Goal: Communication & Community: Answer question/provide support

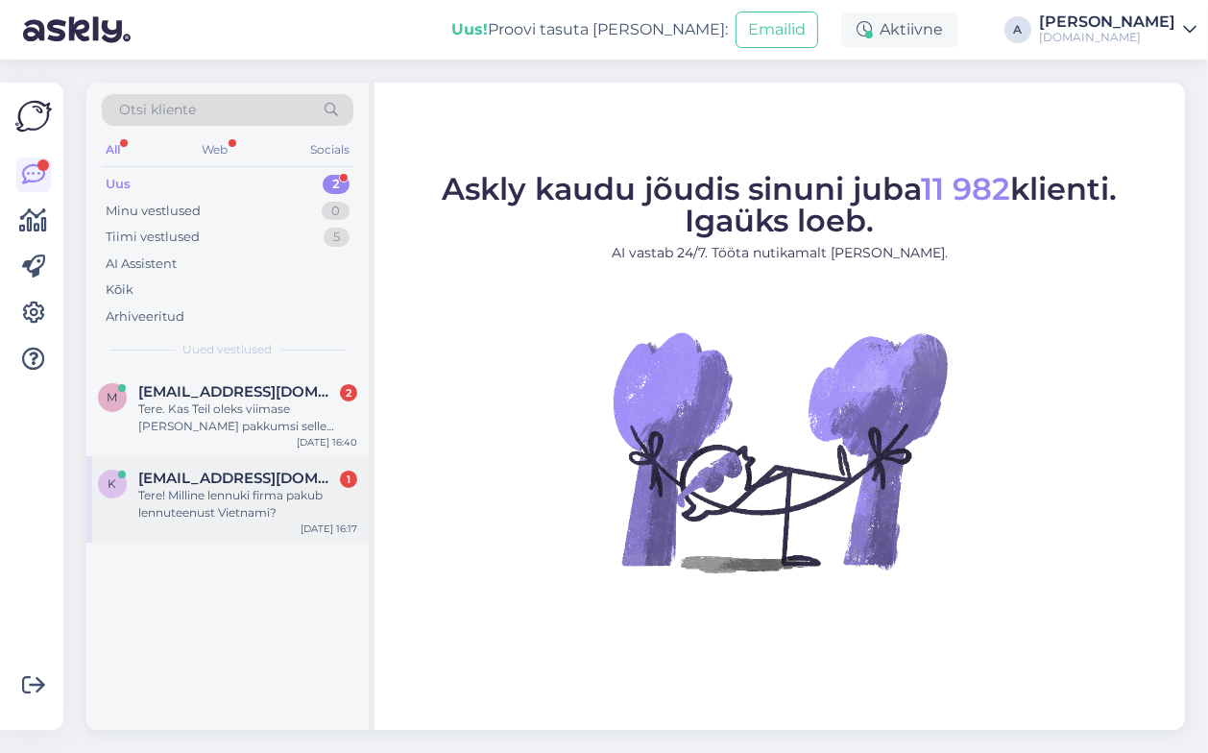
click at [294, 491] on div "Tere! Milline lennuki firma pakub lennuteenust Vietnami?" at bounding box center [247, 504] width 219 height 35
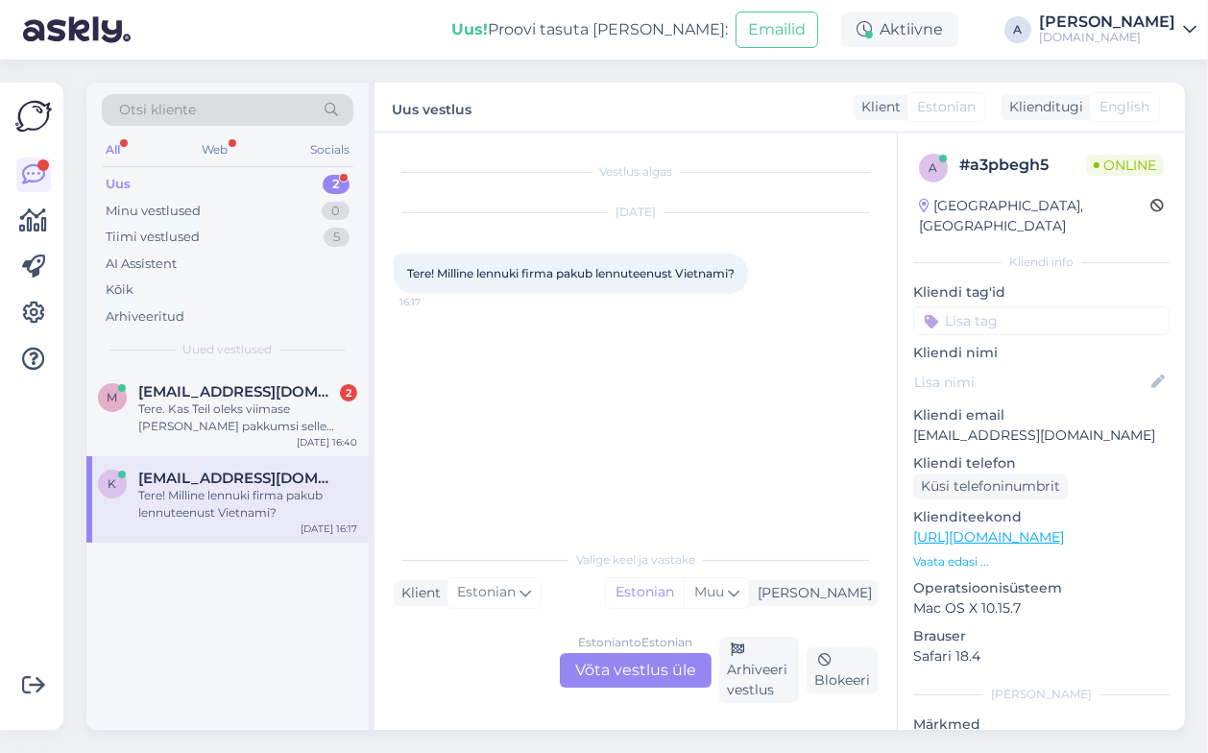
click at [639, 668] on div "Estonian to Estonian Võta vestlus üle" at bounding box center [636, 670] width 152 height 35
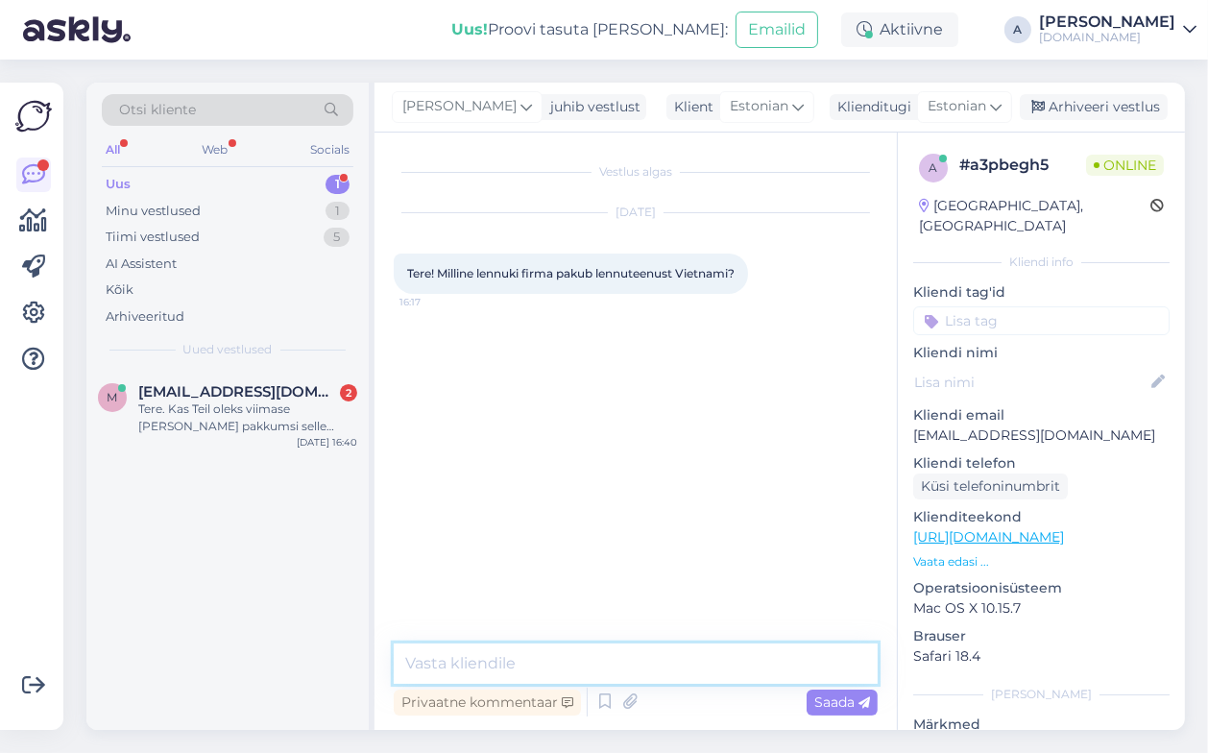
click at [556, 660] on textarea at bounding box center [636, 664] width 484 height 40
type textarea "Tere,"
click at [535, 656] on textarea at bounding box center [636, 664] width 484 height 40
type textarea "[DEMOGRAPHIC_DATA] reisid toimuvad SkyUp lennufirmaga."
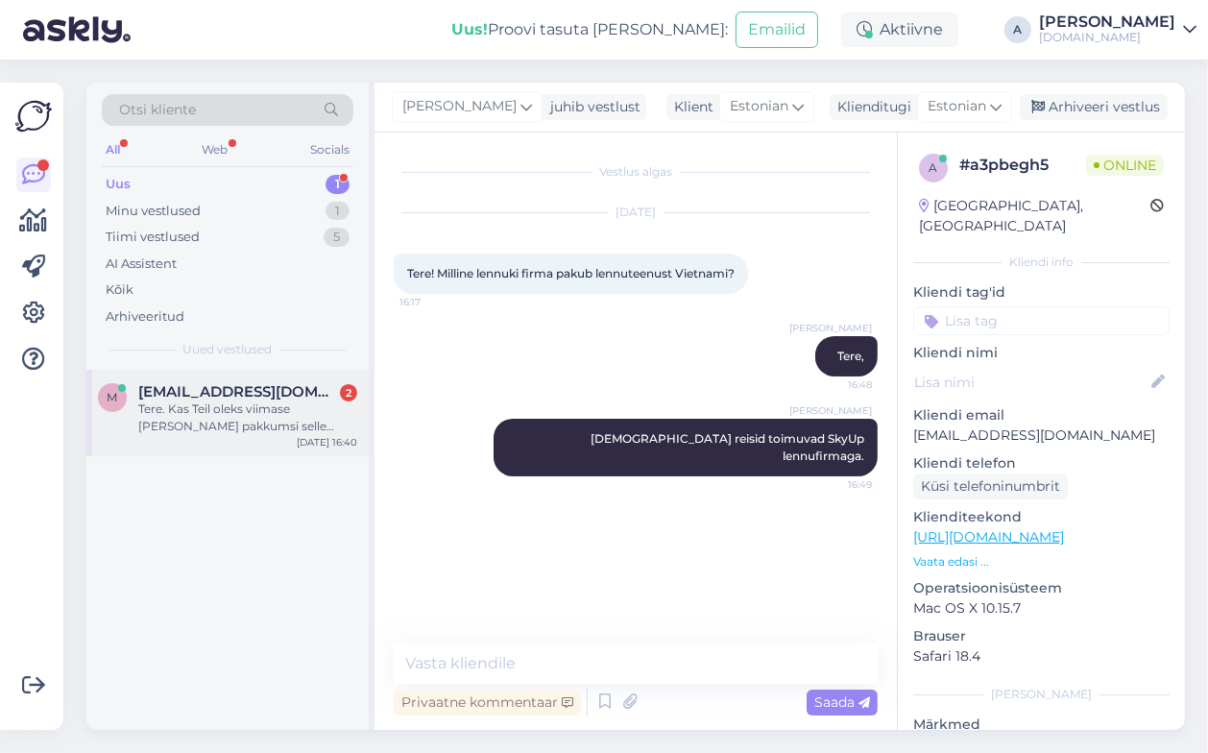
click at [295, 431] on div "Tere. Kas Teil oleks viimase [PERSON_NAME] pakkumsi selle nädala sees: 5 tärni …" at bounding box center [247, 418] width 219 height 35
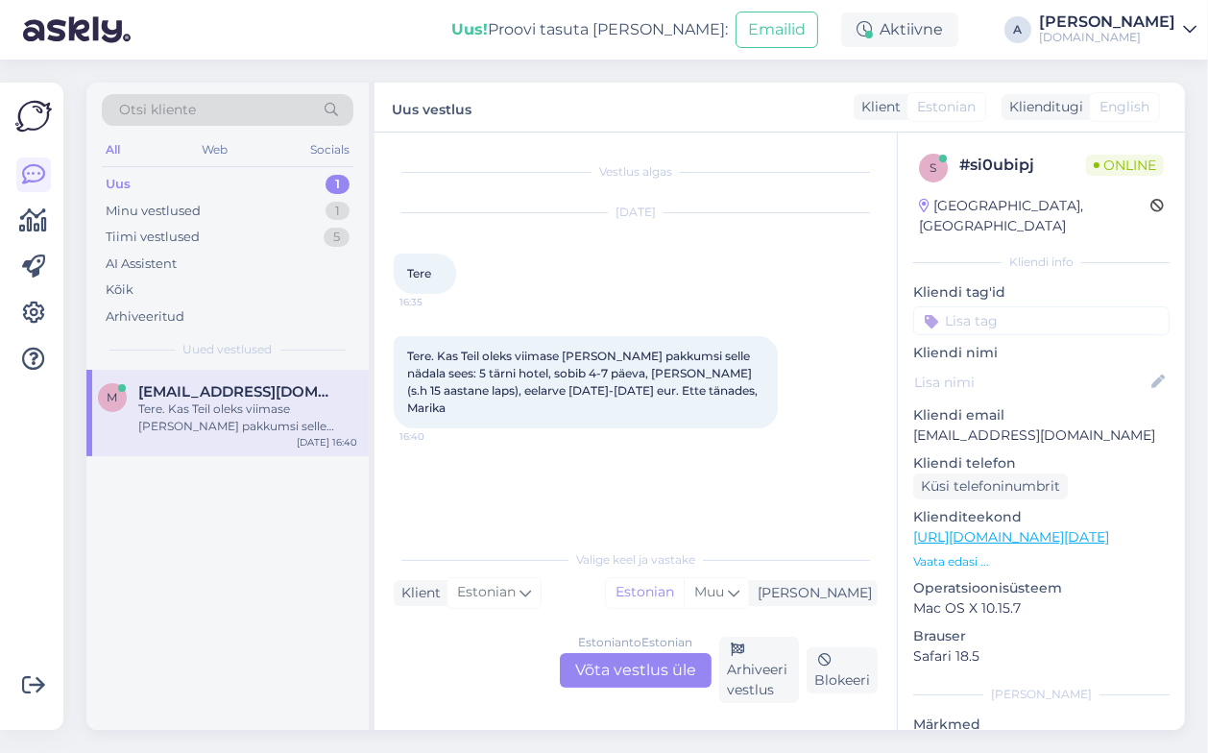
click at [642, 673] on div "Estonian to Estonian Võta vestlus üle" at bounding box center [636, 670] width 152 height 35
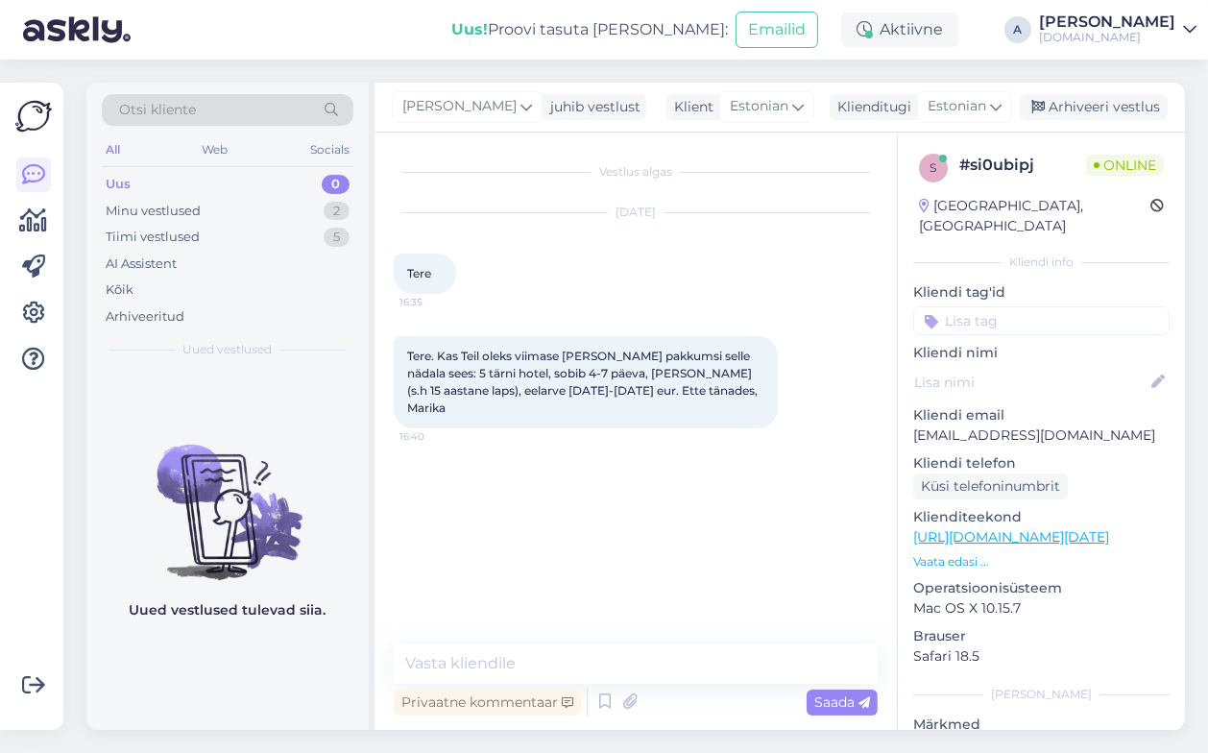
click at [538, 684] on div "Privaatne kommentaar Saada" at bounding box center [636, 702] width 484 height 36
click at [528, 665] on textarea at bounding box center [636, 664] width 484 height 40
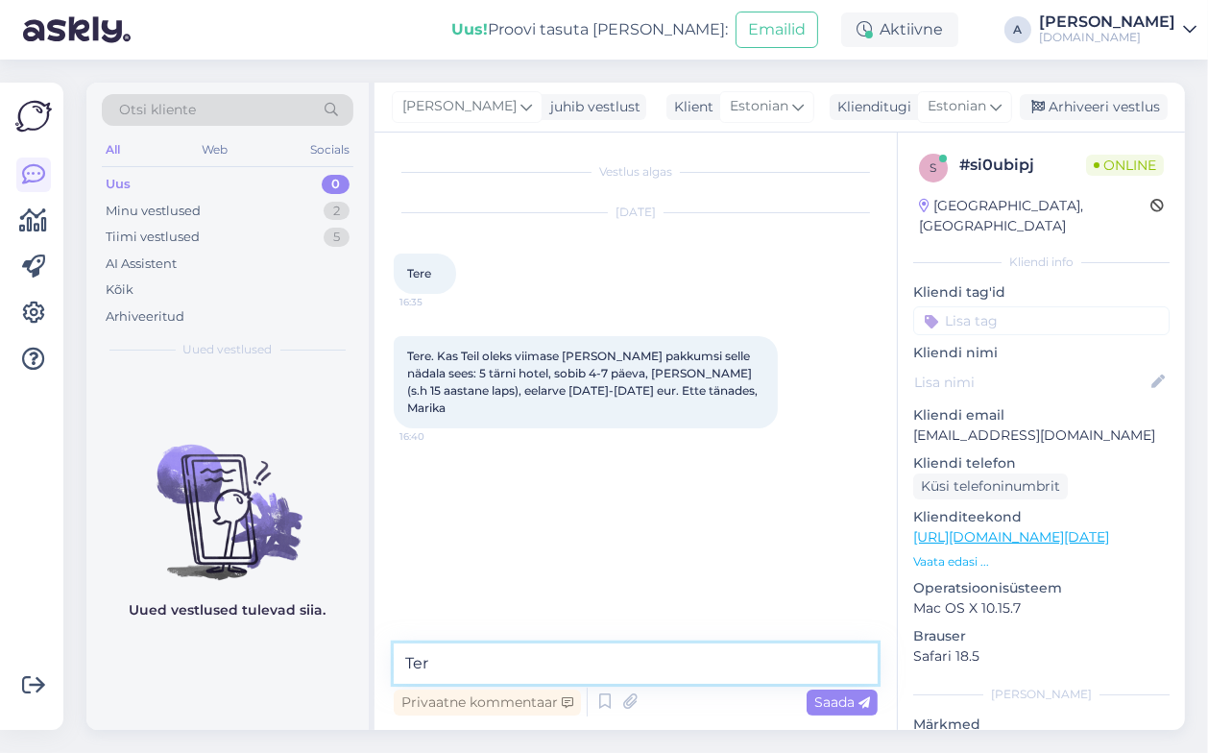
type textarea "Tere"
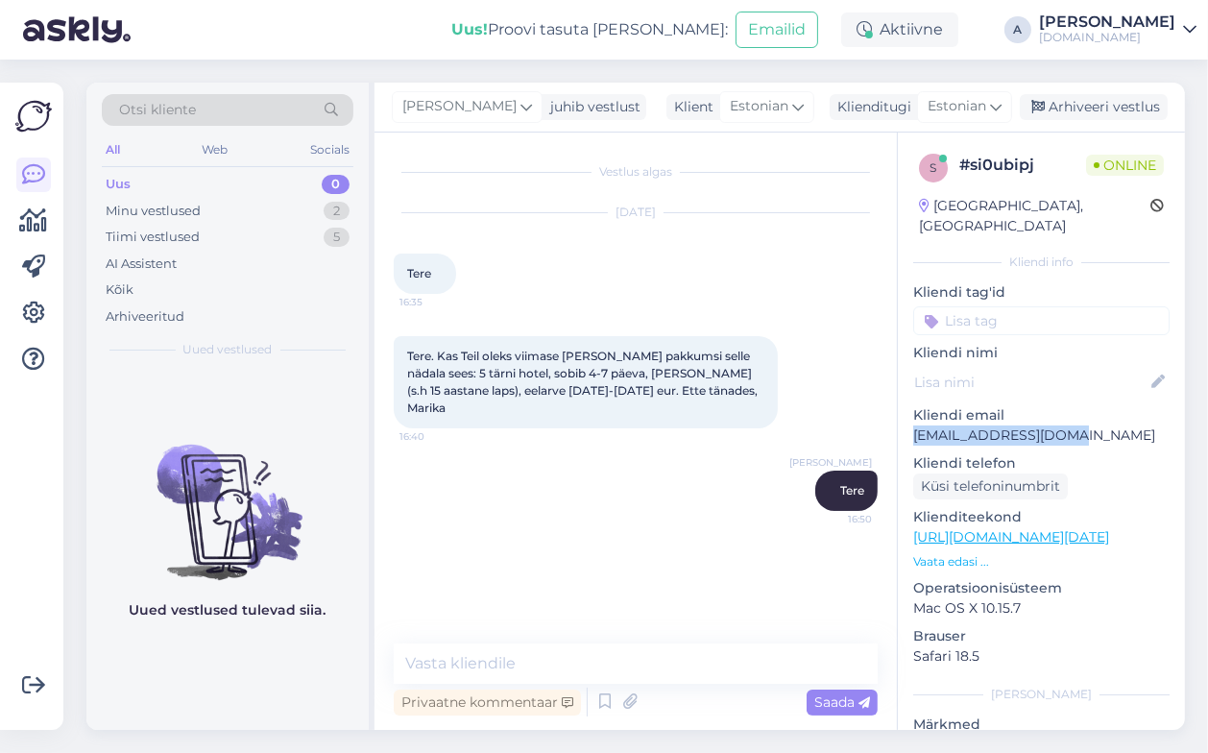
drag, startPoint x: 1098, startPoint y: 416, endPoint x: 916, endPoint y: 422, distance: 181.6
click at [916, 426] on p "[EMAIL_ADDRESS][DOMAIN_NAME]" at bounding box center [1041, 436] width 256 height 20
copy p "[EMAIL_ADDRESS][DOMAIN_NAME]"
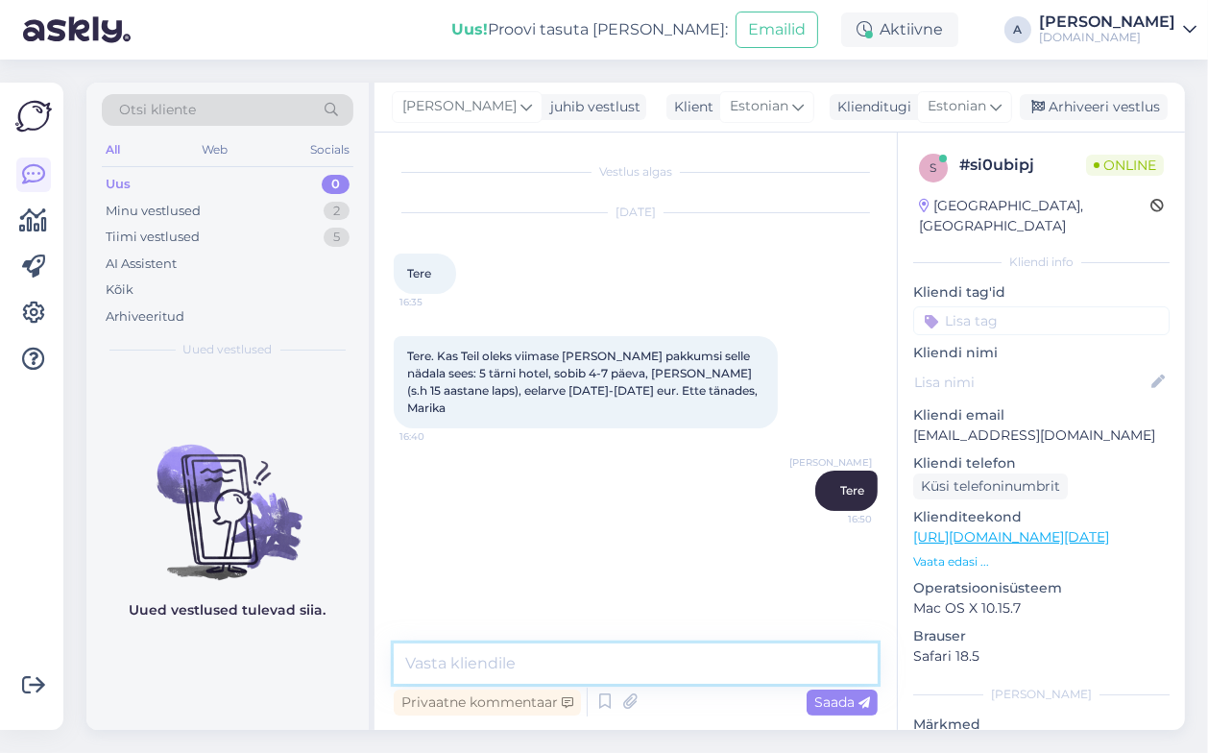
click at [683, 649] on textarea at bounding box center [636, 664] width 484 height 40
click at [681, 670] on textarea at bounding box center [636, 664] width 484 height 40
type textarea "Hinnad 5* hotellide puhul algavad 1669 €-st [PERSON_NAME] kokku"
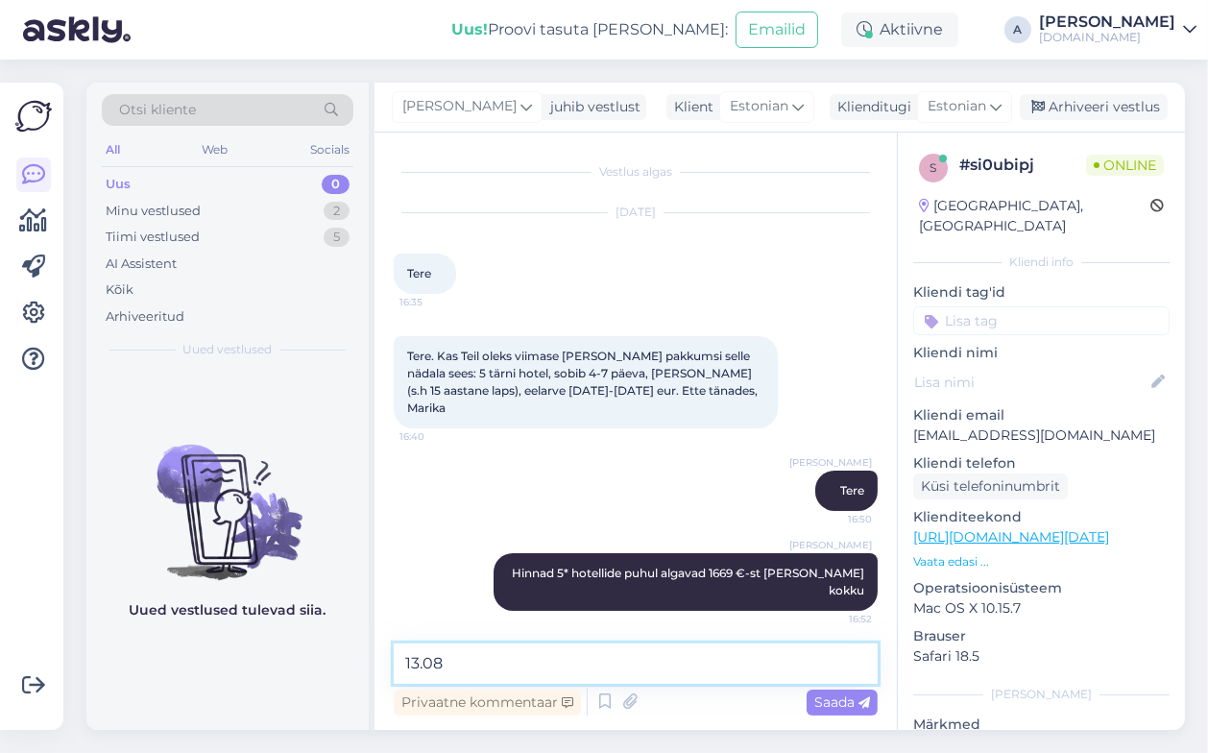
paste textarea "[GEOGRAPHIC_DATA] 5*"
type textarea "13.08 [GEOGRAPHIC_DATA] 5*, kõik hinnas, 7 ööd, 1669 €"
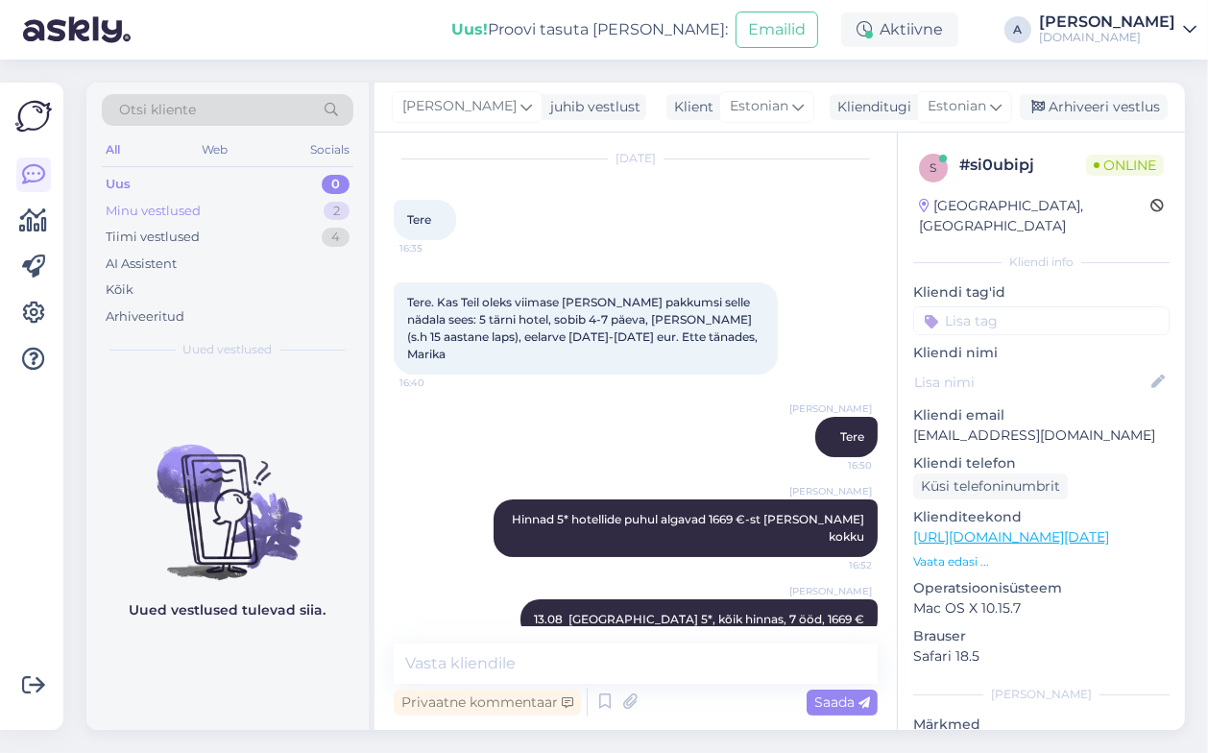
click at [304, 204] on div "Minu vestlused 2" at bounding box center [228, 211] width 252 height 27
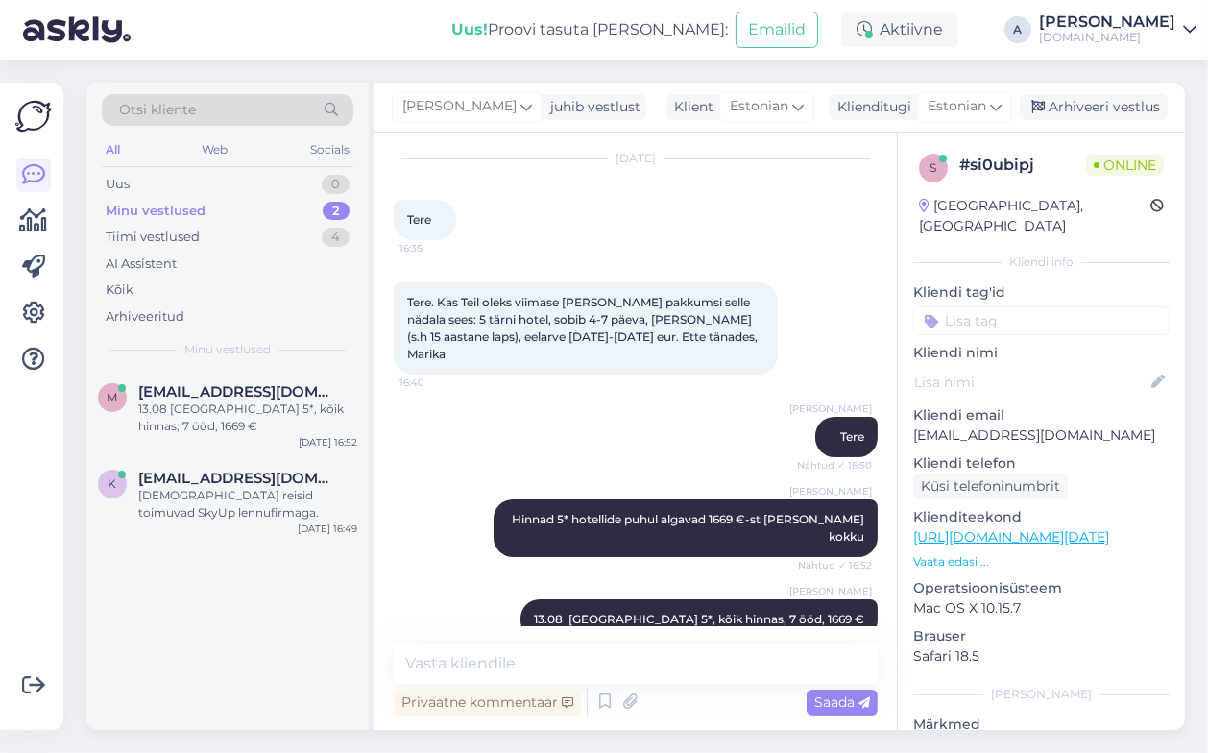
click at [1093, 528] on link "[URL][DOMAIN_NAME][DATE]" at bounding box center [1011, 536] width 196 height 17
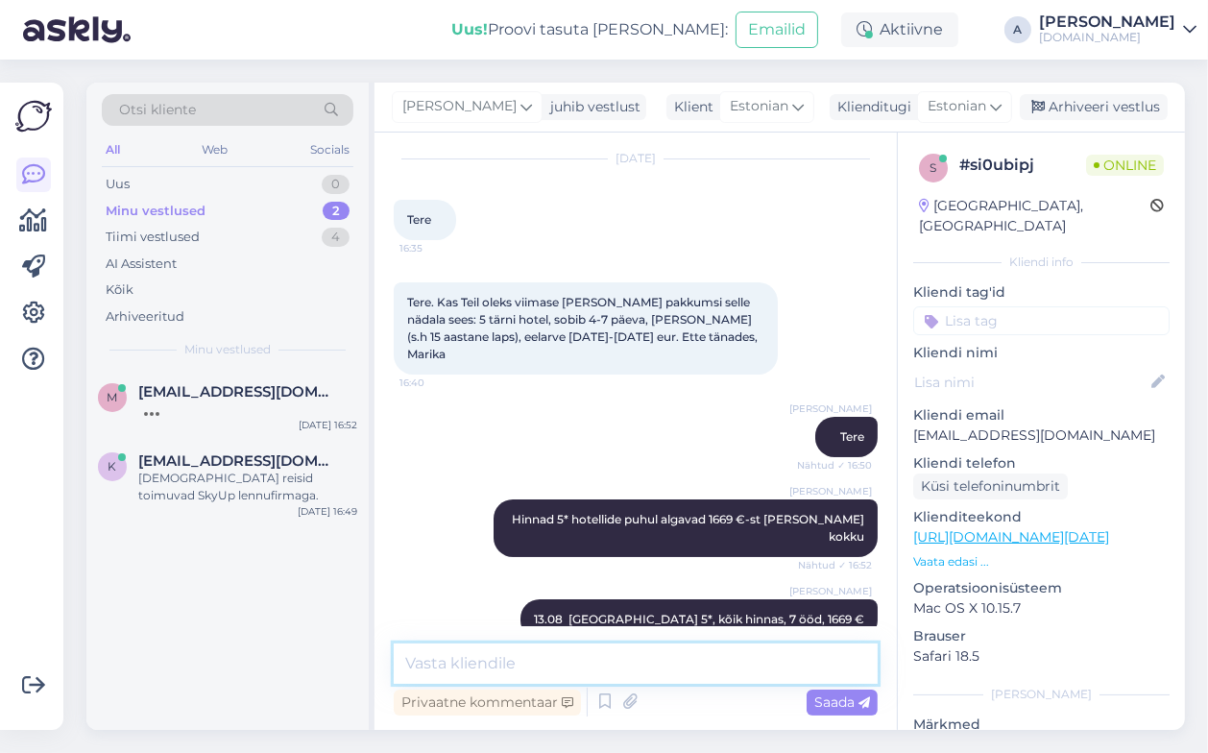
click at [579, 677] on textarea at bounding box center [636, 664] width 484 height 40
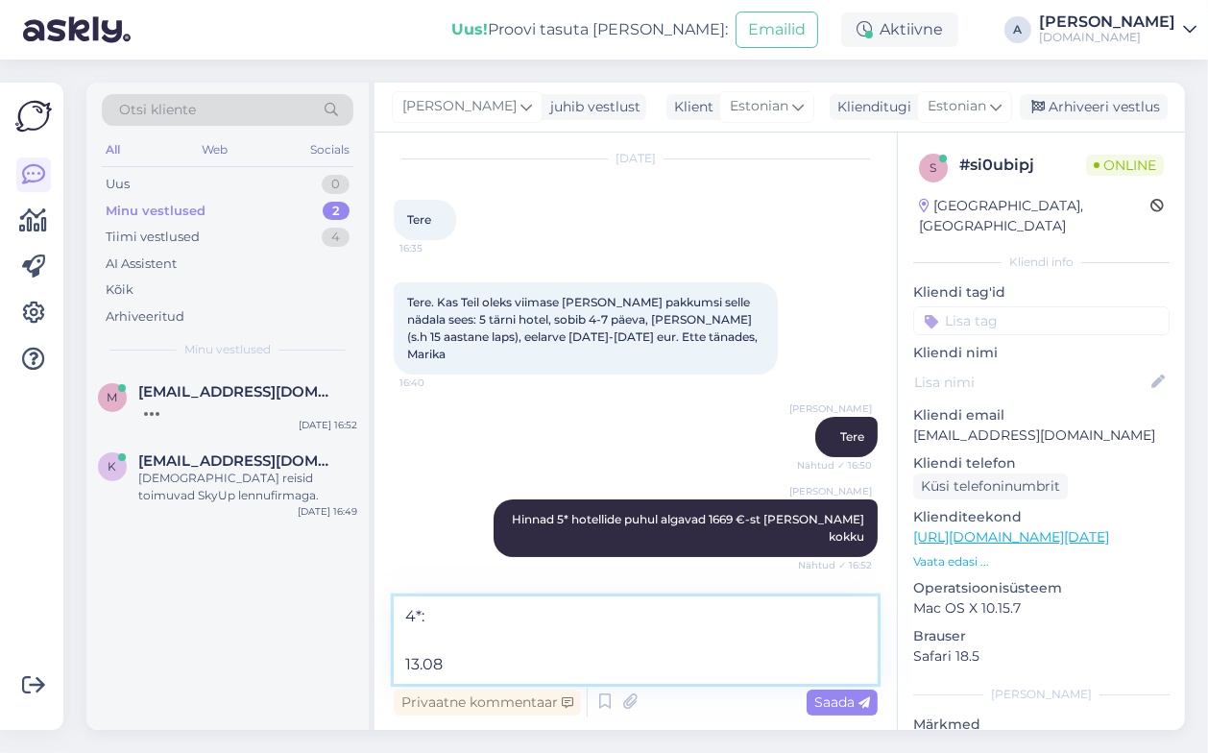
paste textarea "Buyuk Hotel 4*"
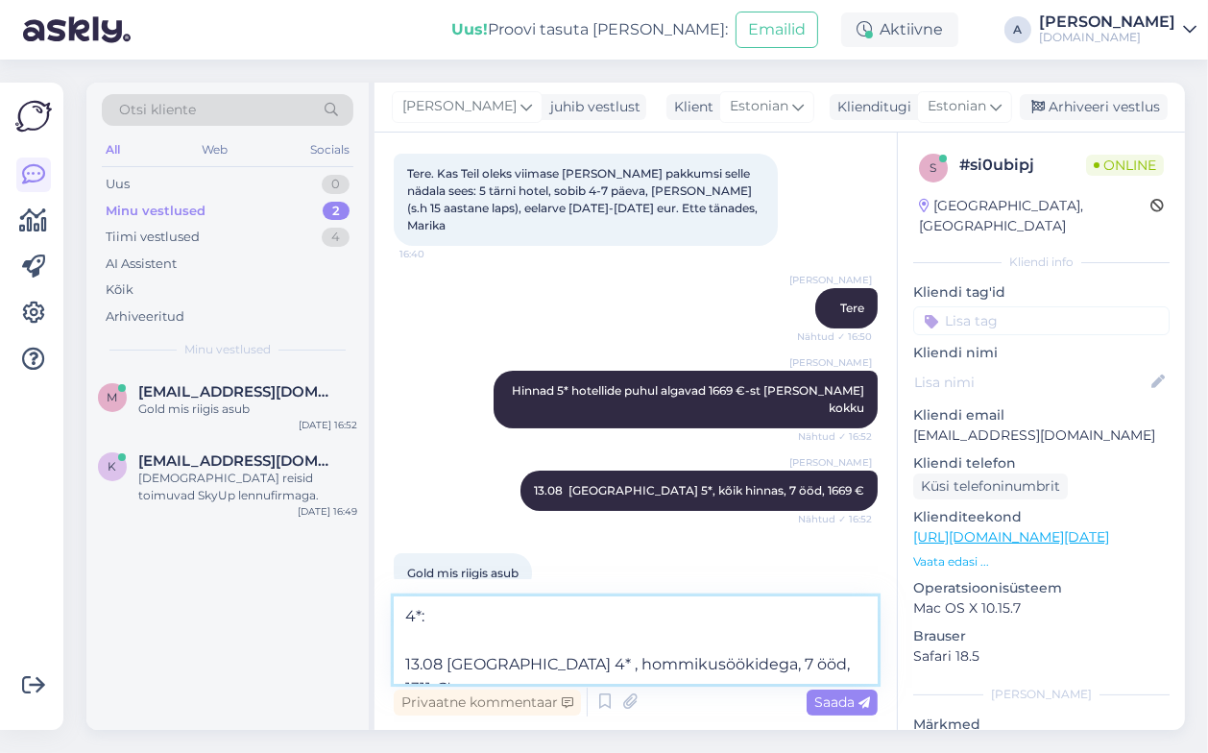
type textarea "4*: 13.08 Buyuk Hotel 4* , hommikusöökidega, 7 ööd, 1311 €"
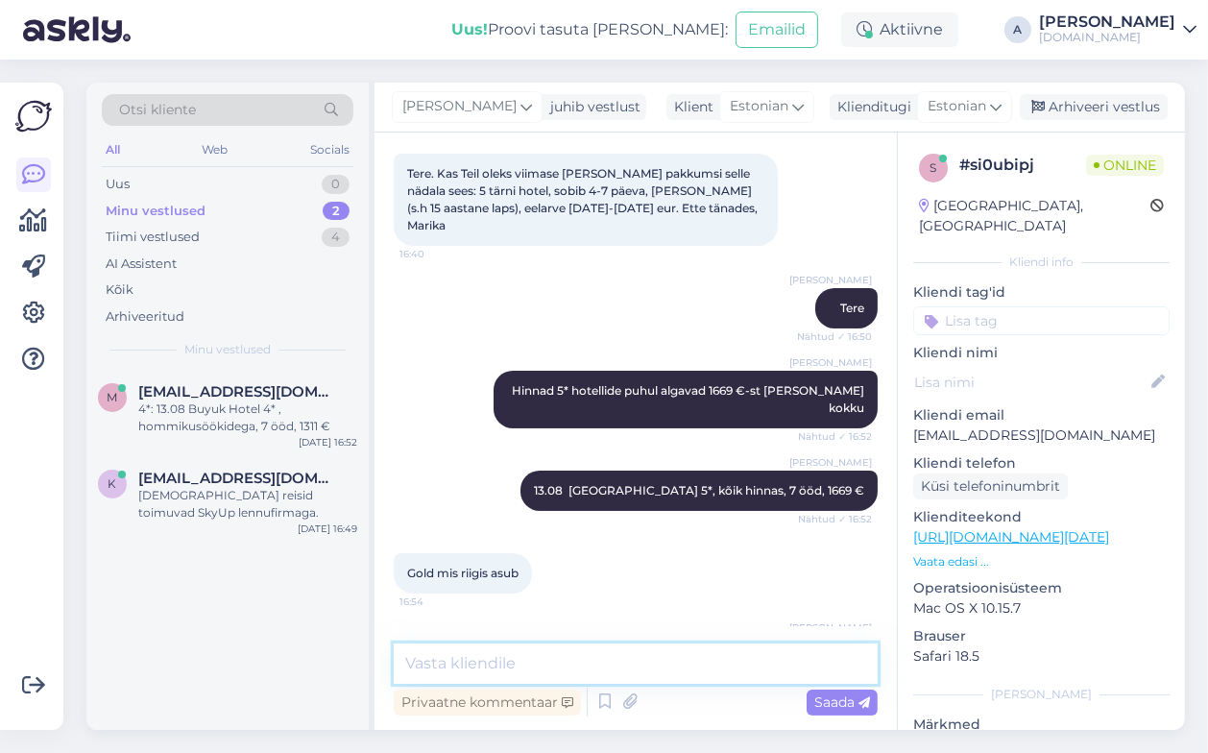
scroll to position [253, 0]
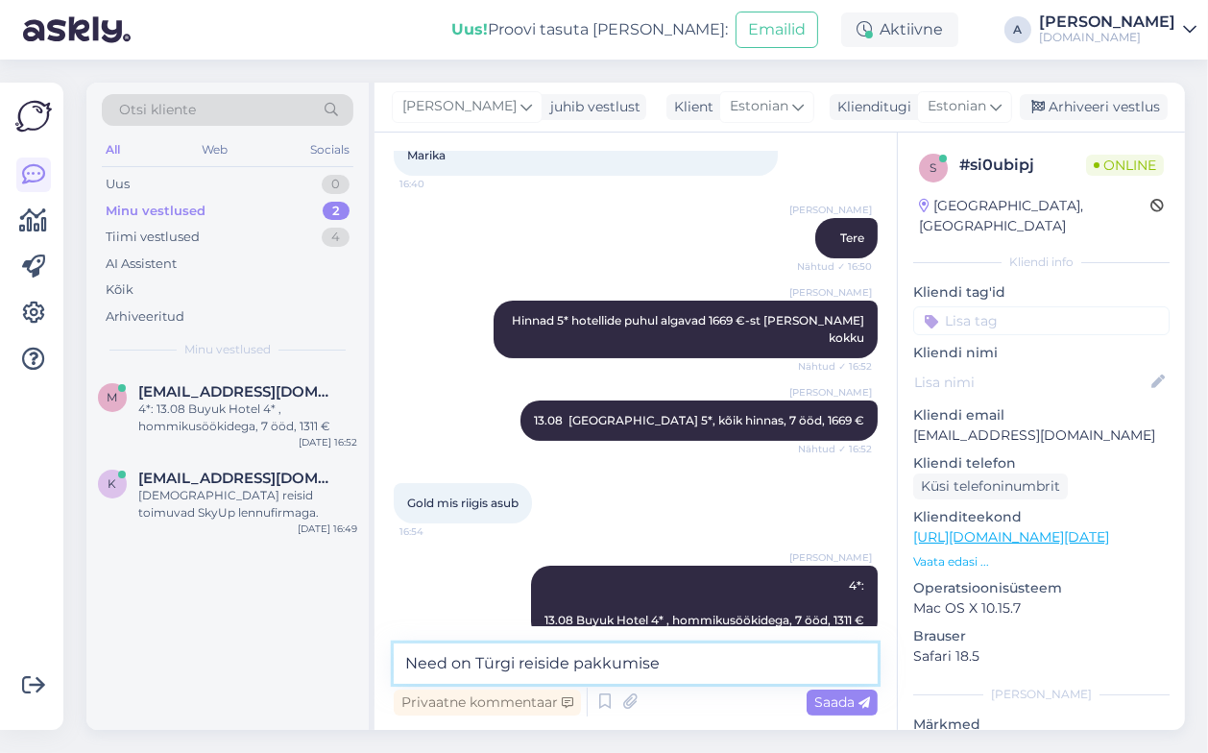
type textarea "Need on Türgi reiside pakkumised"
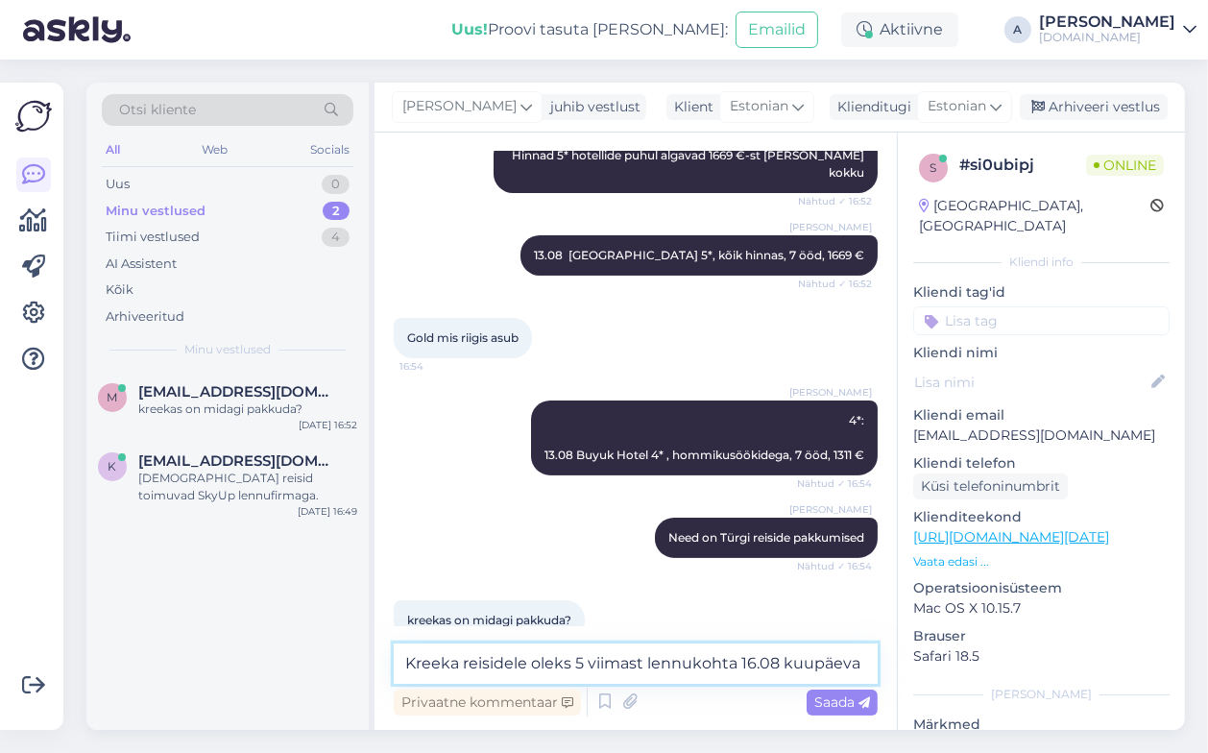
scroll to position [438, 0]
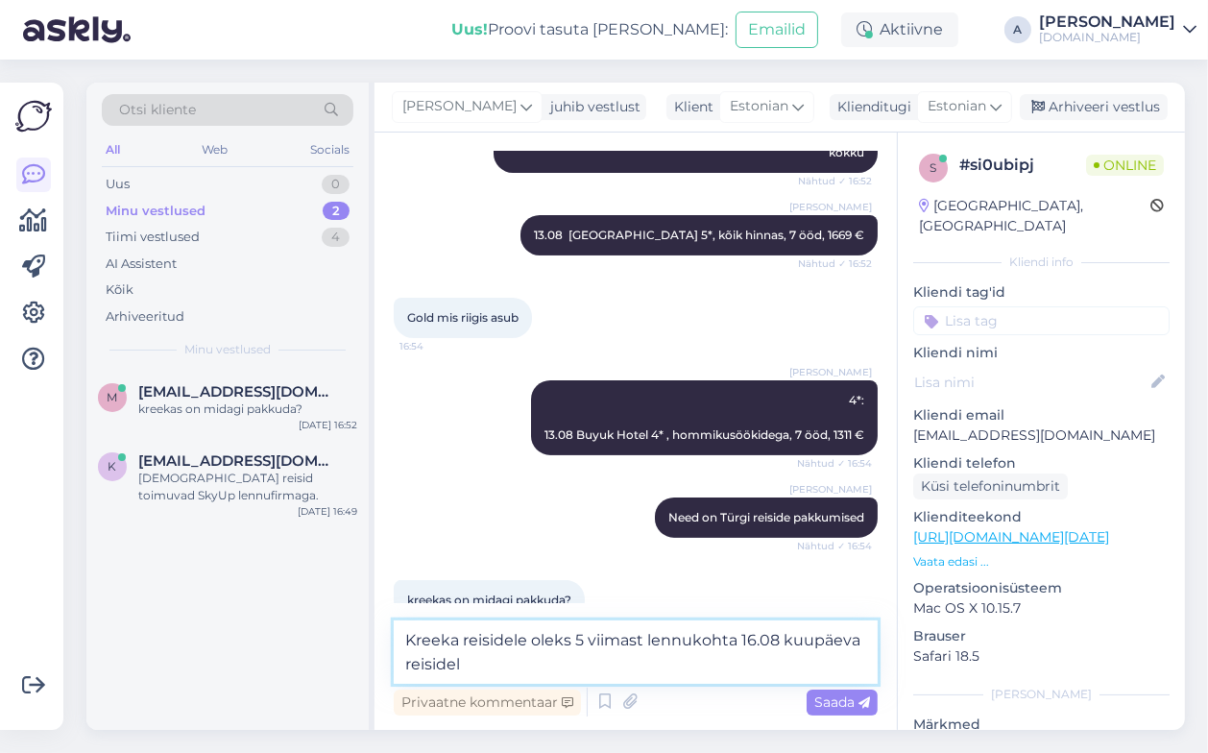
type textarea "Kreeka reisidele oleks 5 viimast lennukohta 16.08 kuupäeva reisidele"
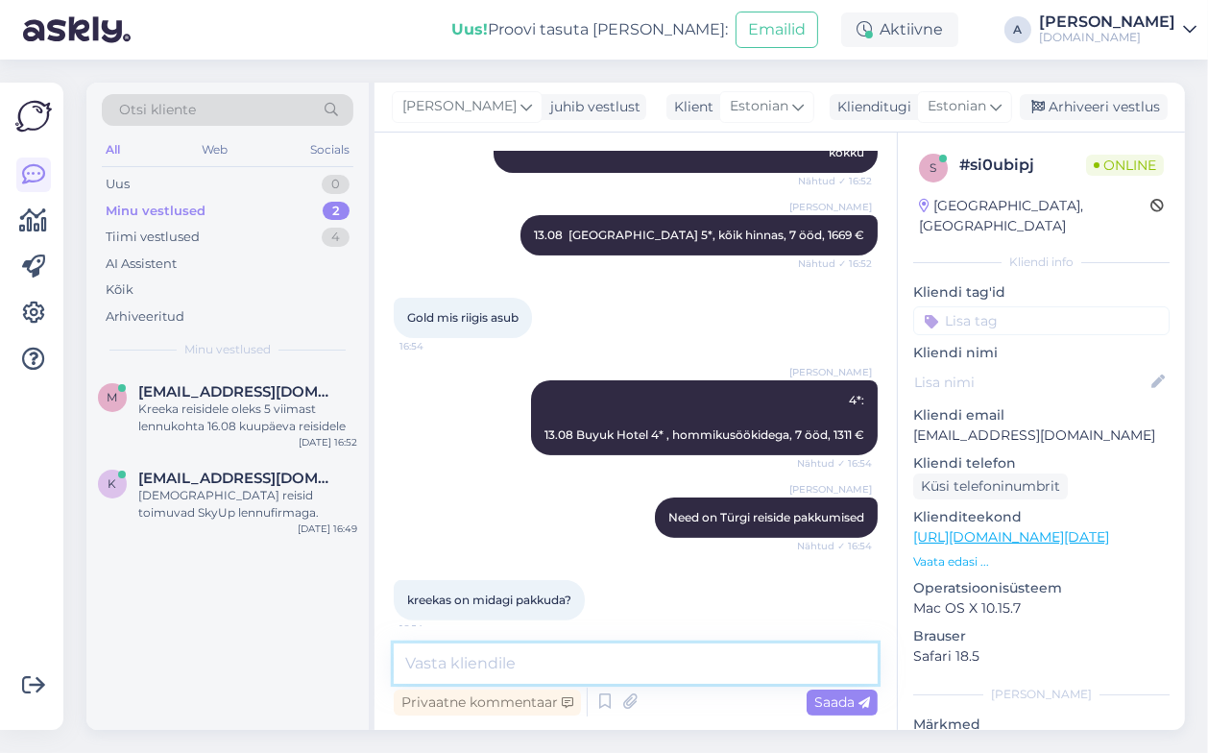
scroll to position [519, 0]
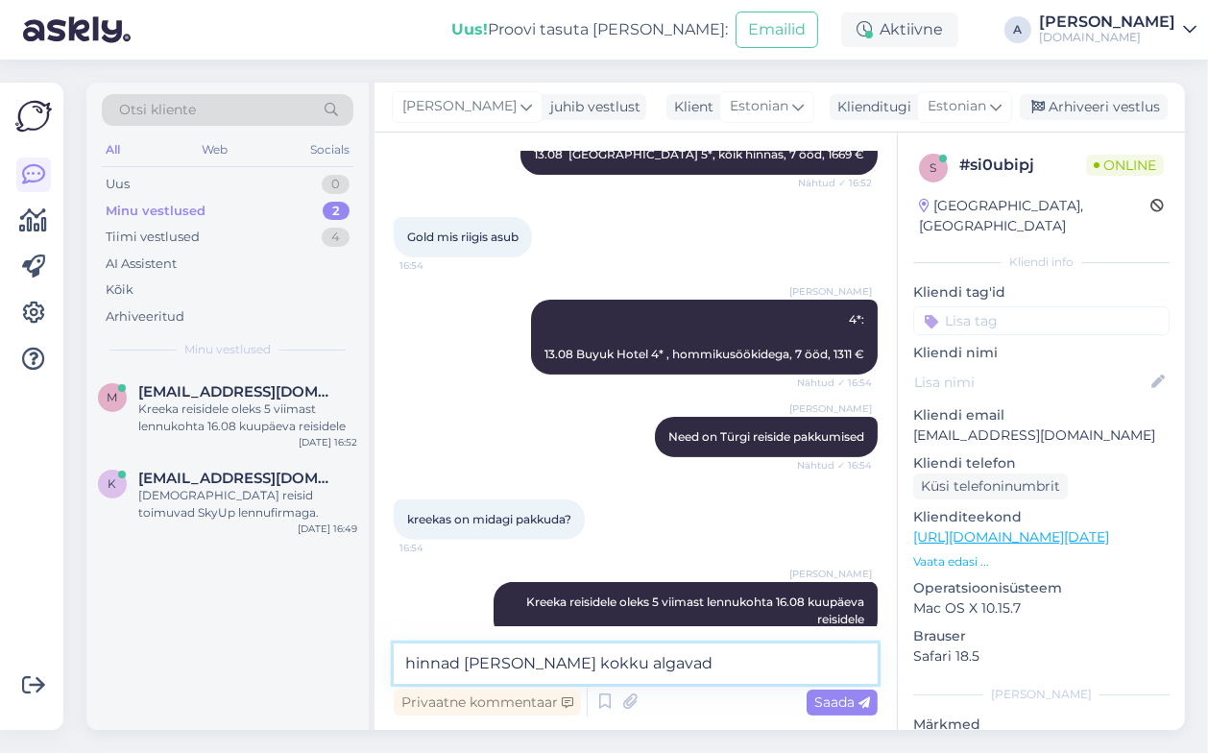
drag, startPoint x: 670, startPoint y: 647, endPoint x: 279, endPoint y: 652, distance: 391.9
click at [279, 652] on div "Otsi kliente All Web Socials Uus 0 Minu vestlused 2 Tiimi vestlused 4 AI Assist…" at bounding box center [635, 406] width 1099 height 647
type textarea "10 ööks"
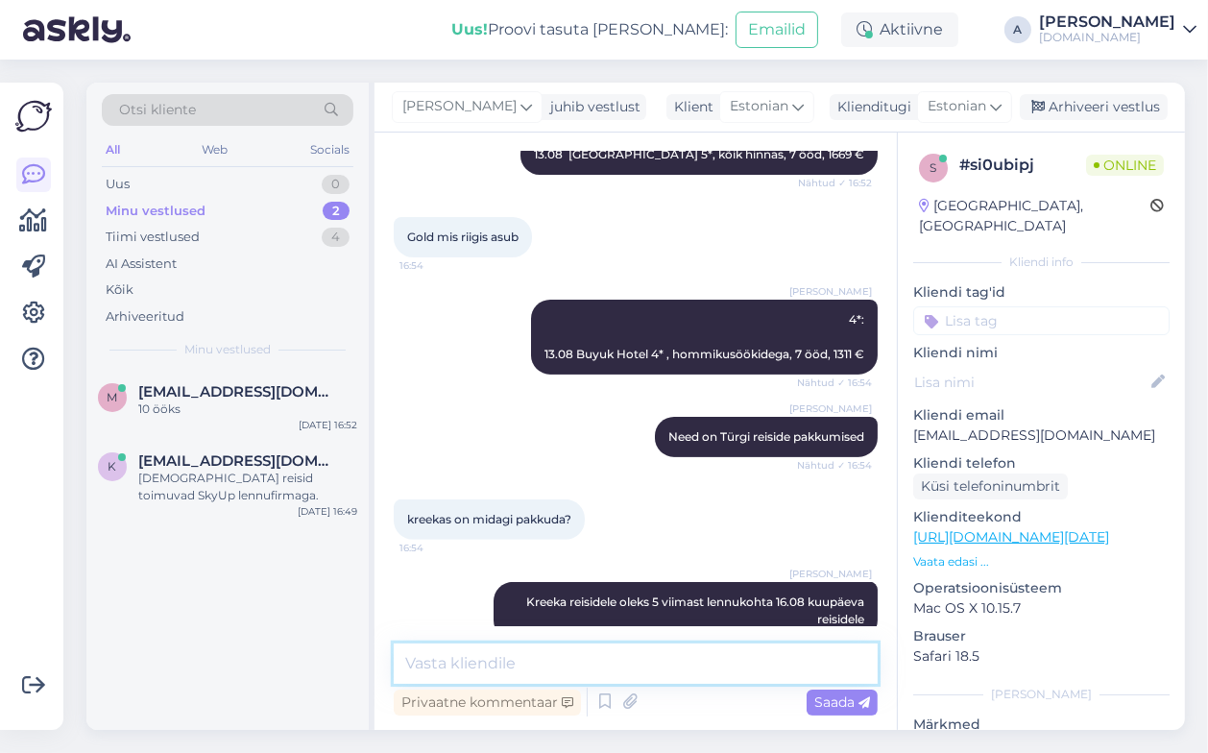
scroll to position [600, 0]
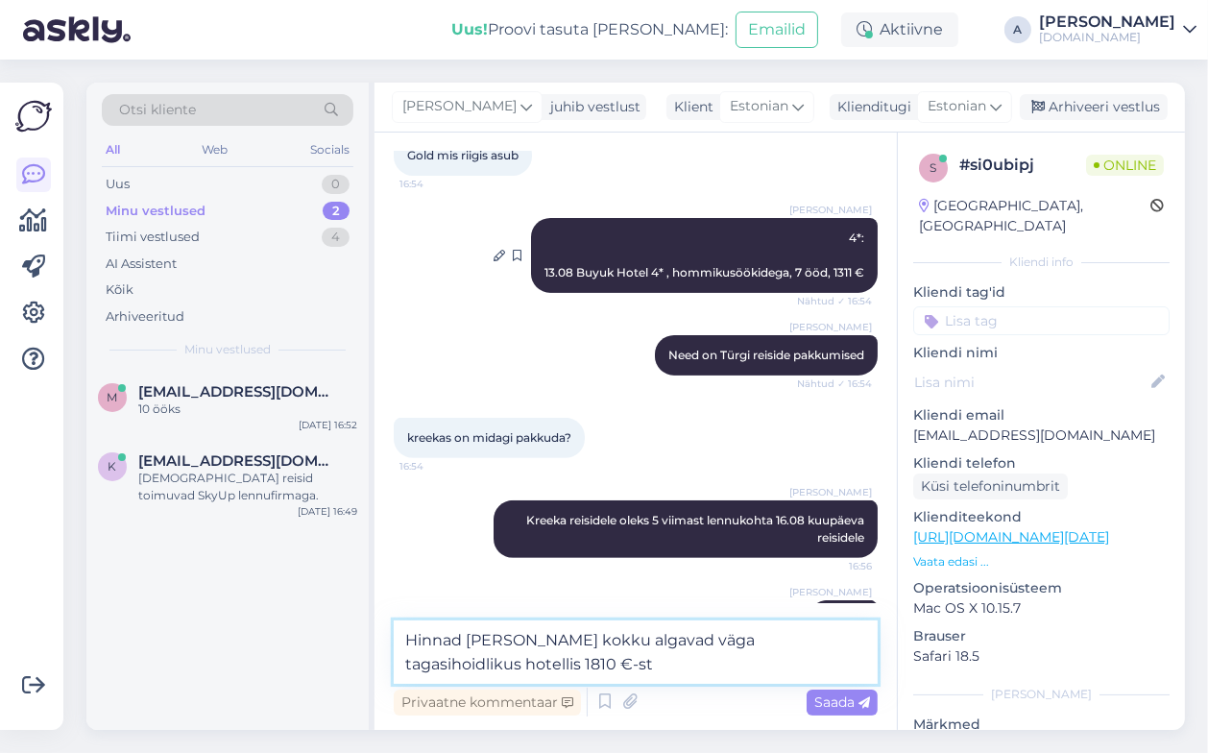
type textarea "Hinnad [PERSON_NAME] kokku algavad väga tagasihoidlikus hotellis 1810 €-st."
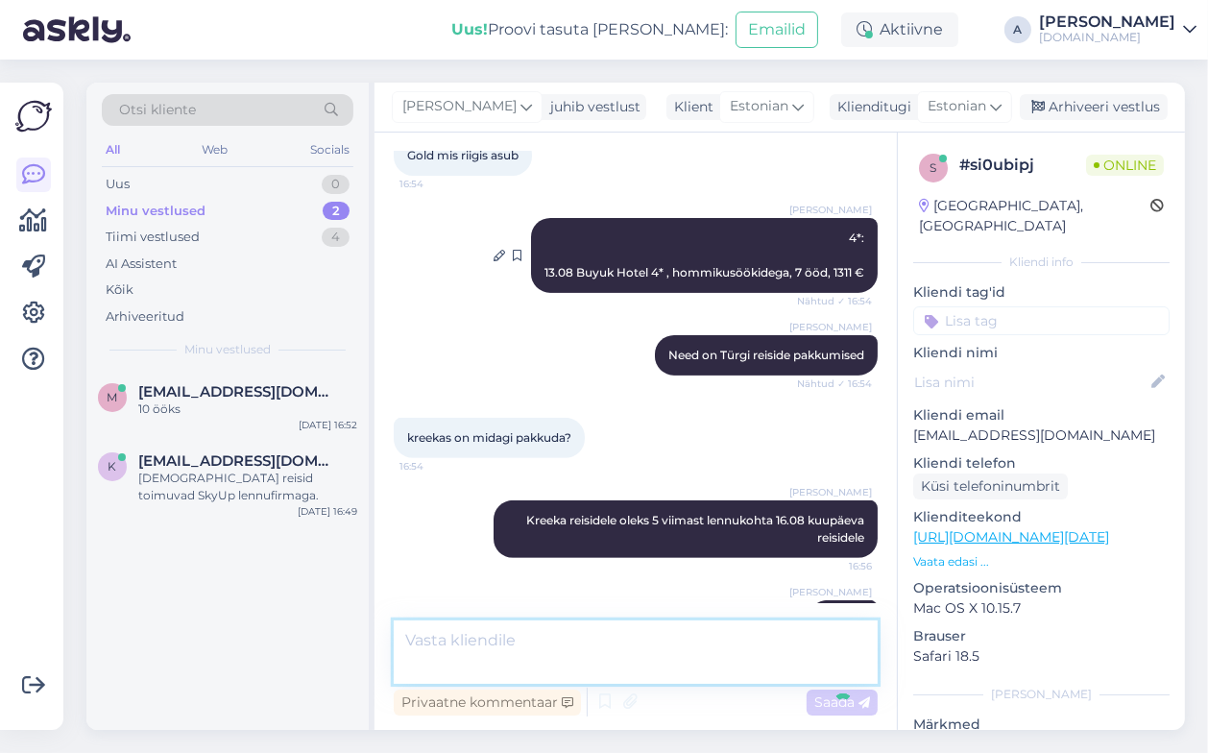
scroll to position [701, 0]
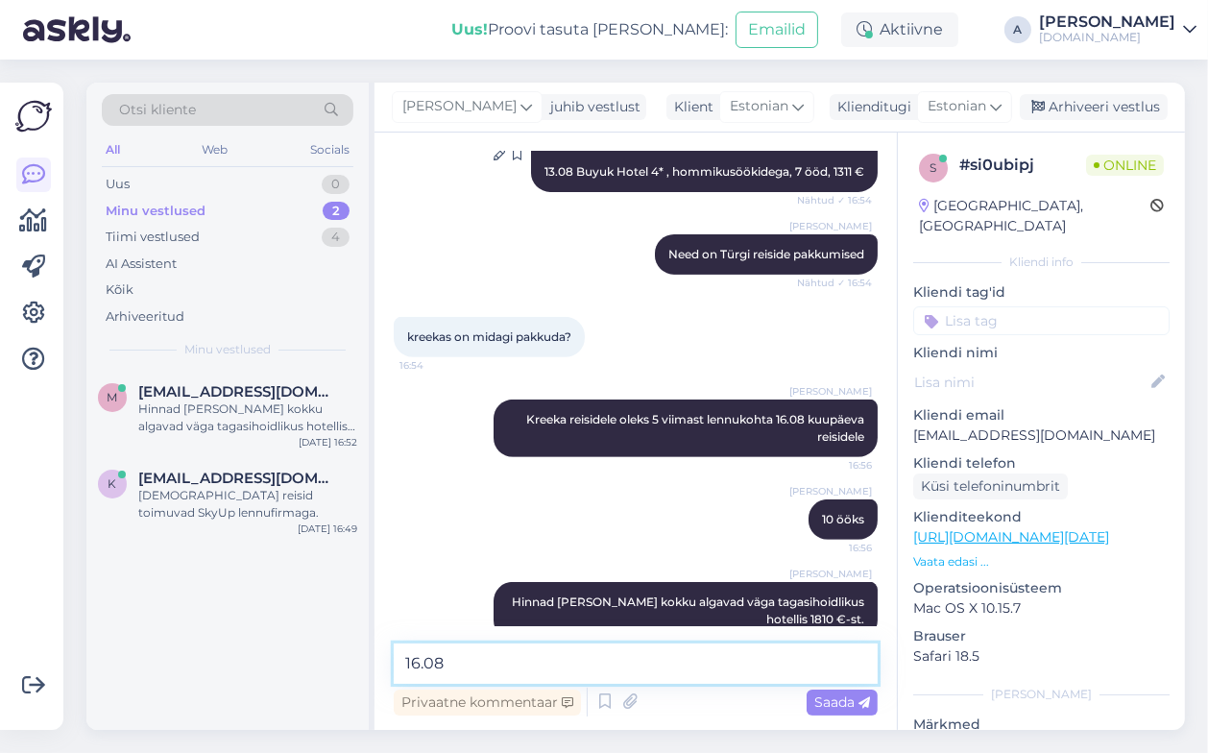
paste textarea "Iro (2)"
type textarea "16.08 Iro (2) , hommiku- ja õhtusöökidega, 10 ööd, 1810 €"
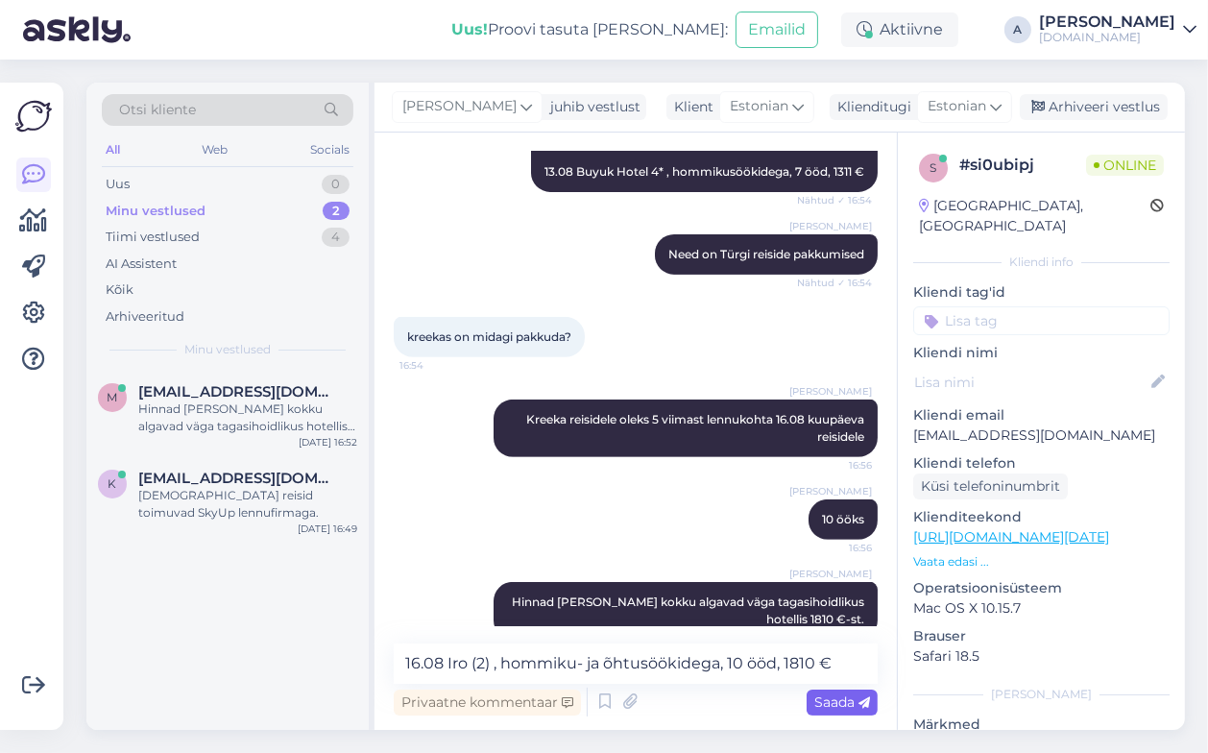
click at [859, 702] on icon at bounding box center [865, 703] width 12 height 12
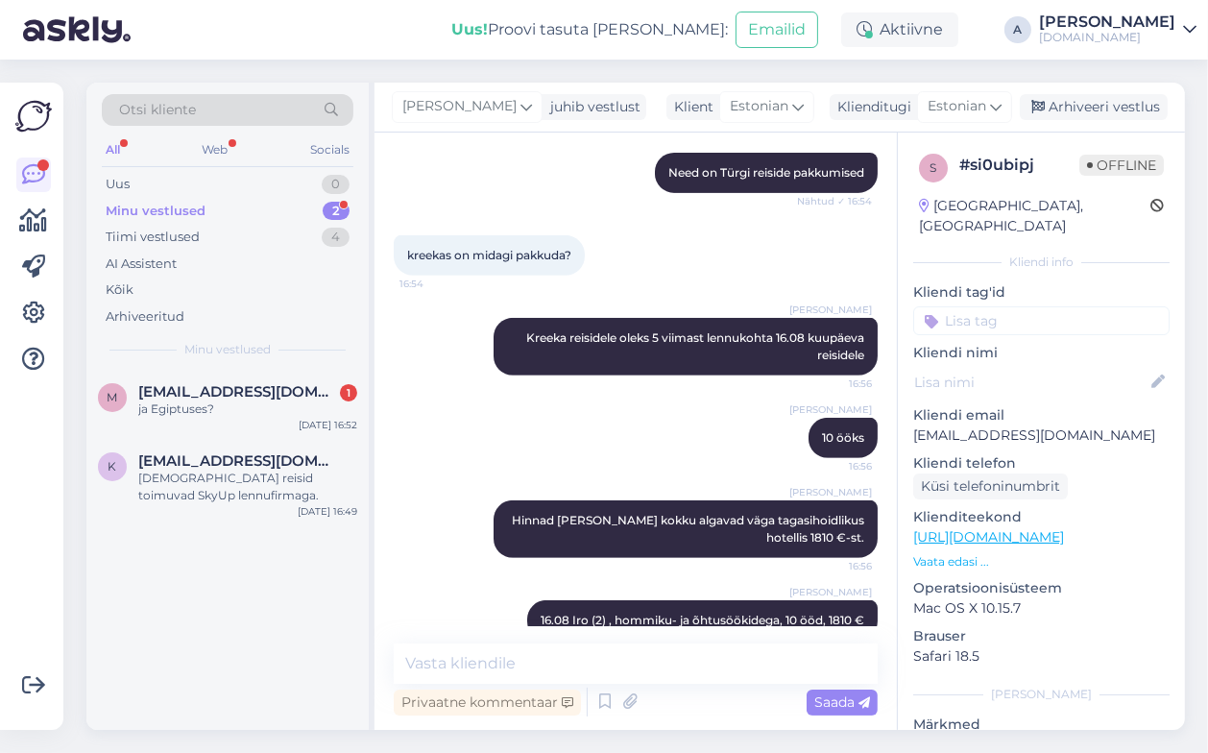
scroll to position [865, 0]
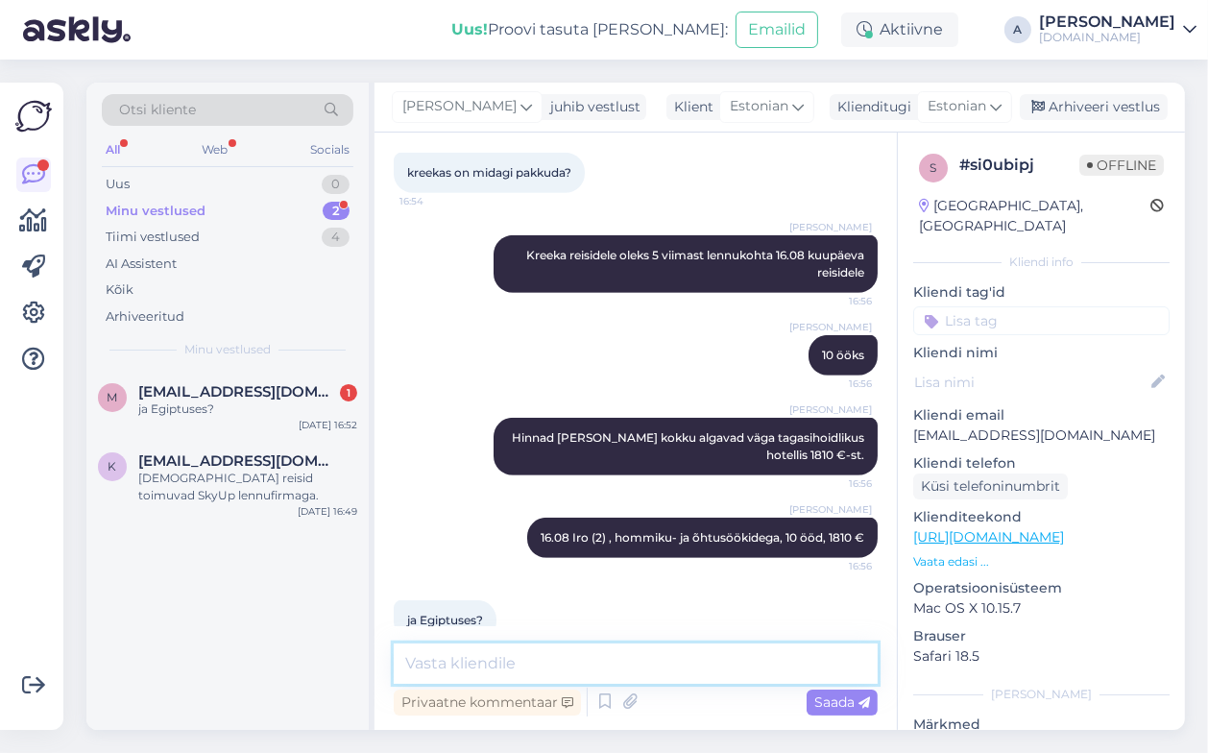
click at [609, 665] on textarea at bounding box center [636, 664] width 484 height 40
type textarea "T"
type textarea "Egiptuse reisidele on kohti 24.08 kuupäevast alates."
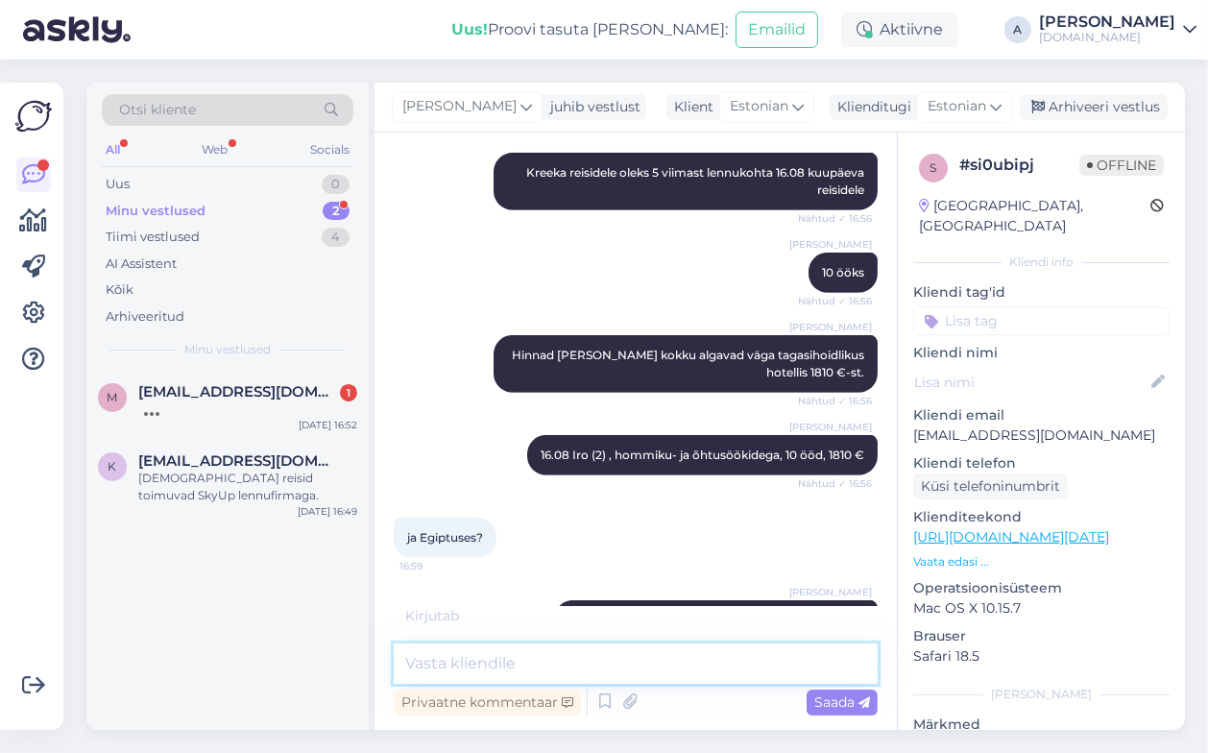
scroll to position [1031, 0]
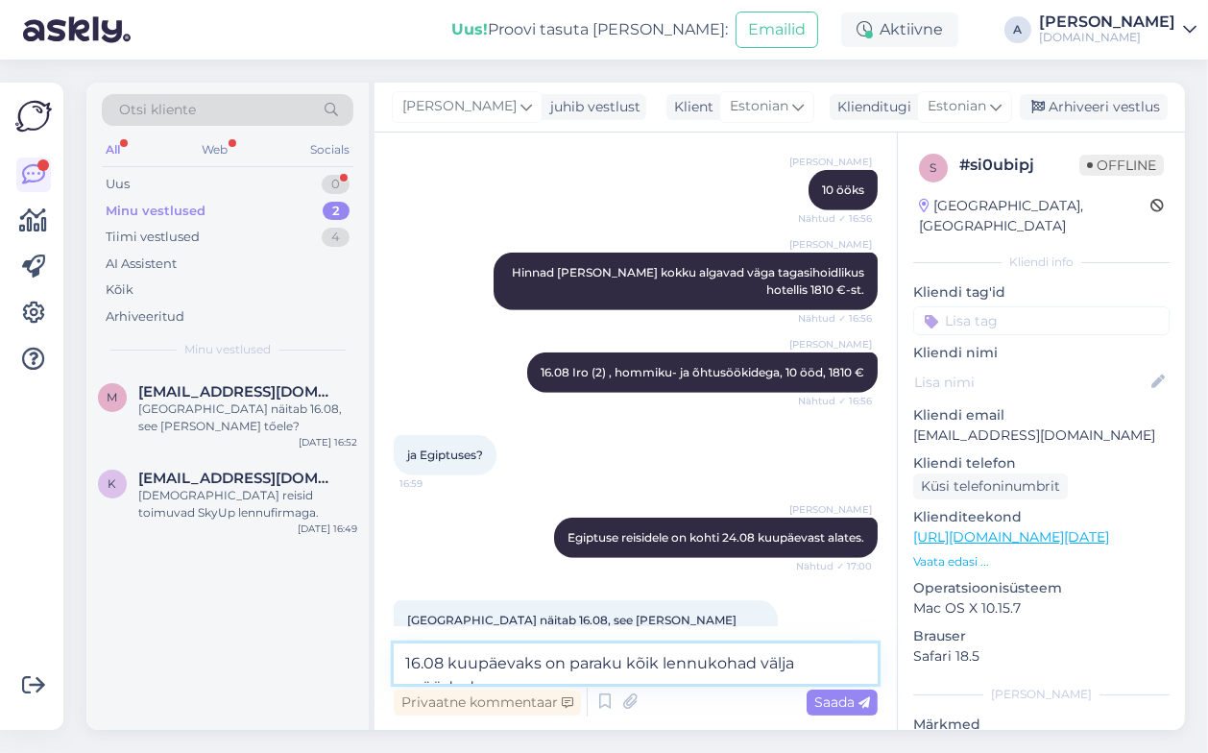
type textarea "16.08 kuupäevaks on paraku kõik lennukohad välja müüdud."
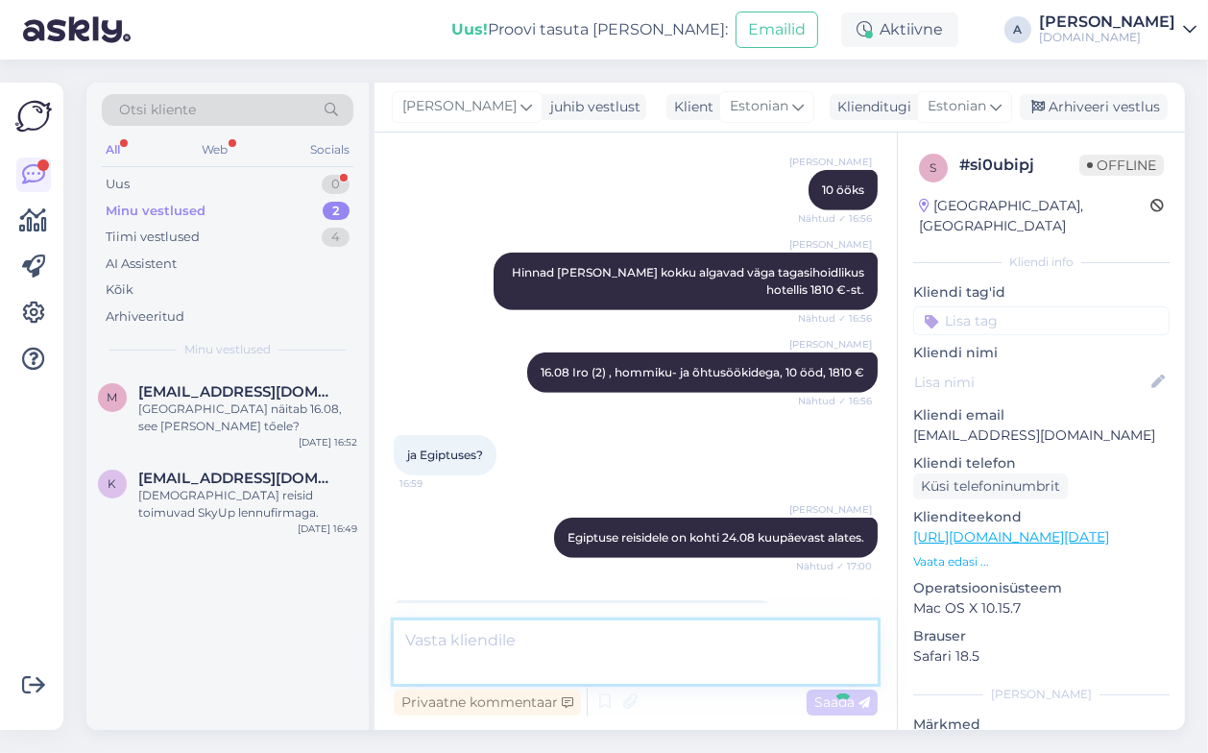
scroll to position [1113, 0]
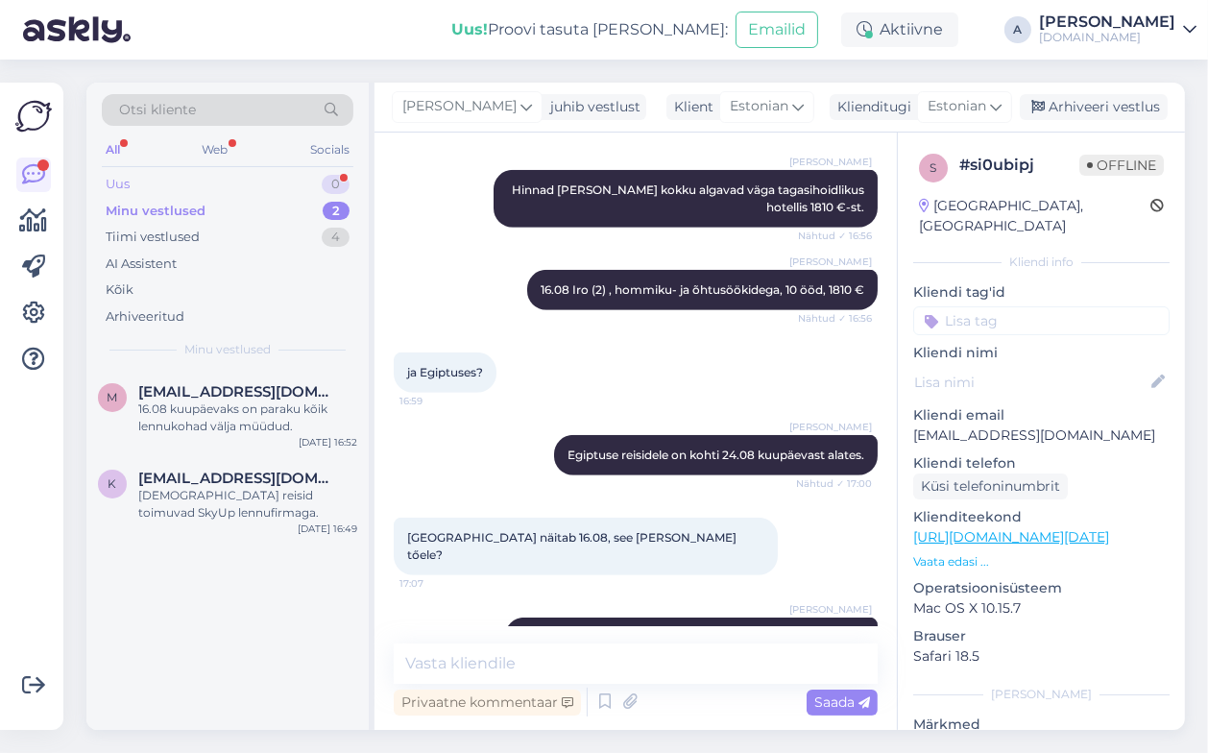
click at [303, 176] on div "Uus 0" at bounding box center [228, 184] width 252 height 27
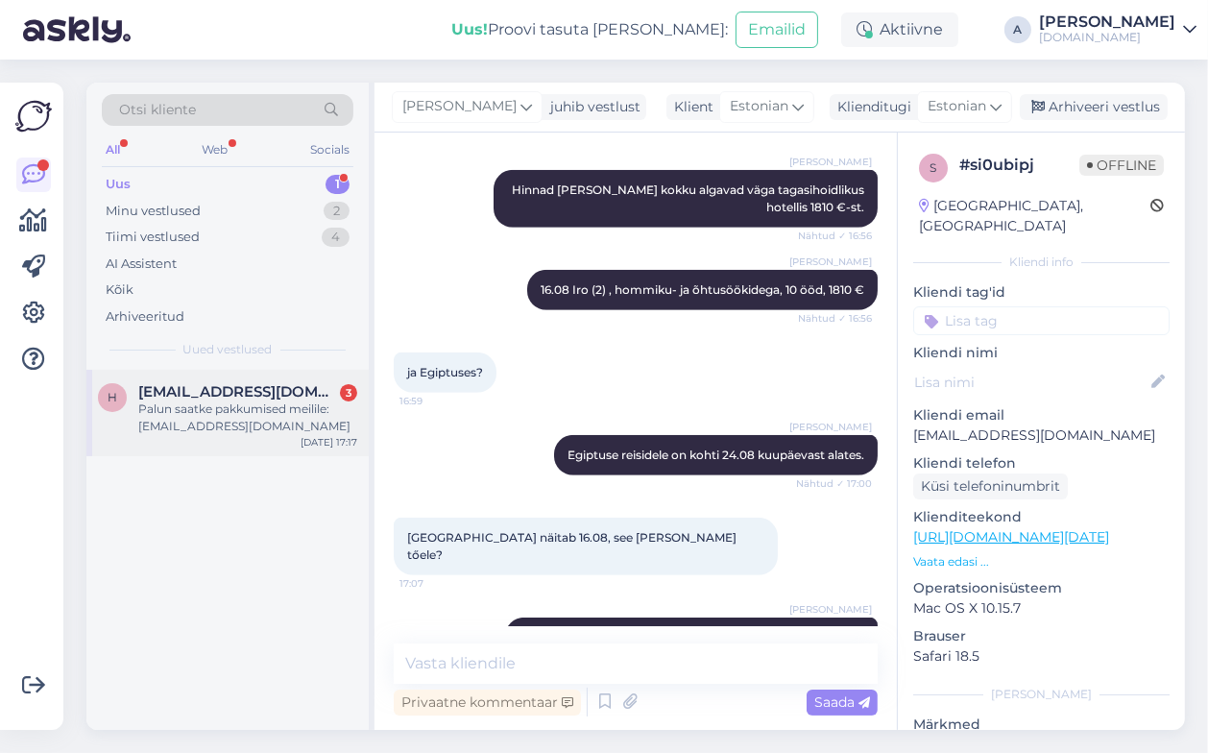
click at [297, 388] on span "[EMAIL_ADDRESS][DOMAIN_NAME]" at bounding box center [238, 391] width 200 height 17
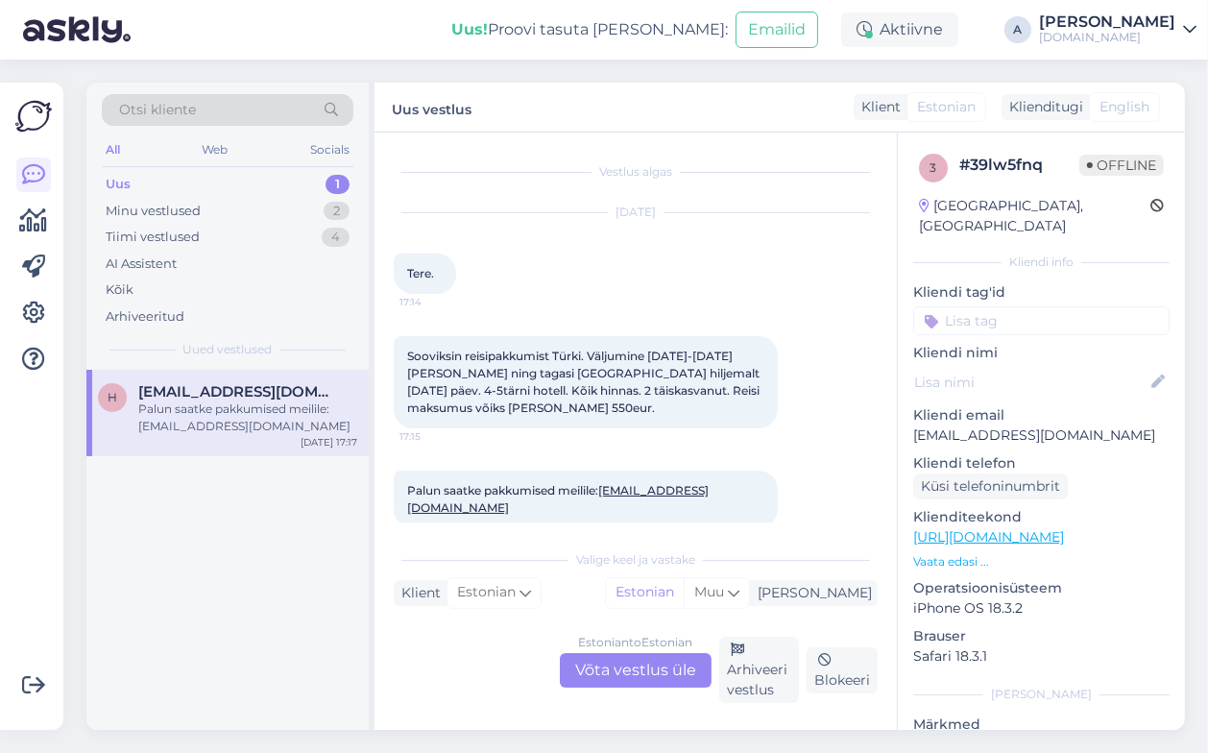
scroll to position [27, 0]
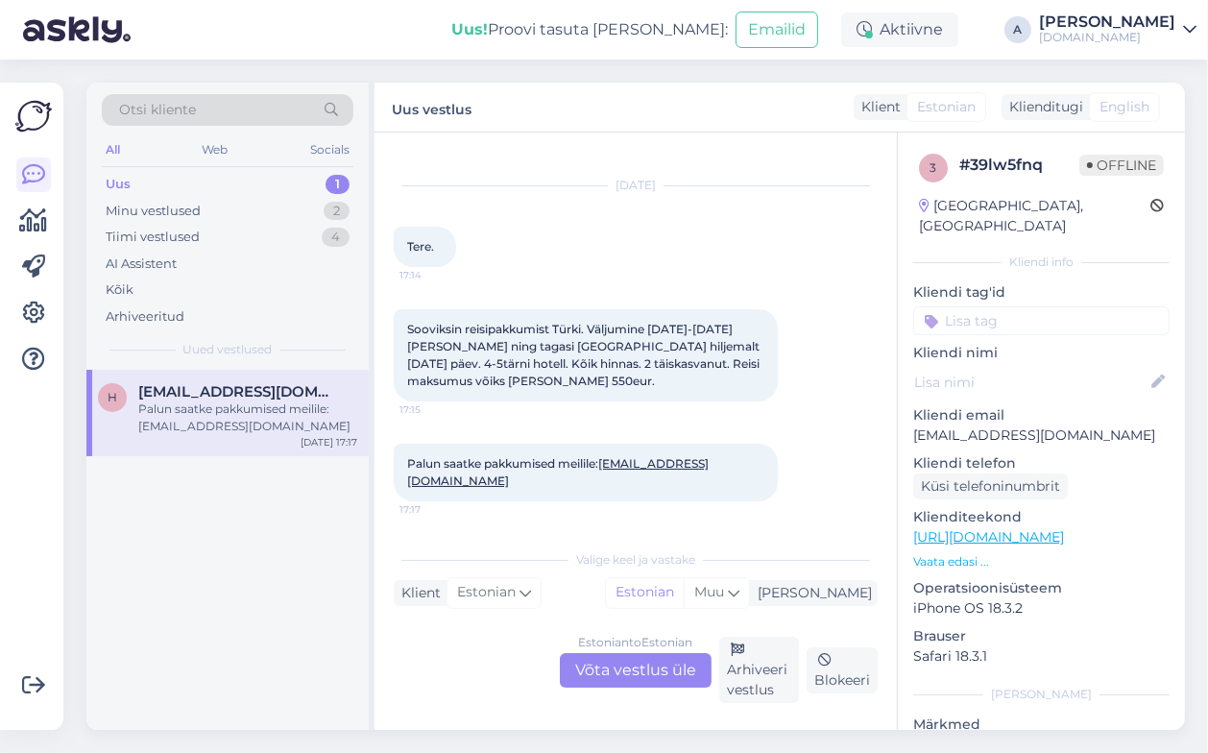
click at [596, 683] on div "Estonian to Estonian Võta vestlus üle" at bounding box center [636, 670] width 152 height 35
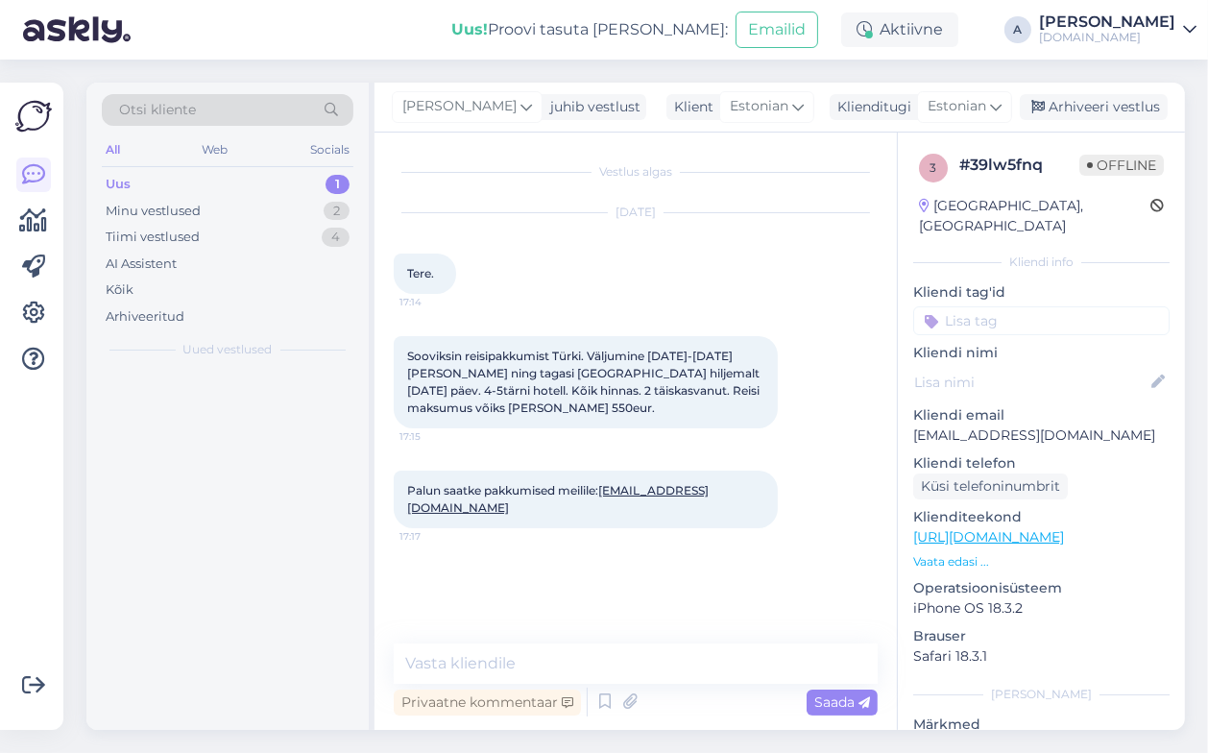
scroll to position [0, 0]
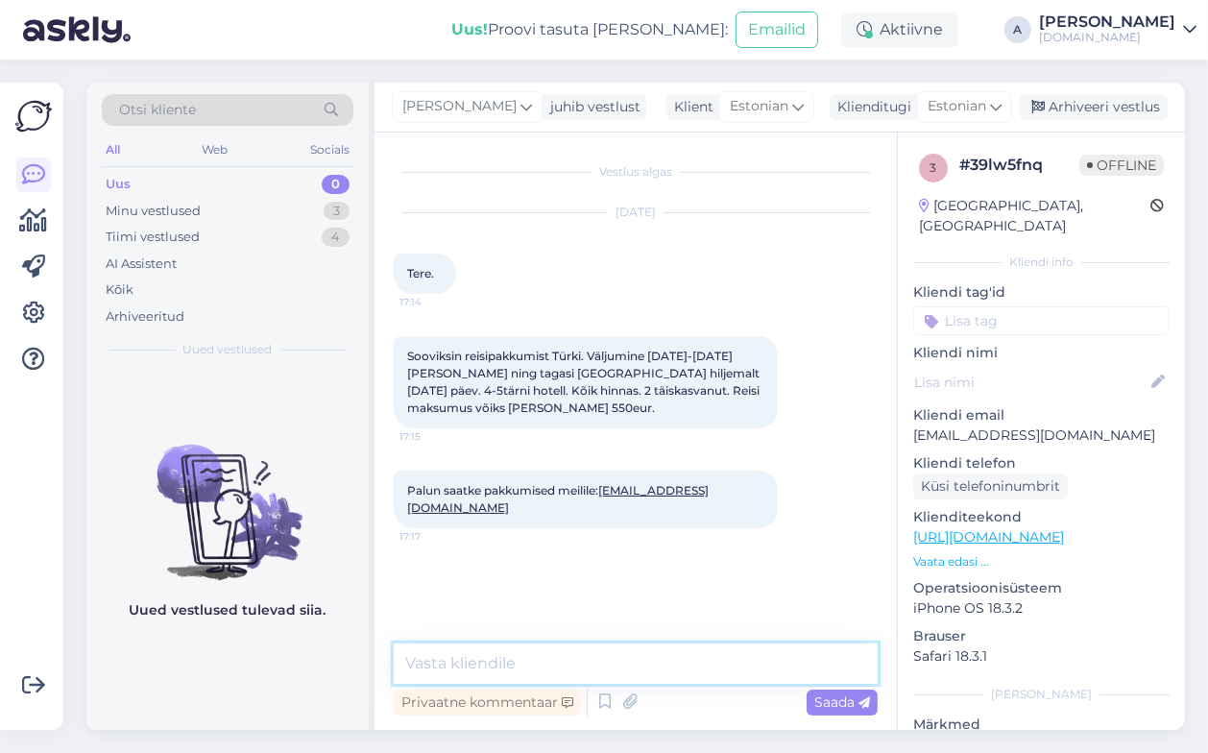
click at [555, 655] on textarea at bounding box center [636, 664] width 484 height 40
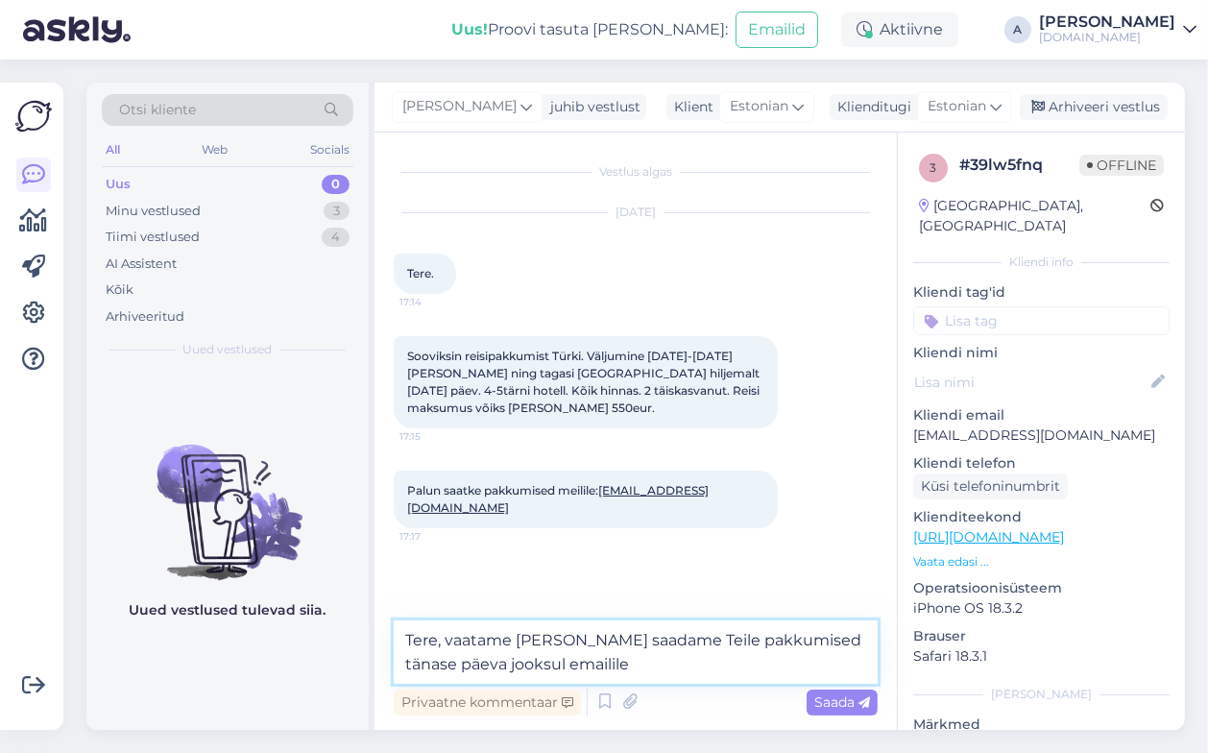
type textarea "Tere, vaatame [PERSON_NAME] saadame Teile pakkumised tänase päeva jooksul email…"
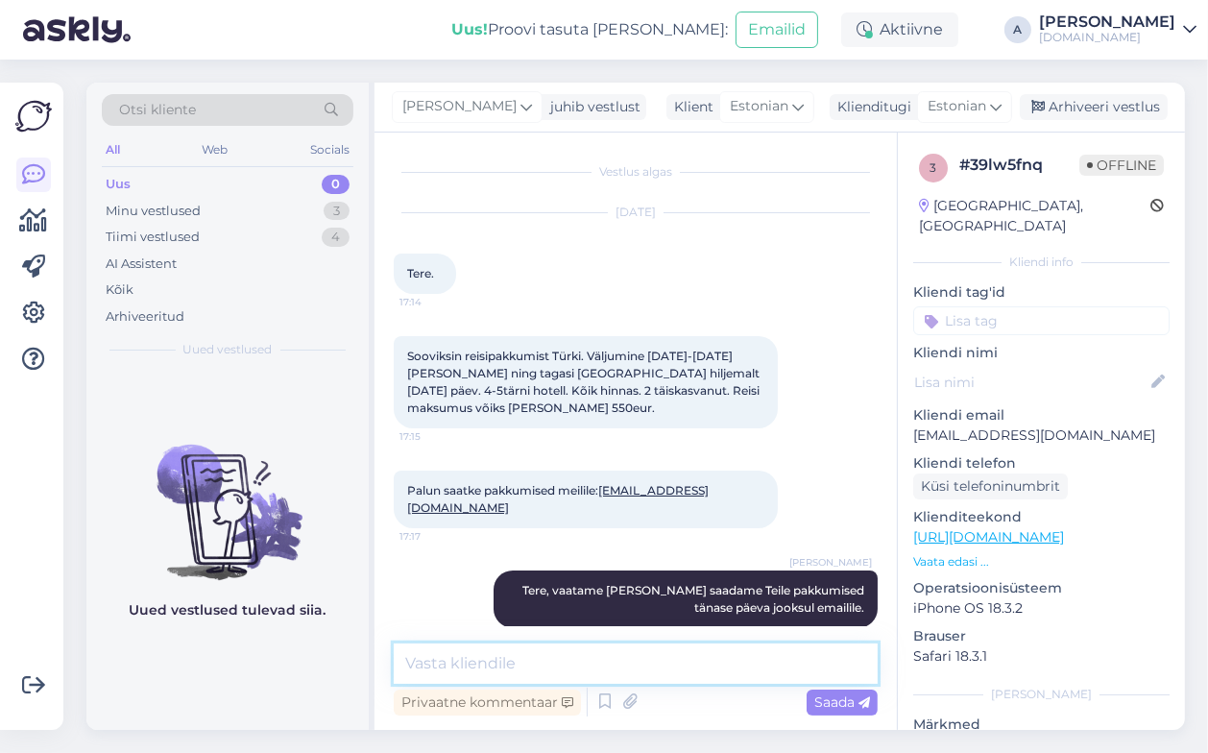
scroll to position [23, 0]
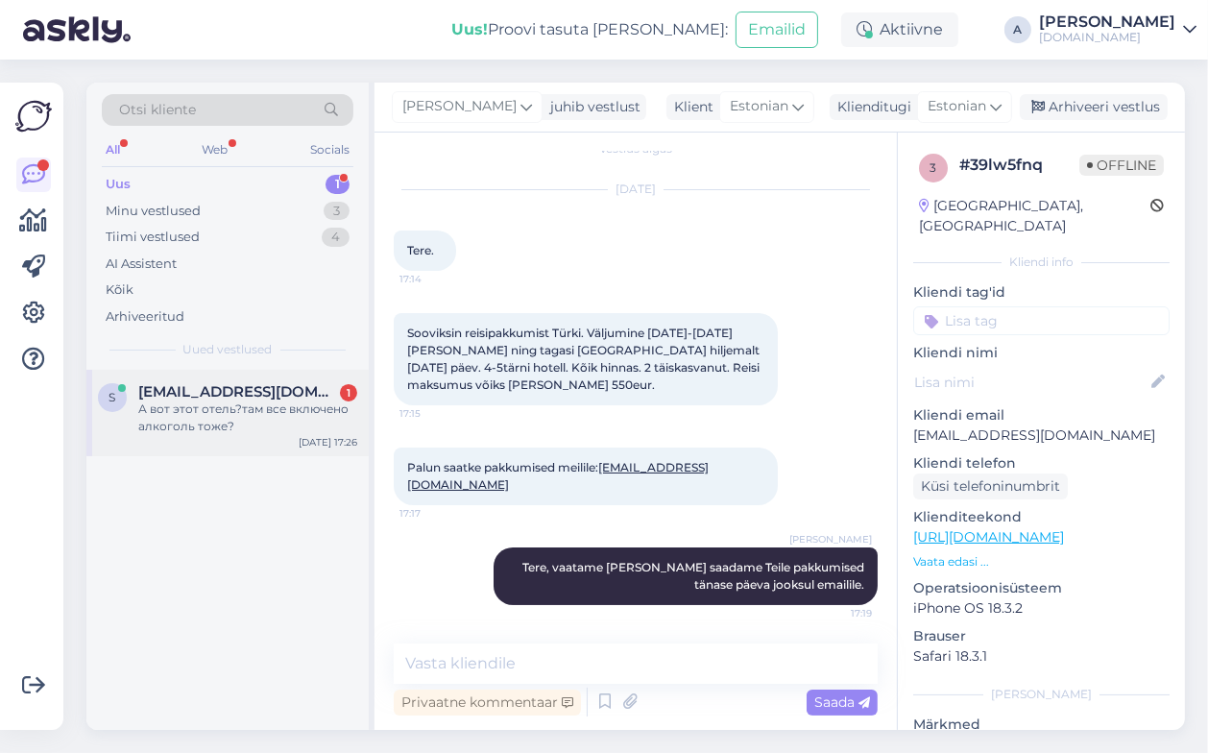
click at [231, 401] on div "А вот этот отель?там все включено алкоголь тоже?" at bounding box center [247, 418] width 219 height 35
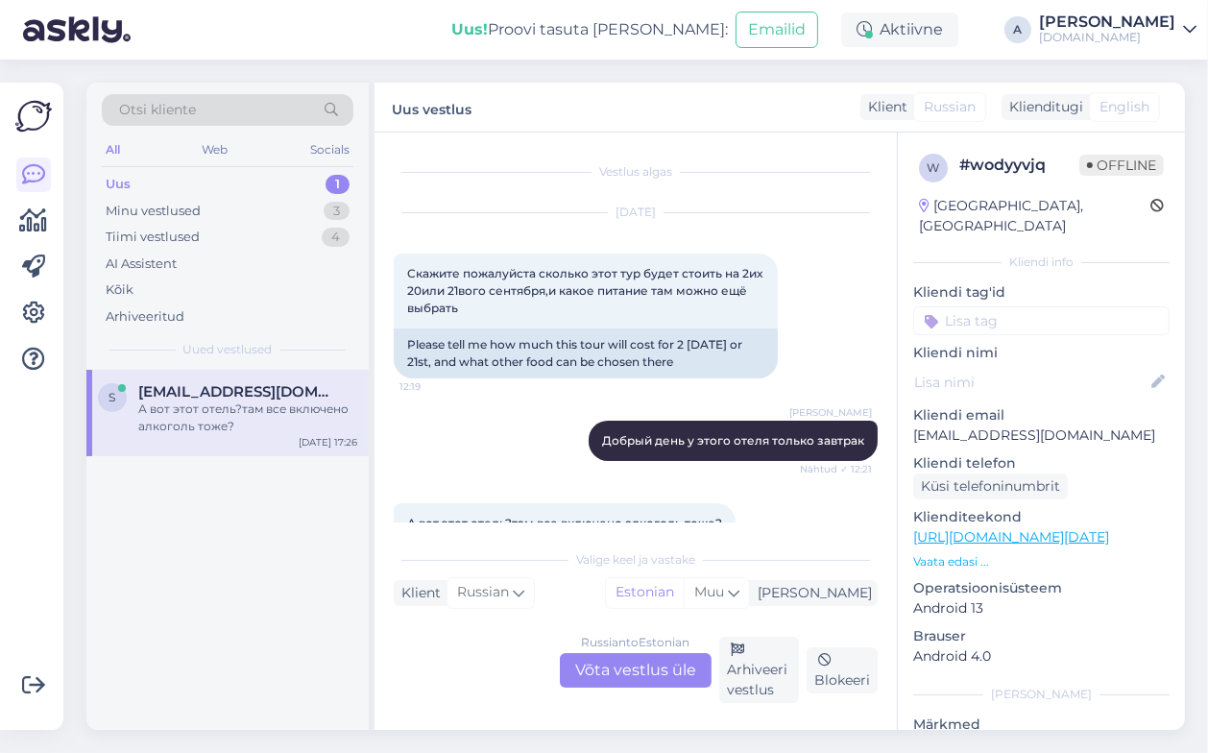
scroll to position [125, 0]
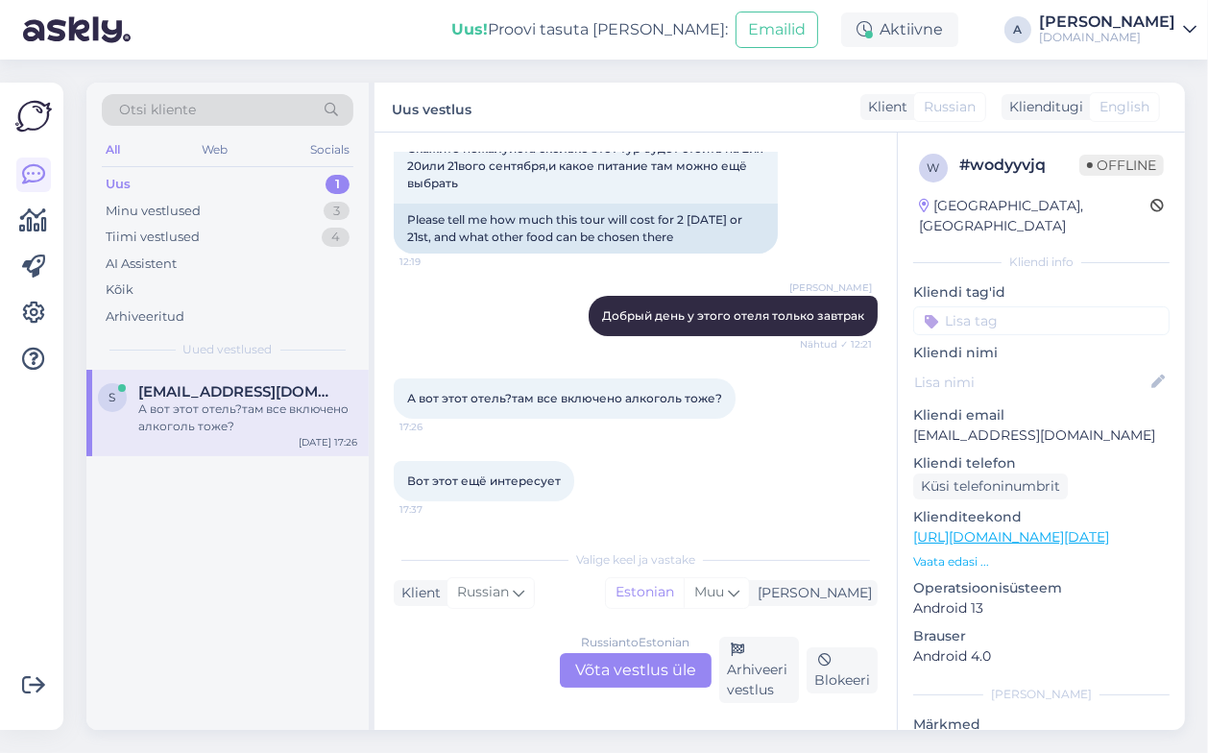
click at [629, 679] on div "Russian to Estonian Võta vestlus üle" at bounding box center [636, 670] width 152 height 35
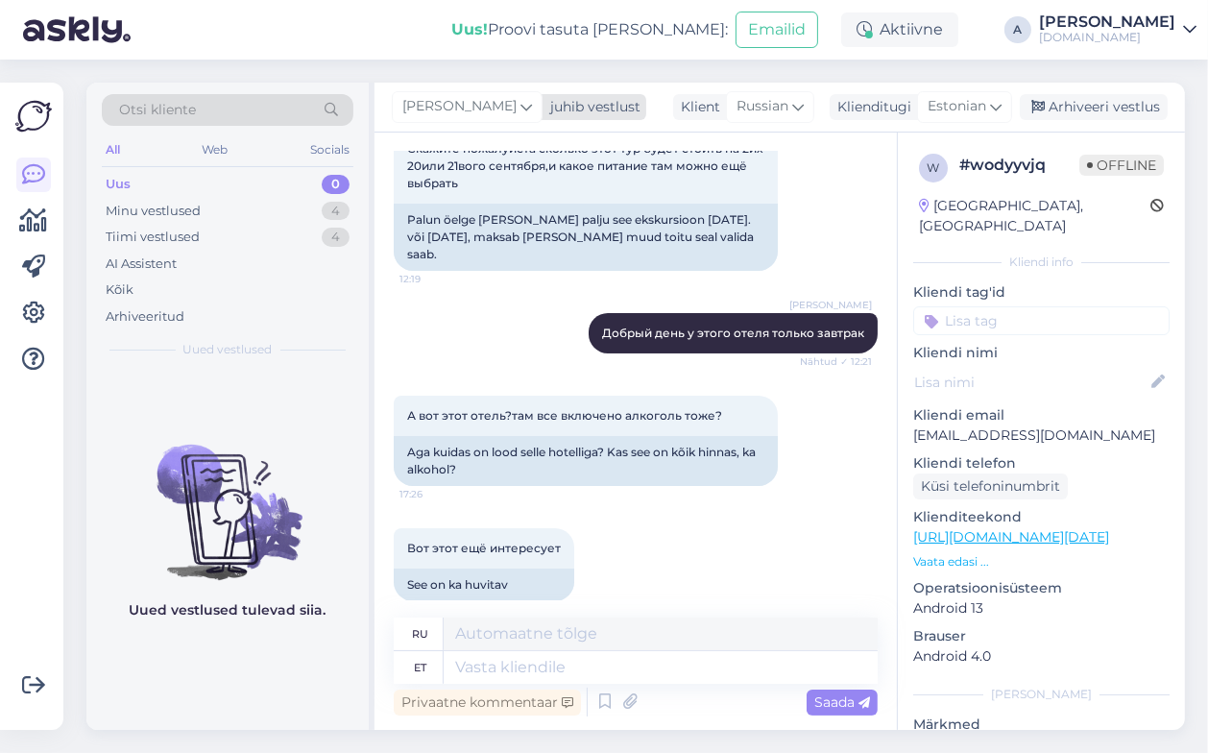
click at [521, 103] on icon at bounding box center [527, 106] width 12 height 21
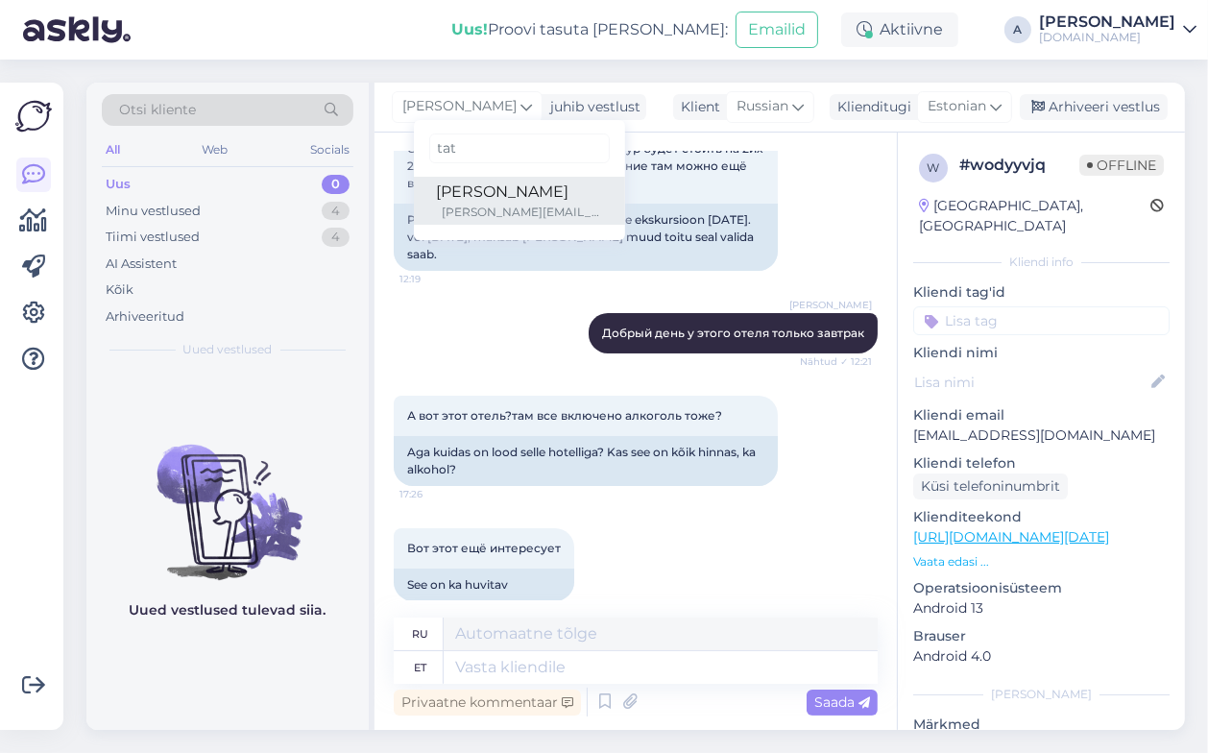
type input "tat"
click at [468, 193] on div "[PERSON_NAME]" at bounding box center [519, 192] width 165 height 23
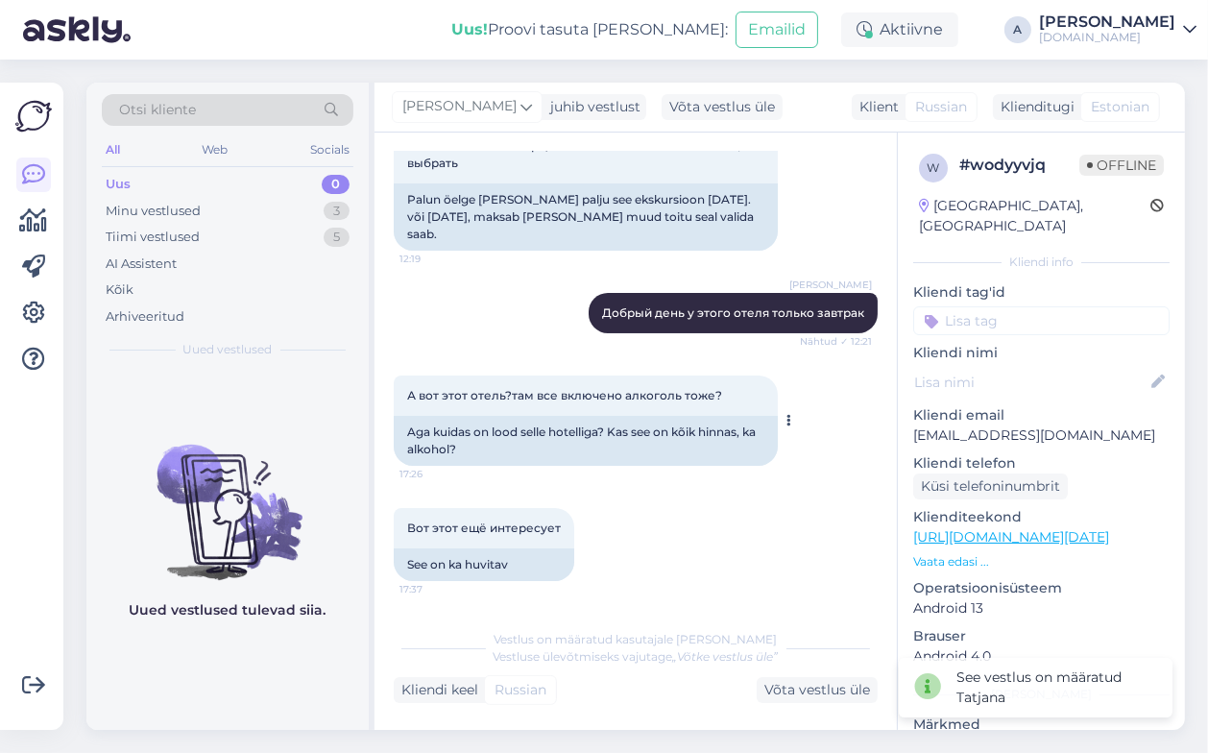
scroll to position [144, 0]
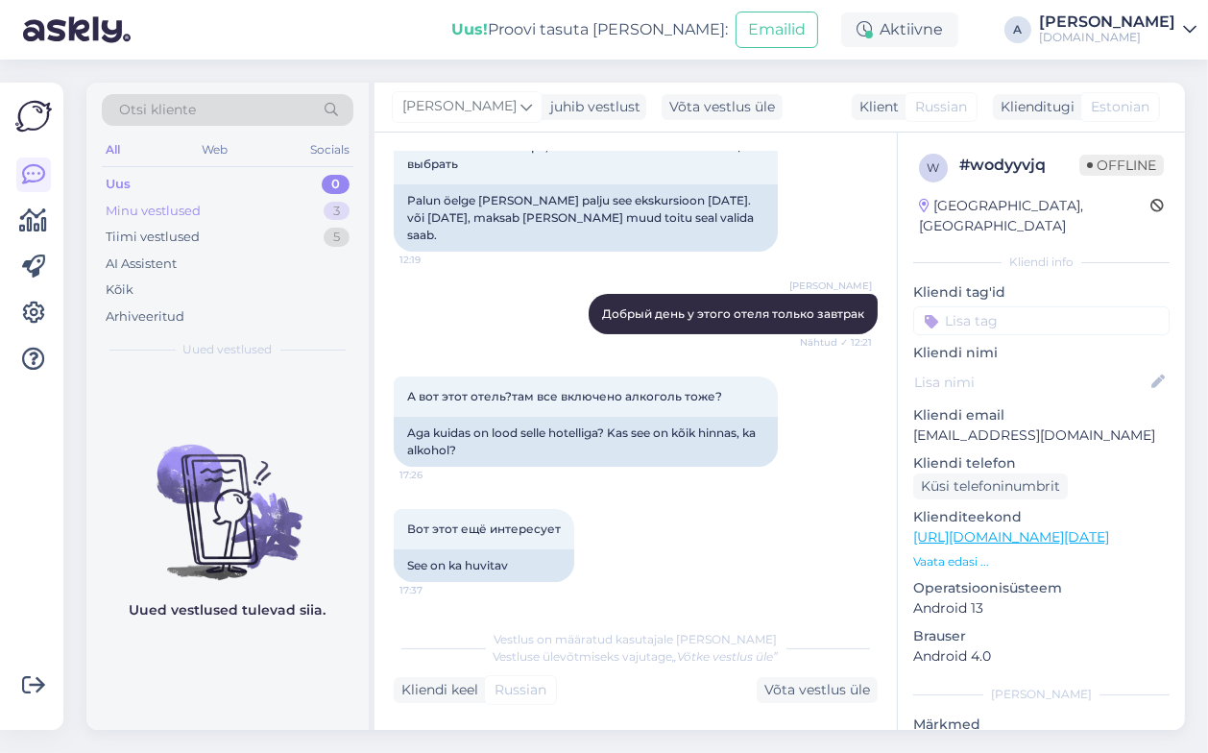
click at [292, 203] on div "Minu vestlused 3" at bounding box center [228, 211] width 252 height 27
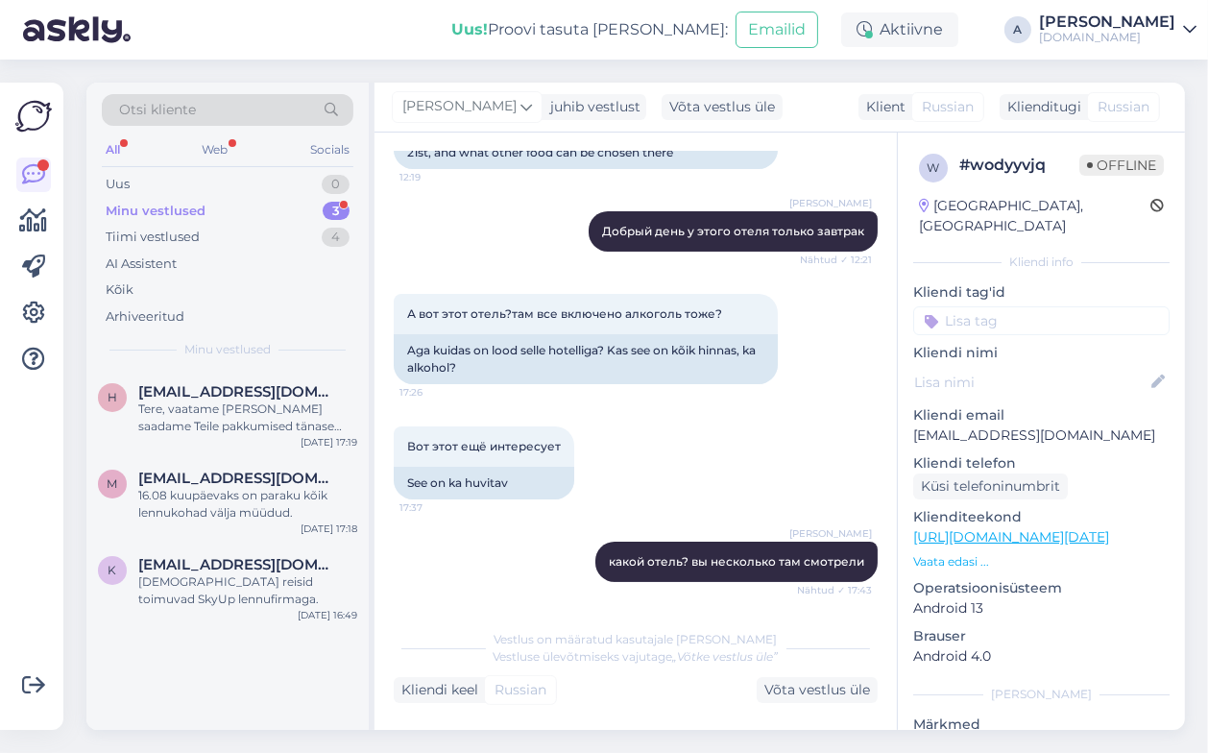
scroll to position [457, 0]
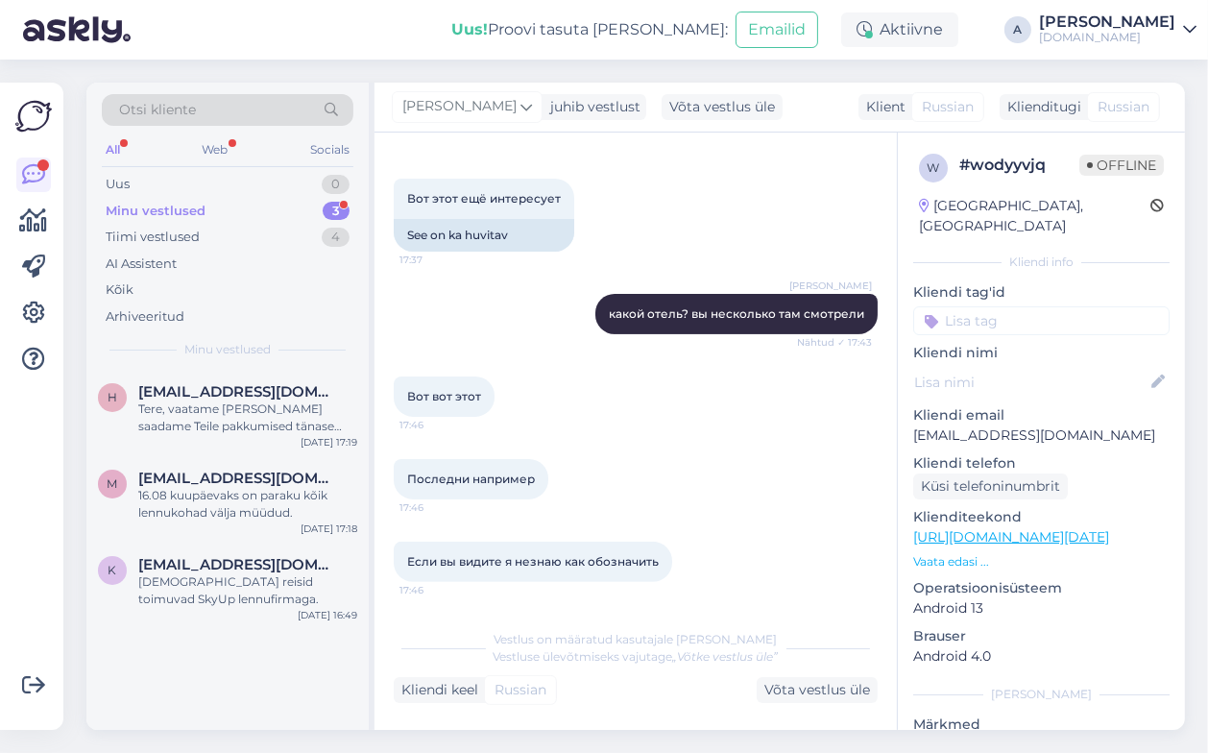
click at [336, 220] on div "Minu vestlused 3" at bounding box center [228, 211] width 252 height 27
click at [309, 518] on div "16.08 kuupäevaks on paraku kõik lennukohad välja müüdud." at bounding box center [247, 504] width 219 height 35
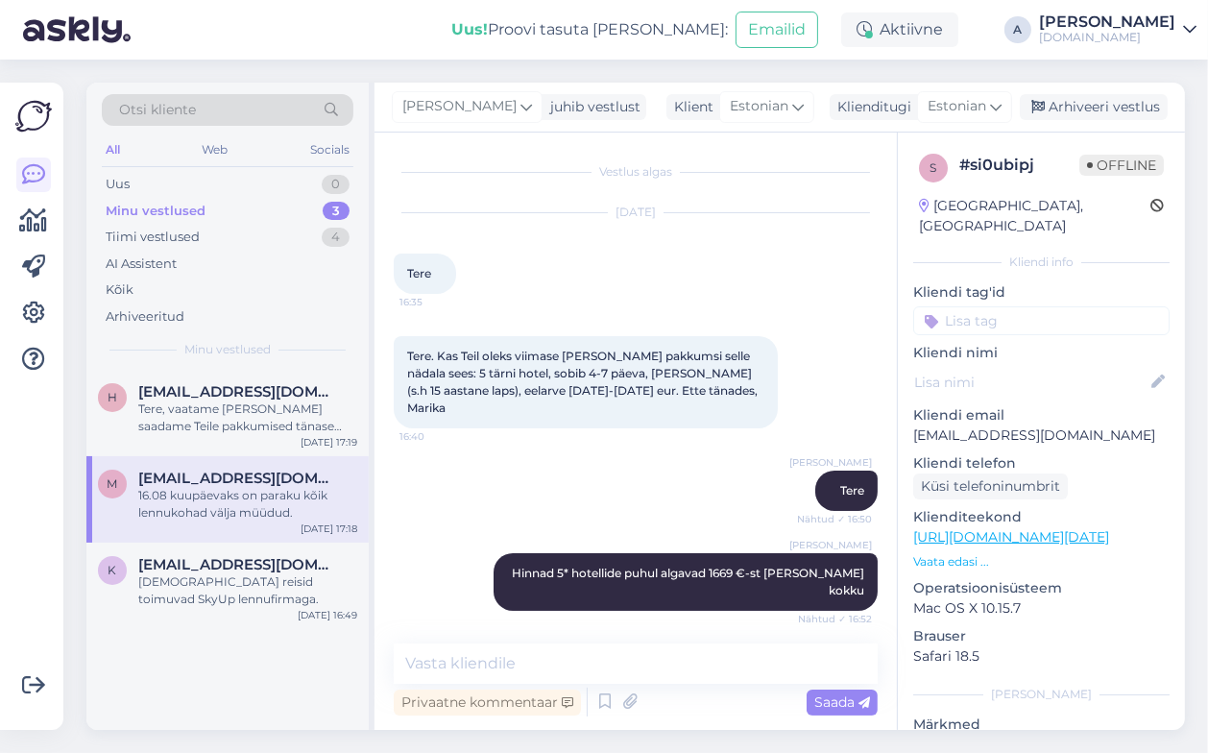
scroll to position [1113, 0]
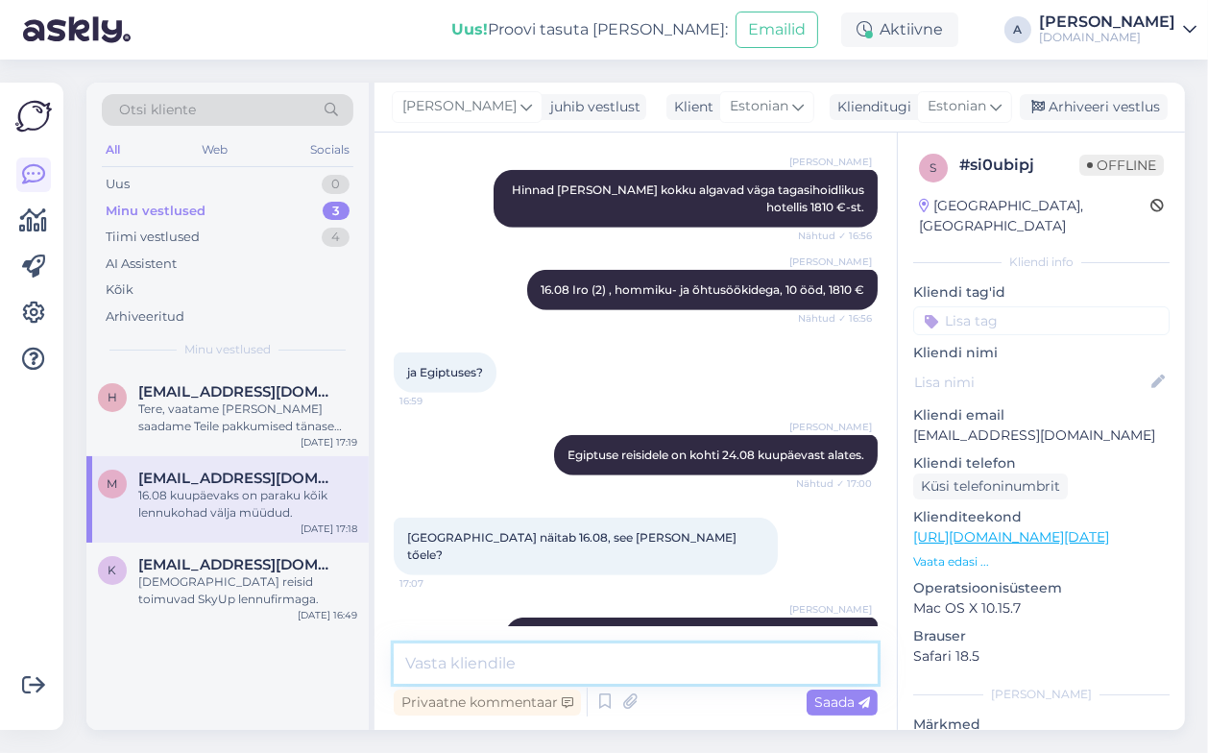
click at [470, 676] on textarea at bounding box center [636, 664] width 484 height 40
type textarea "Kas Teile sobiks ka 24.08 kuupäev?"
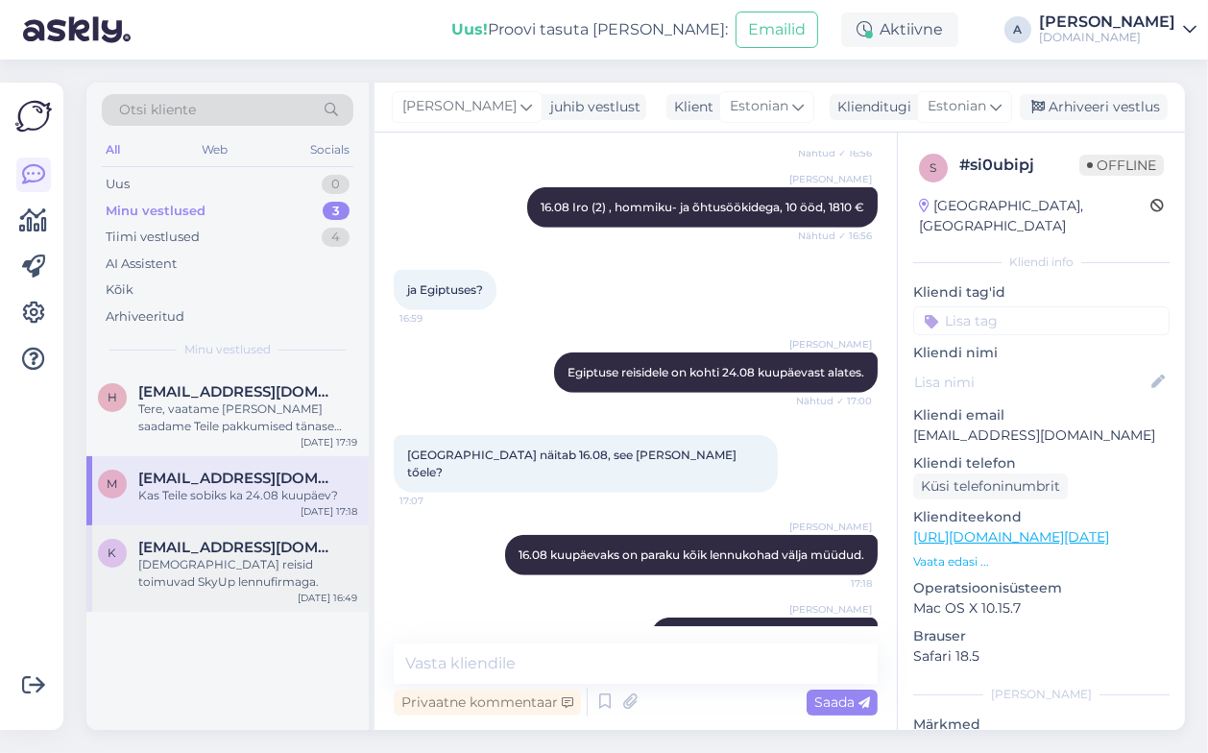
click at [191, 556] on div "[DEMOGRAPHIC_DATA] reisid toimuvad SkyUp lennufirmaga." at bounding box center [247, 573] width 219 height 35
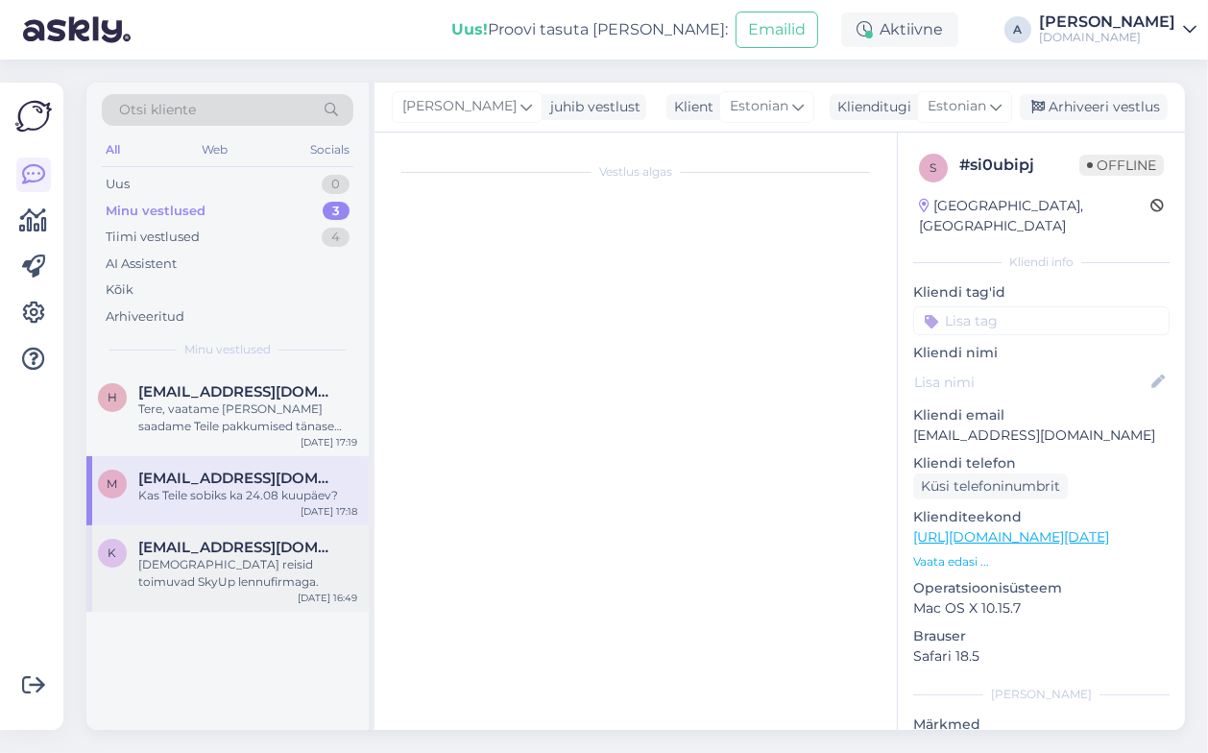
scroll to position [0, 0]
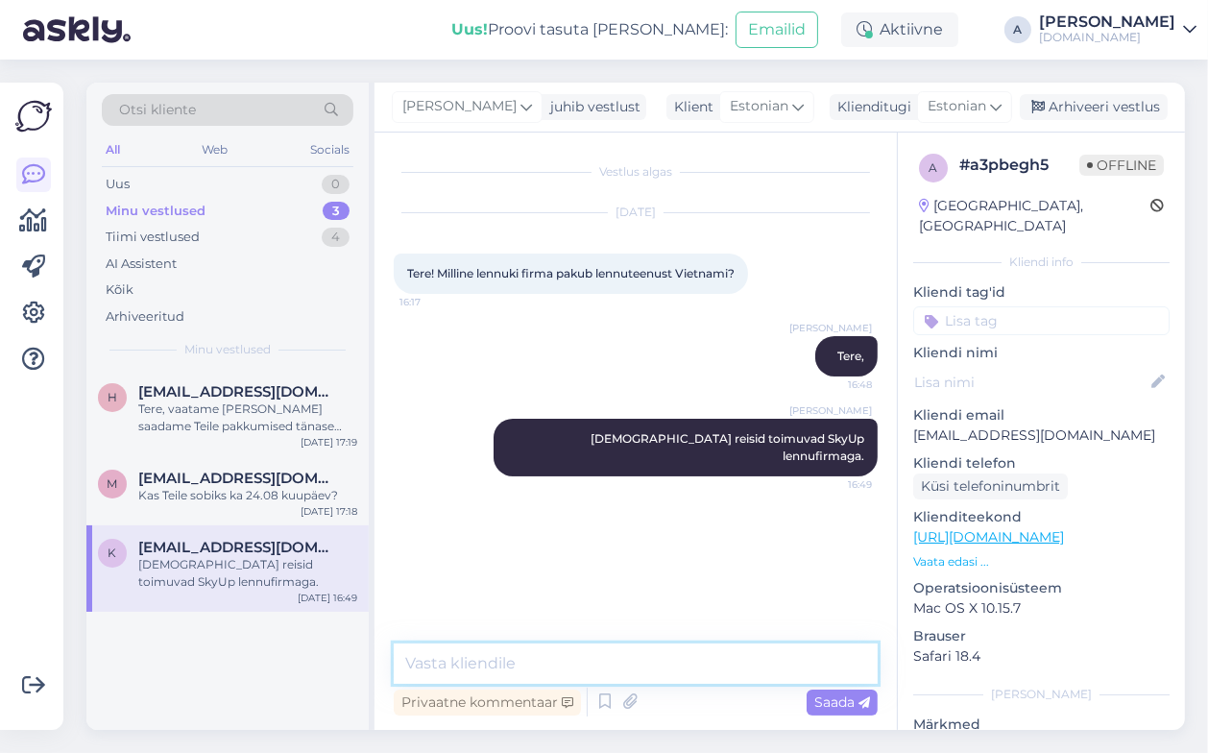
click at [507, 662] on textarea at bounding box center [636, 664] width 484 height 40
type textarea "K"
type textarea "Millal Te soovite reisile minna?"
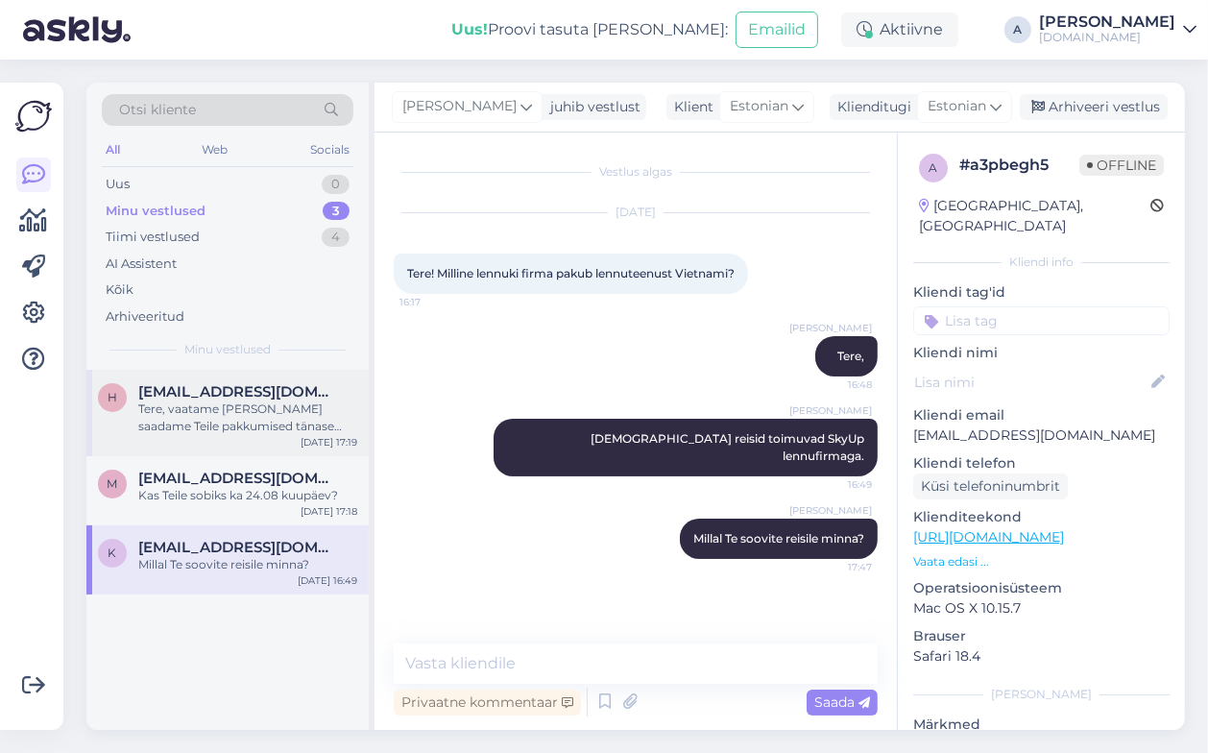
click at [283, 384] on span "[EMAIL_ADDRESS][DOMAIN_NAME]" at bounding box center [238, 391] width 200 height 17
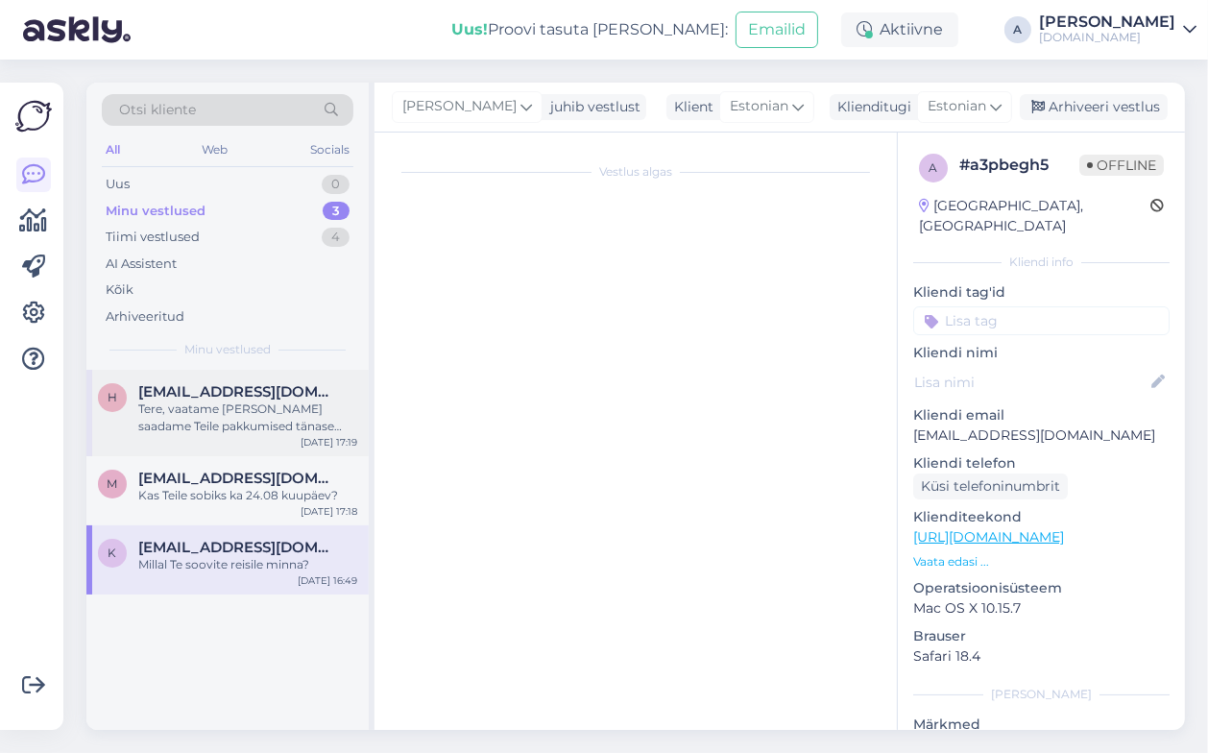
scroll to position [23, 0]
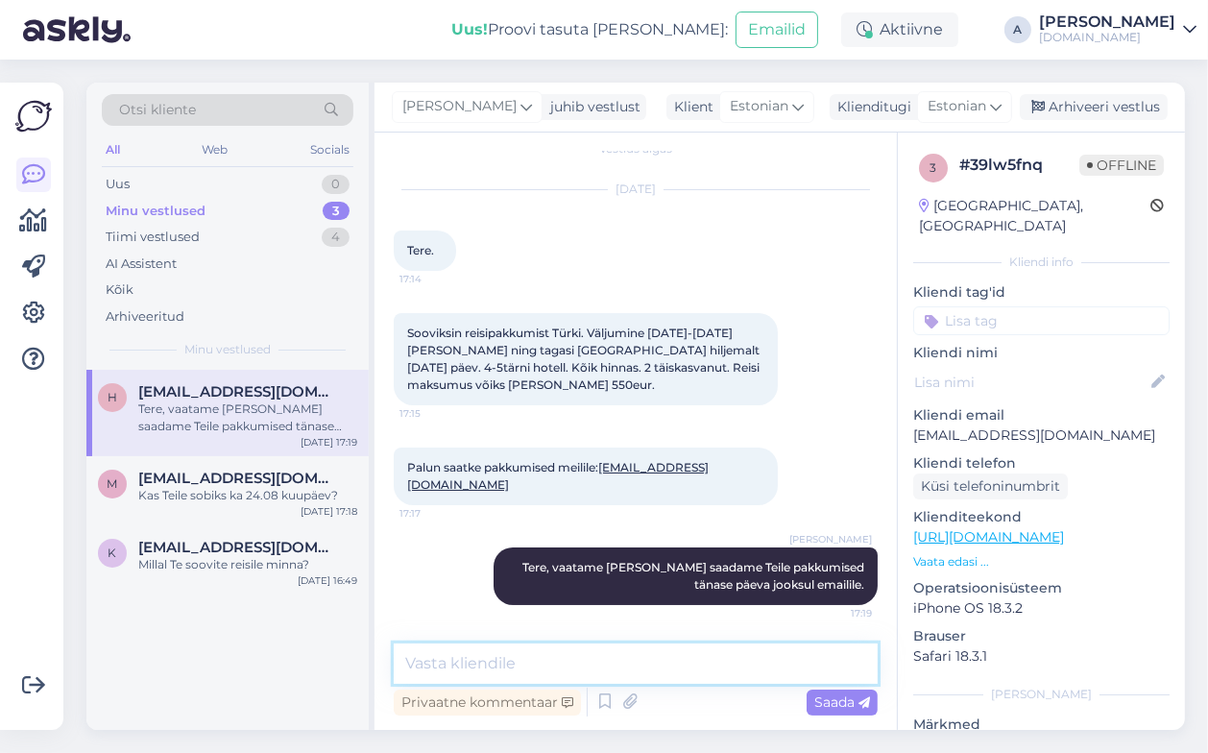
click at [628, 672] on textarea at bounding box center [636, 664] width 484 height 40
type textarea "Saatsin Teile pakkumised emailile."
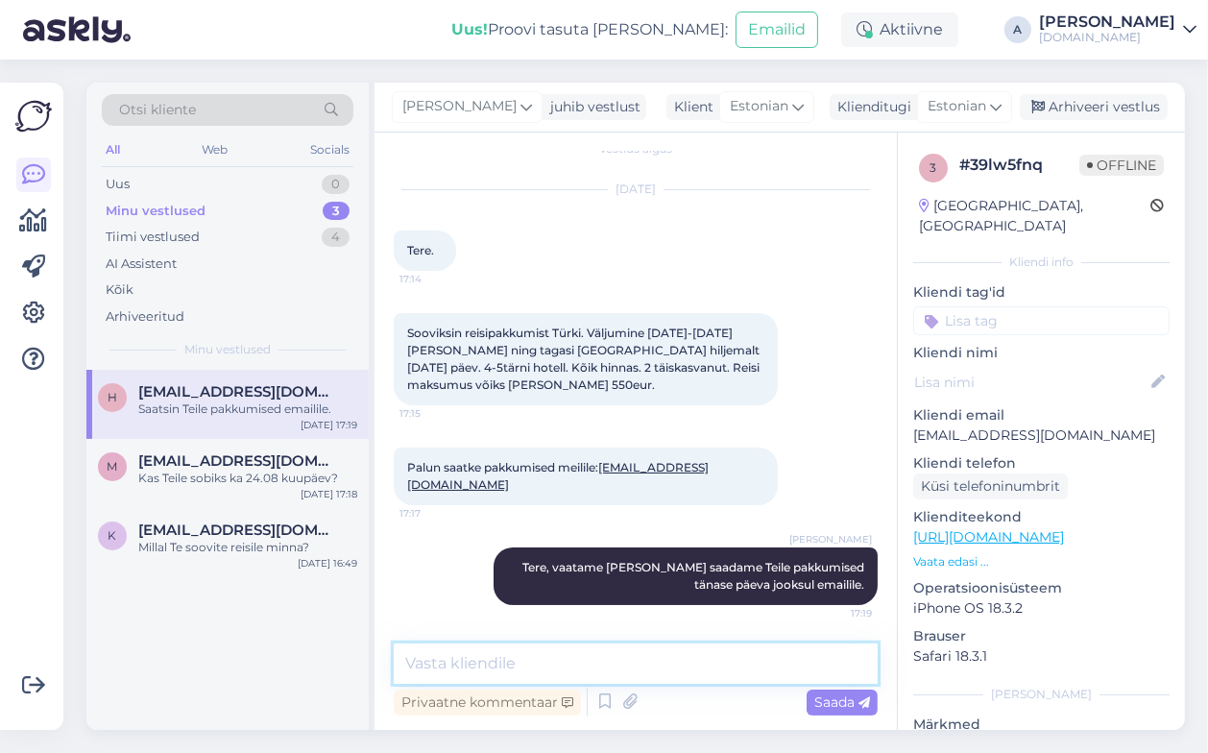
scroll to position [106, 0]
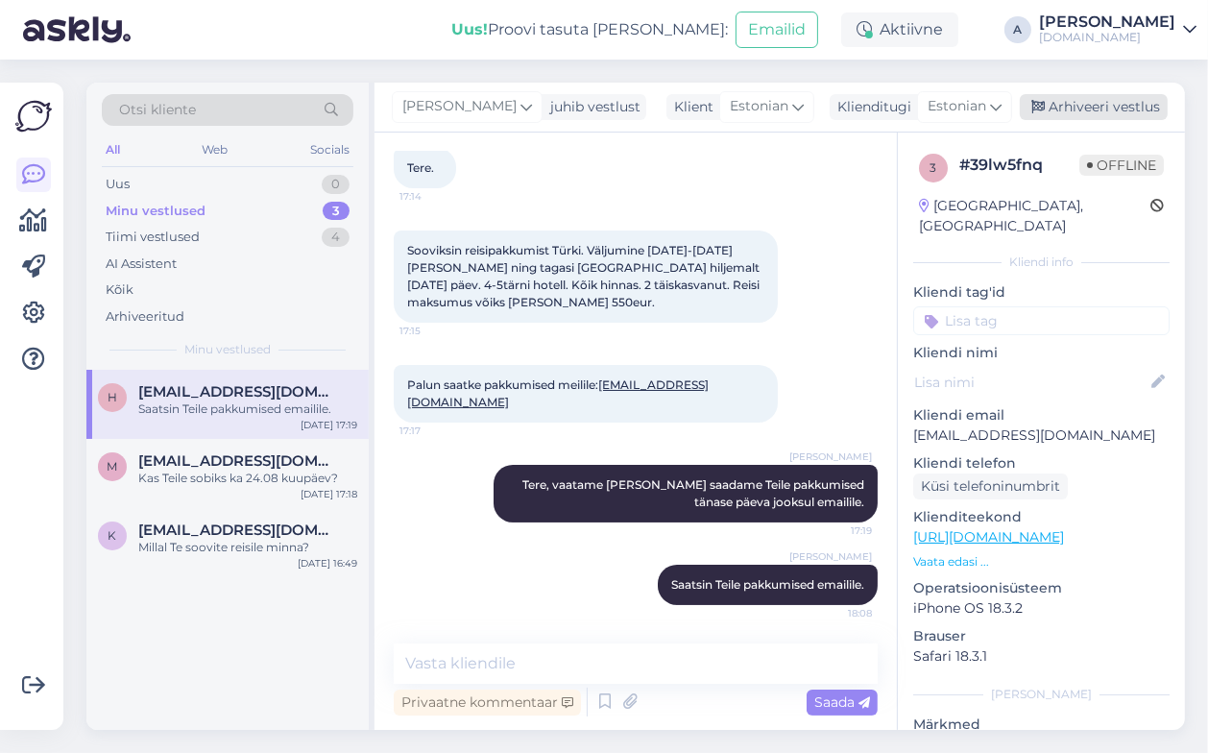
click at [1087, 111] on div "Arhiveeri vestlus" at bounding box center [1094, 107] width 148 height 26
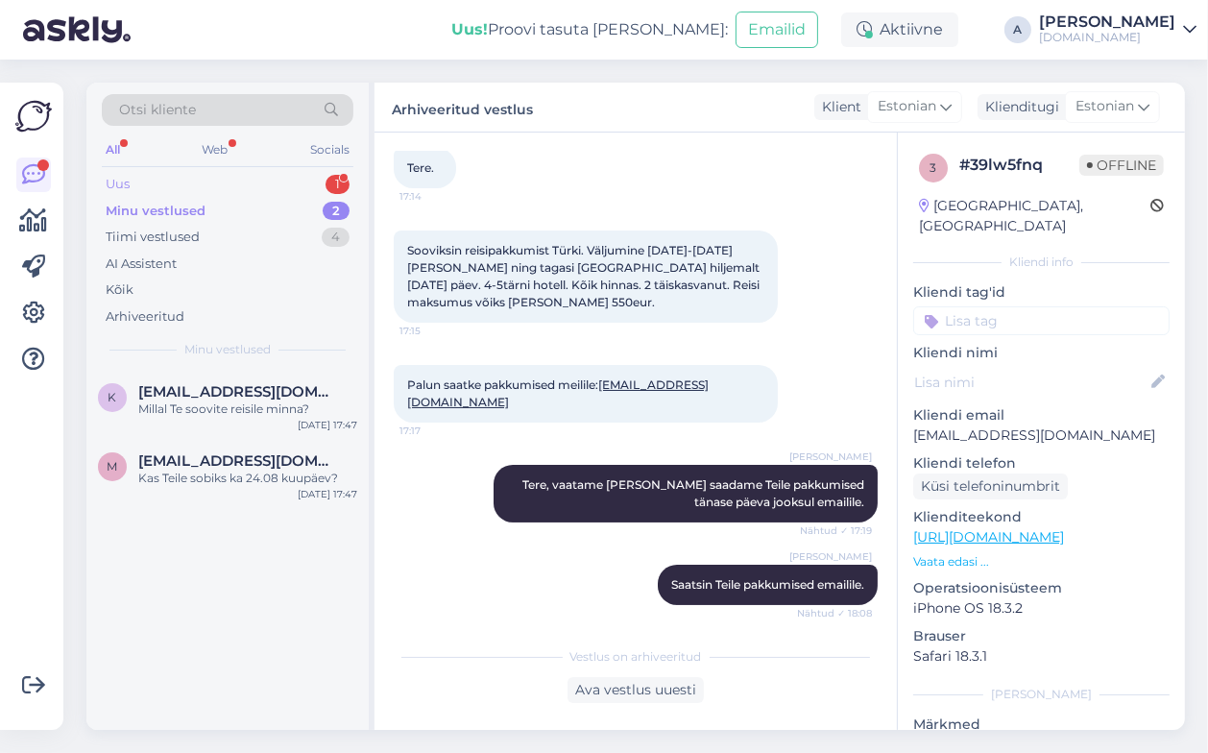
click at [283, 188] on div "Uus 1" at bounding box center [228, 184] width 252 height 27
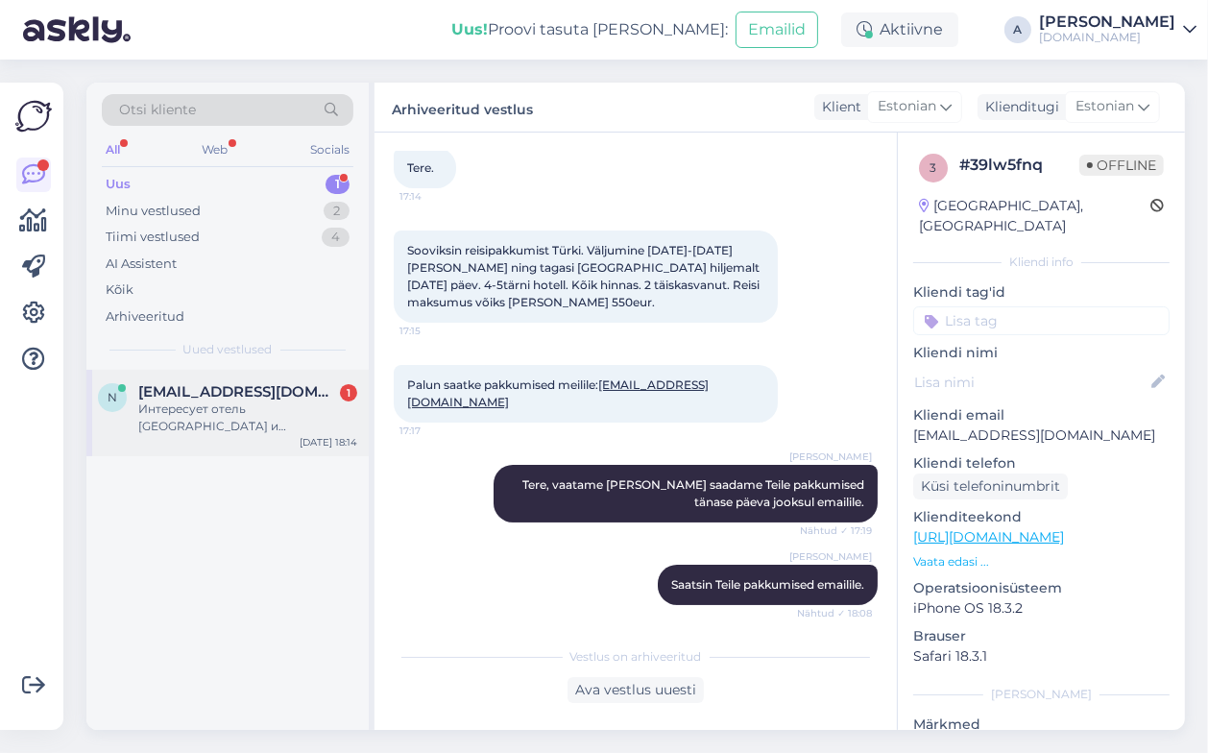
click at [291, 380] on div "n [EMAIL_ADDRESS][DOMAIN_NAME] 1 Интересует отель [GEOGRAPHIC_DATA] и [GEOGRAPH…" at bounding box center [227, 413] width 282 height 86
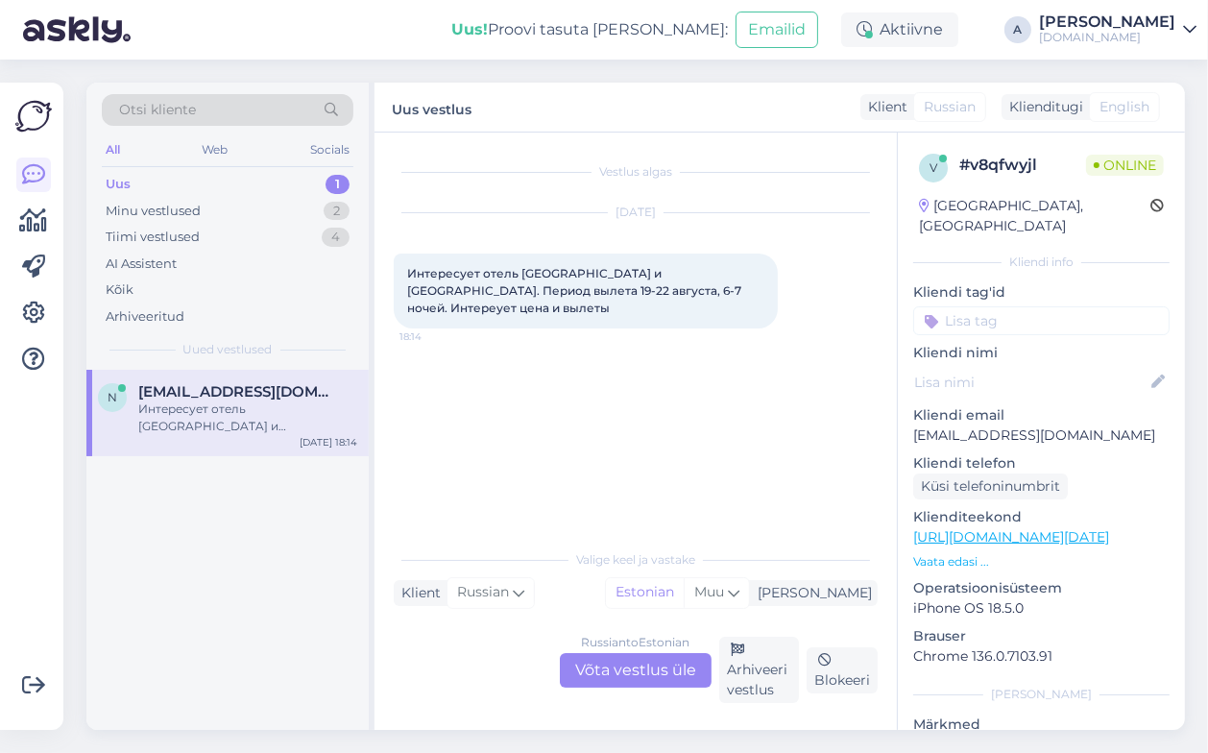
click at [659, 674] on div "Russian to Estonian Võta vestlus üle" at bounding box center [636, 670] width 152 height 35
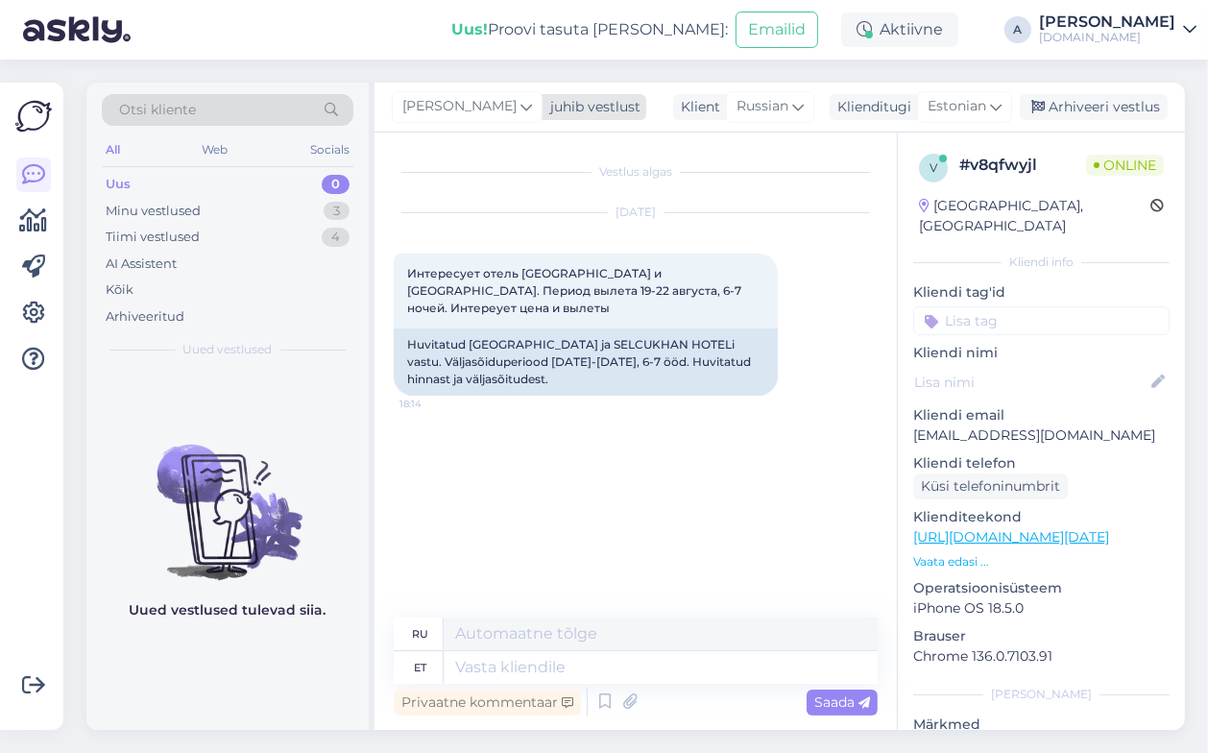
click at [426, 103] on span "[PERSON_NAME]" at bounding box center [459, 106] width 114 height 21
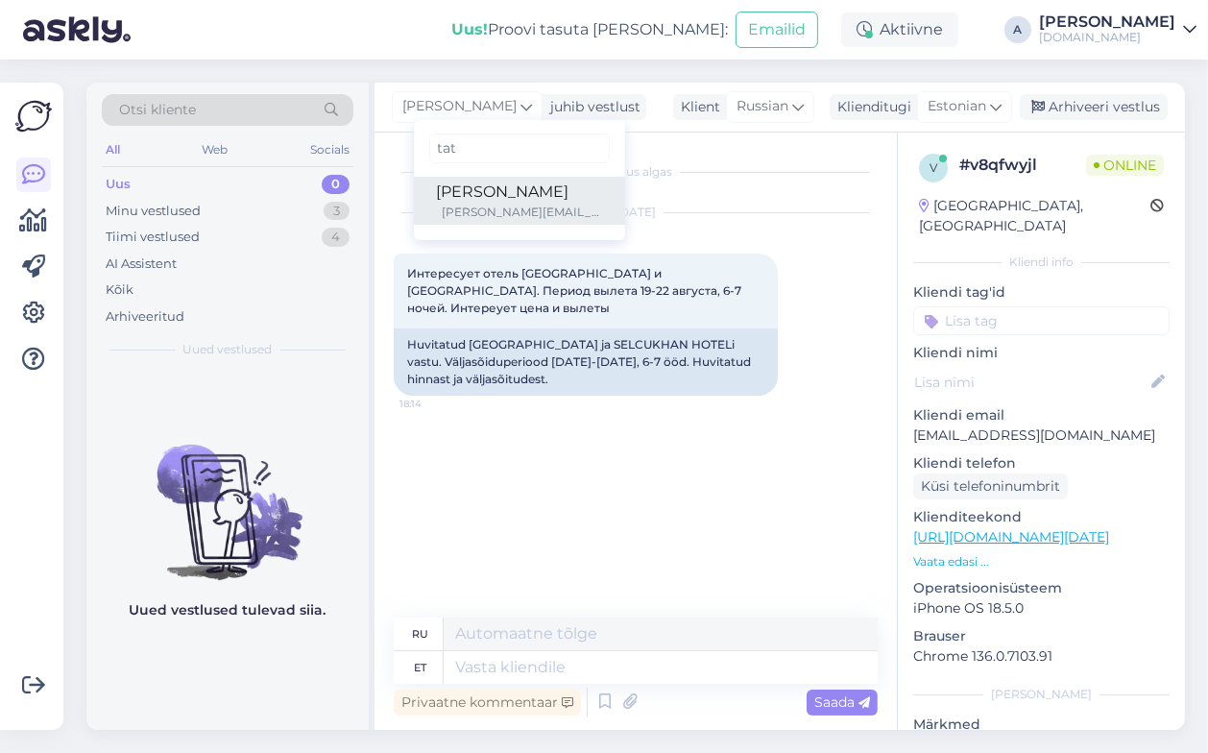
type input "tat"
click at [437, 186] on div "[PERSON_NAME]" at bounding box center [519, 192] width 165 height 23
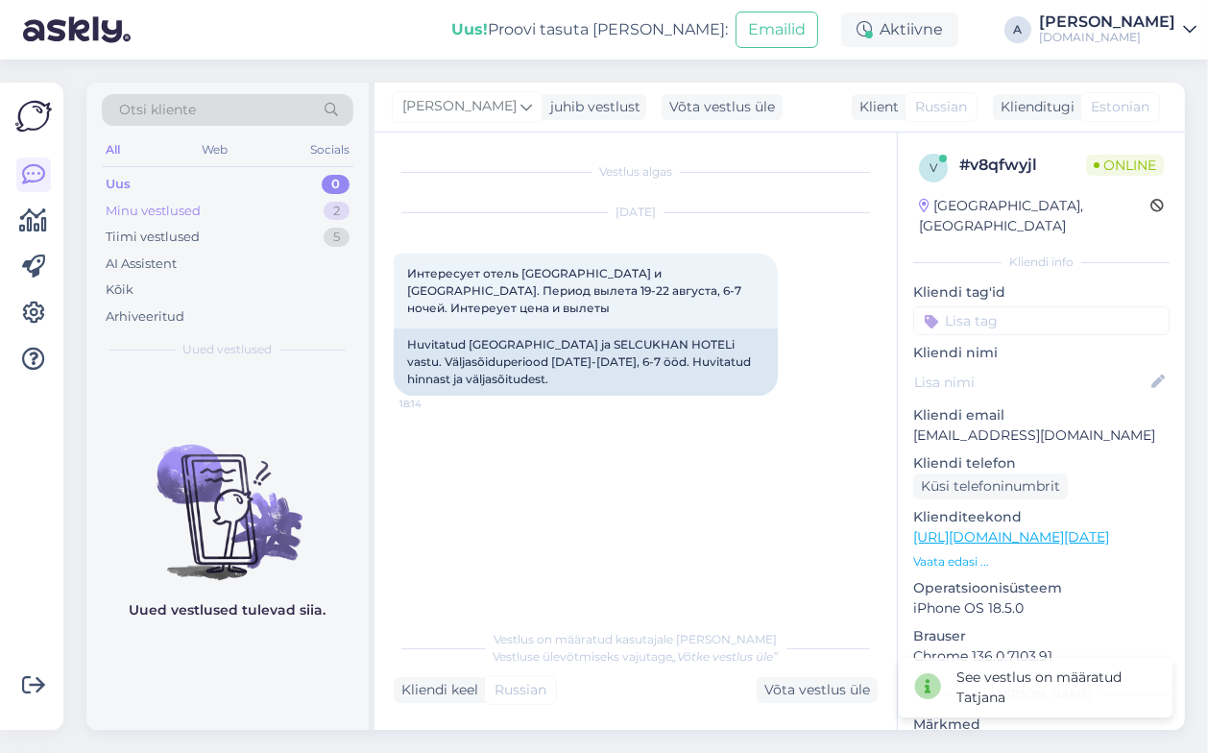
click at [295, 203] on div "Minu vestlused 2" at bounding box center [228, 211] width 252 height 27
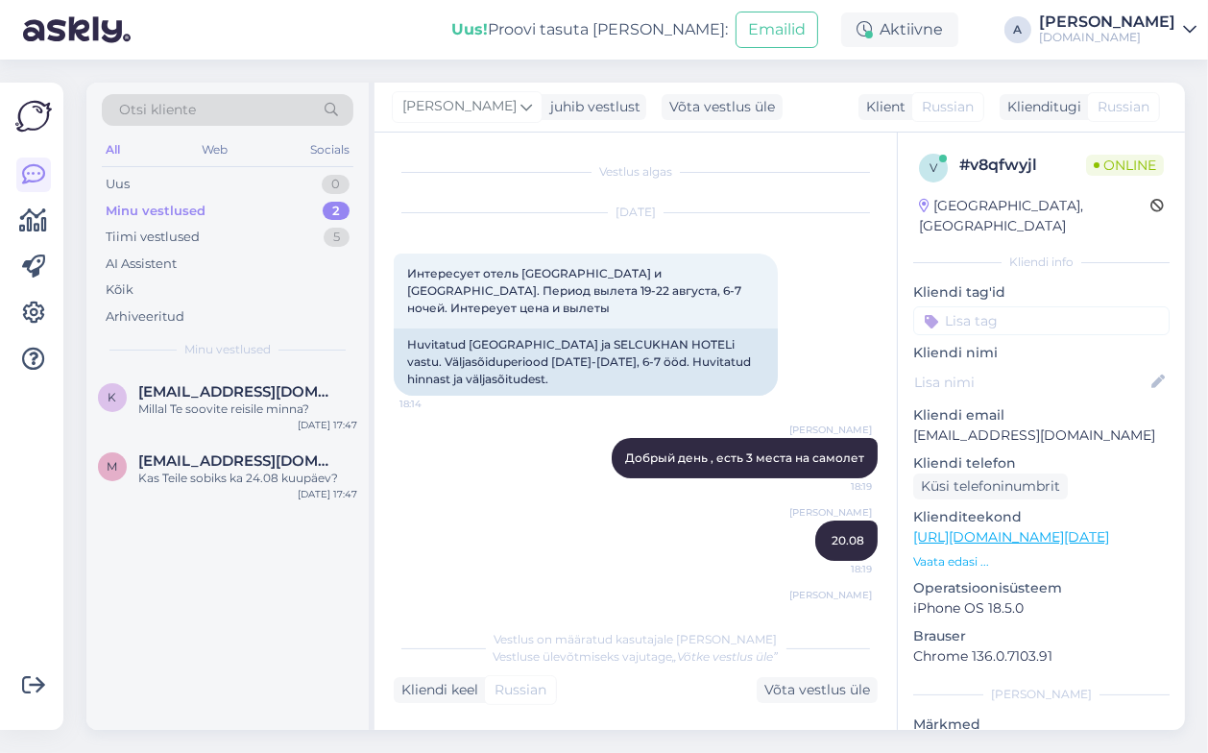
scroll to position [227, 0]
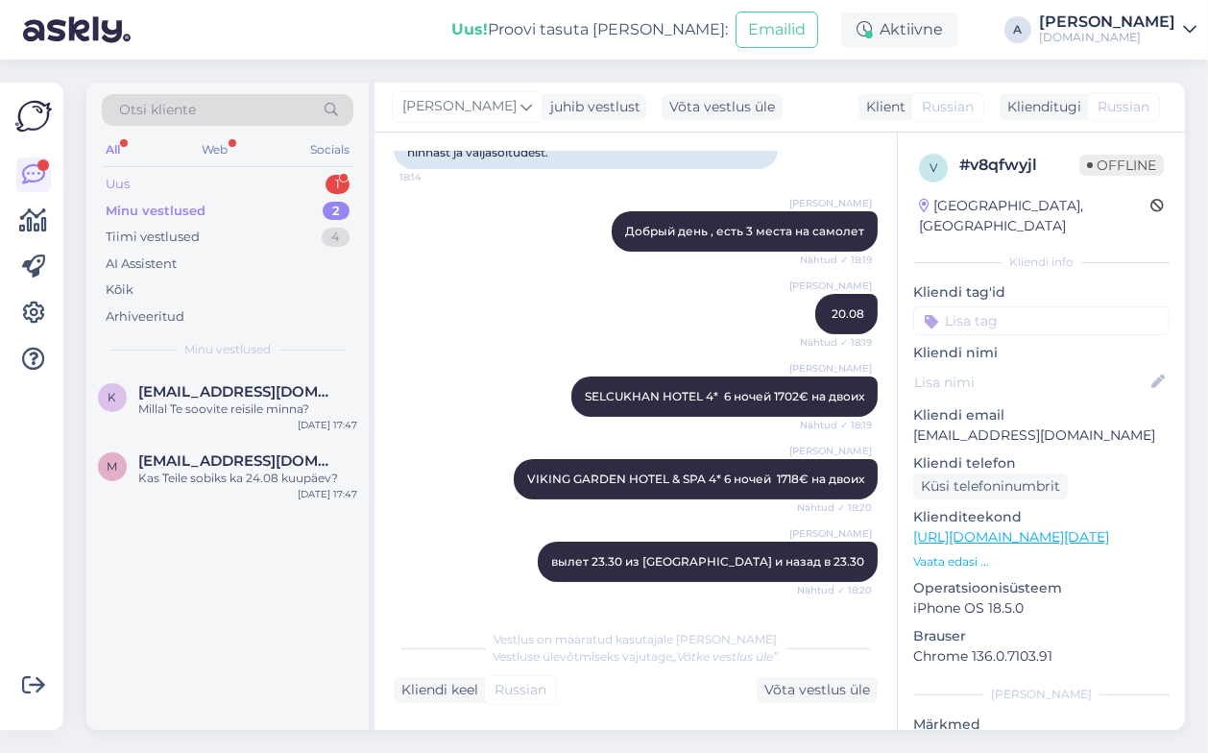
click at [340, 175] on div "1" at bounding box center [338, 184] width 24 height 19
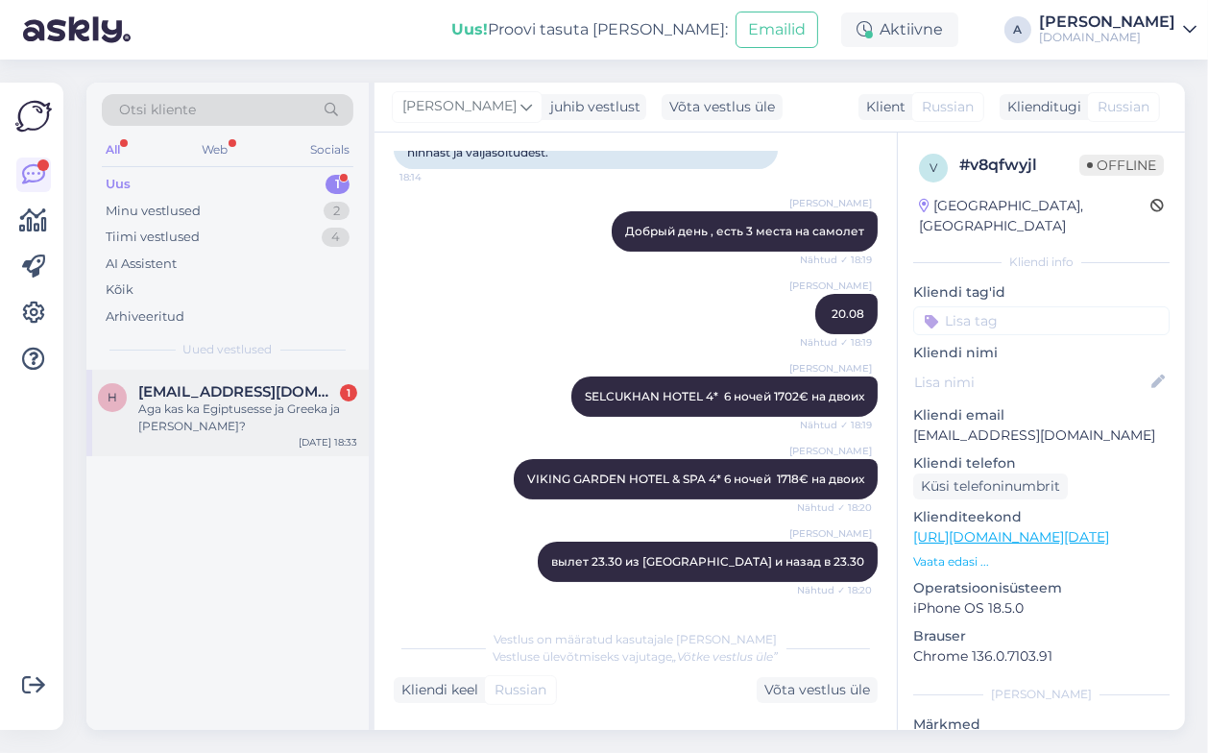
click at [307, 407] on div "Aga kas ka Egiptusesse ja Greeka ja [PERSON_NAME]?" at bounding box center [247, 418] width 219 height 35
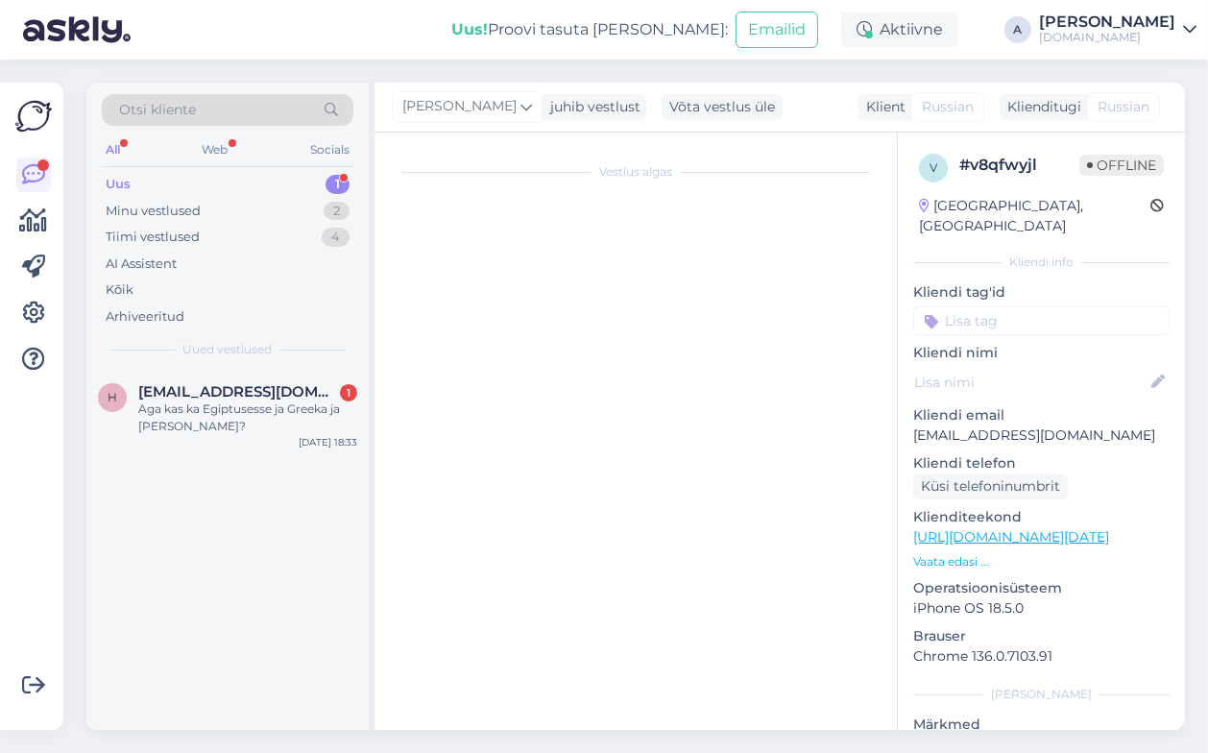
scroll to position [292, 0]
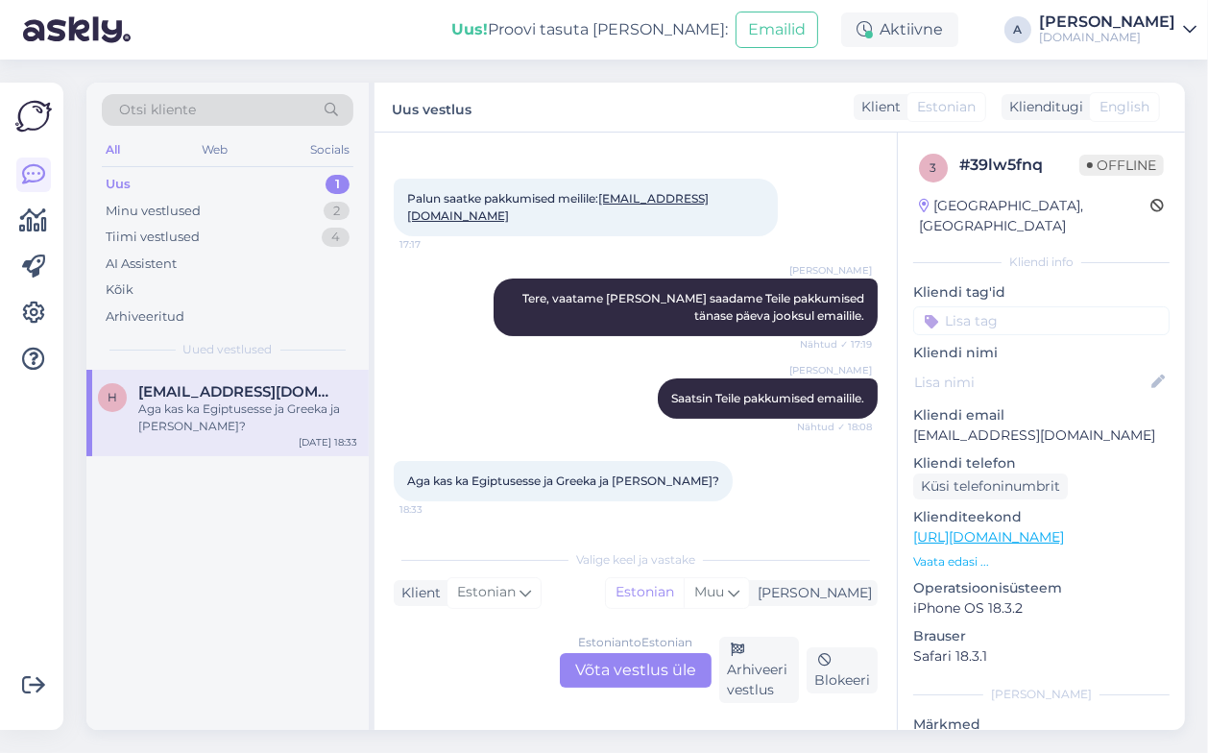
click at [623, 659] on div "Estonian to Estonian Võta vestlus üle" at bounding box center [636, 670] width 152 height 35
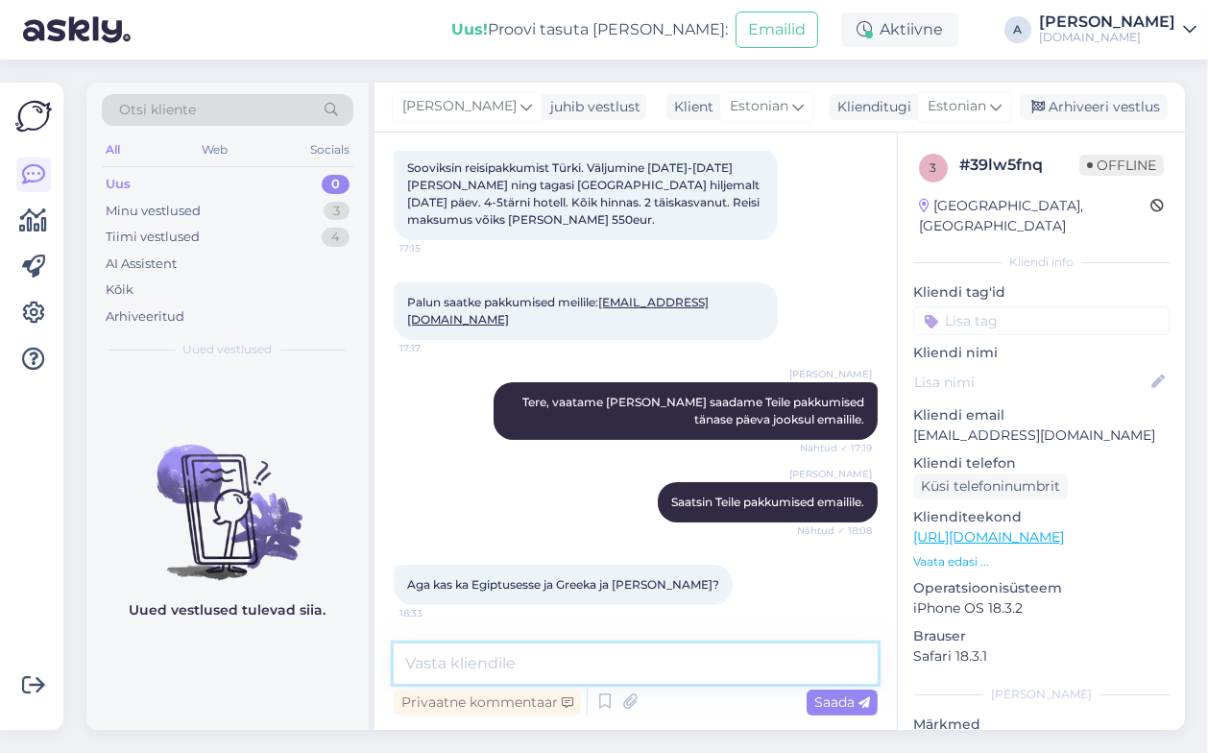
click at [692, 671] on textarea at bounding box center [636, 664] width 484 height 40
type textarea "Egiptusesse oleks kohti alates 24.08 kuupäevast, 7 ööks."
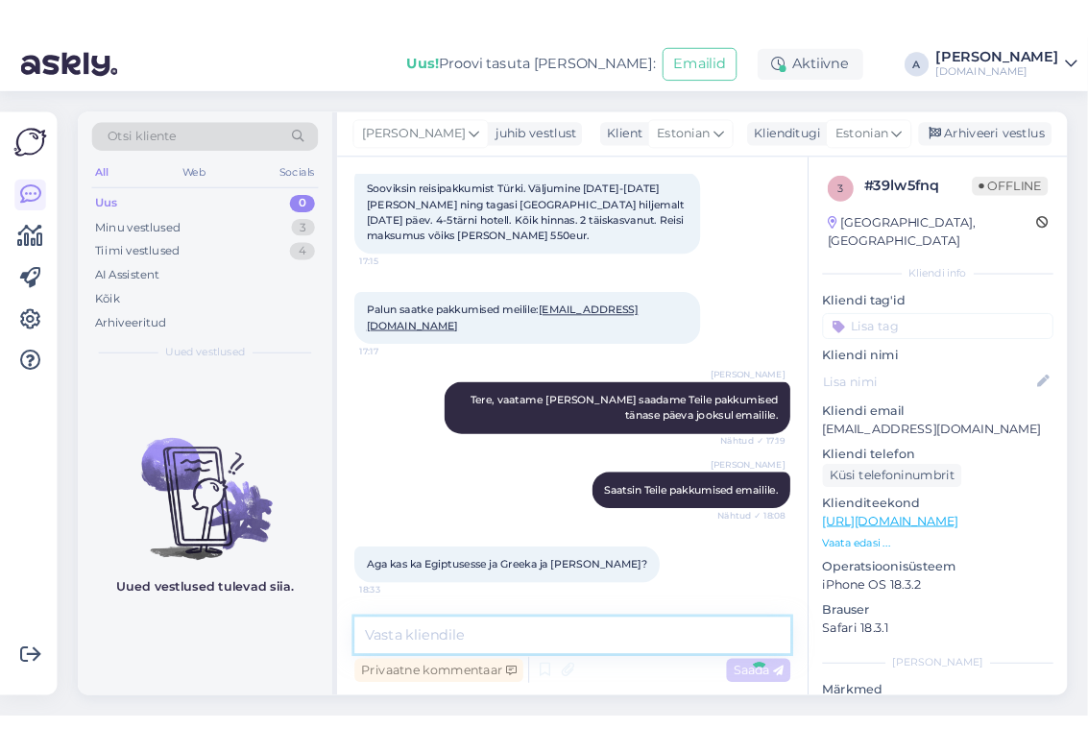
scroll to position [270, 0]
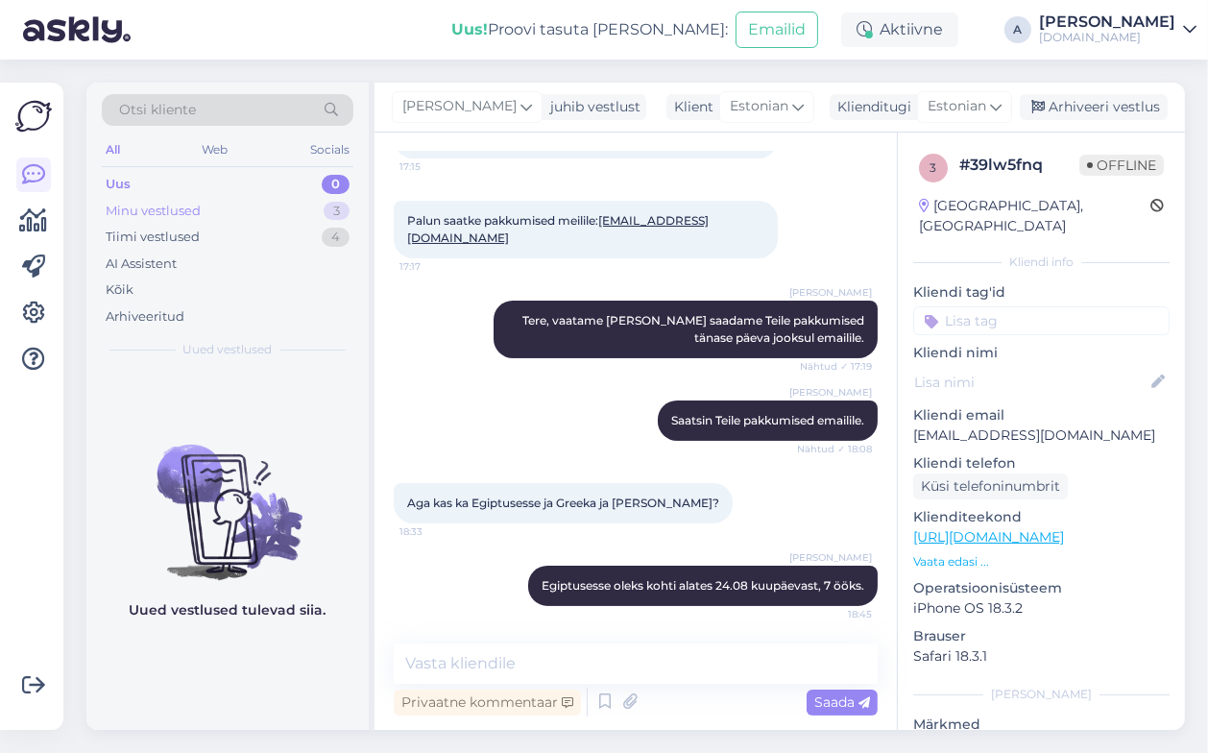
click at [171, 220] on div "Minu vestlused 3" at bounding box center [228, 211] width 252 height 27
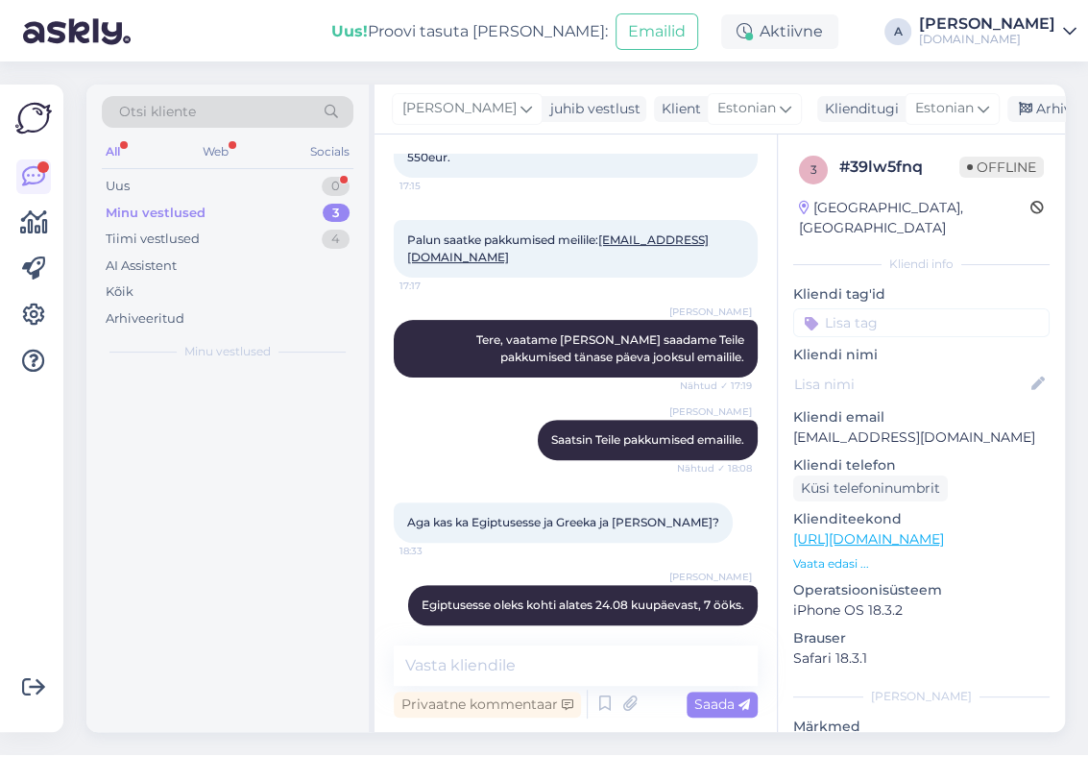
scroll to position [288, 0]
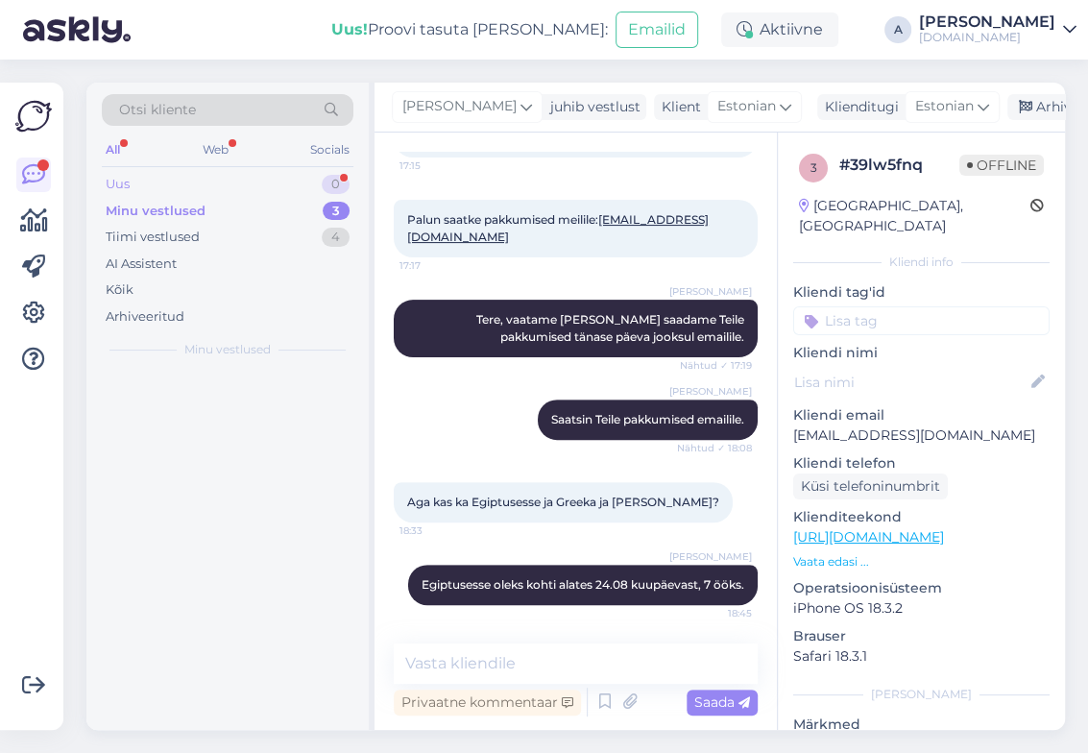
click at [287, 176] on div "Uus 0" at bounding box center [228, 184] width 252 height 27
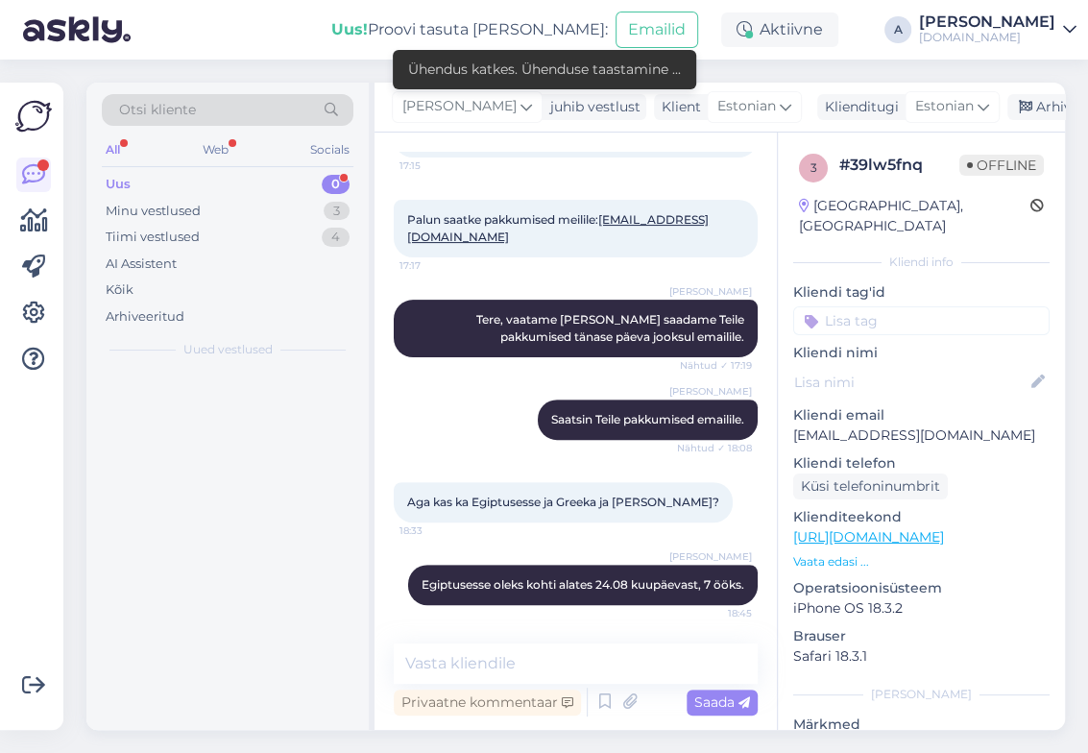
click at [289, 178] on div "Uus 0" at bounding box center [228, 184] width 252 height 27
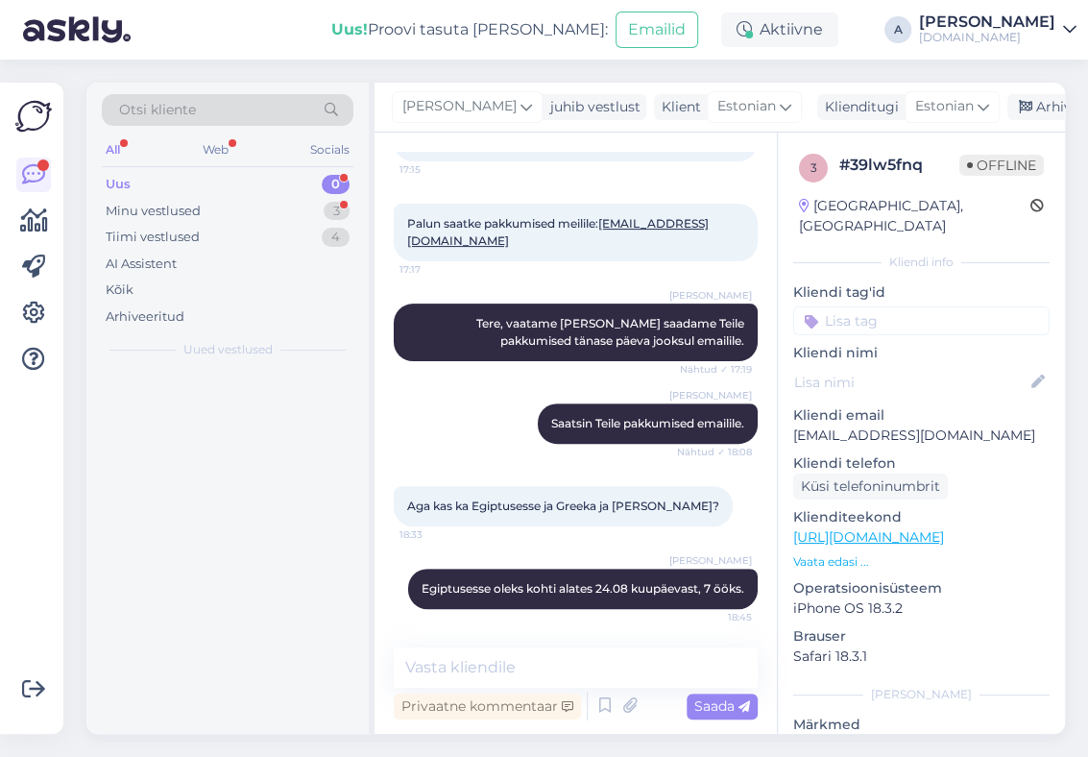
scroll to position [283, 0]
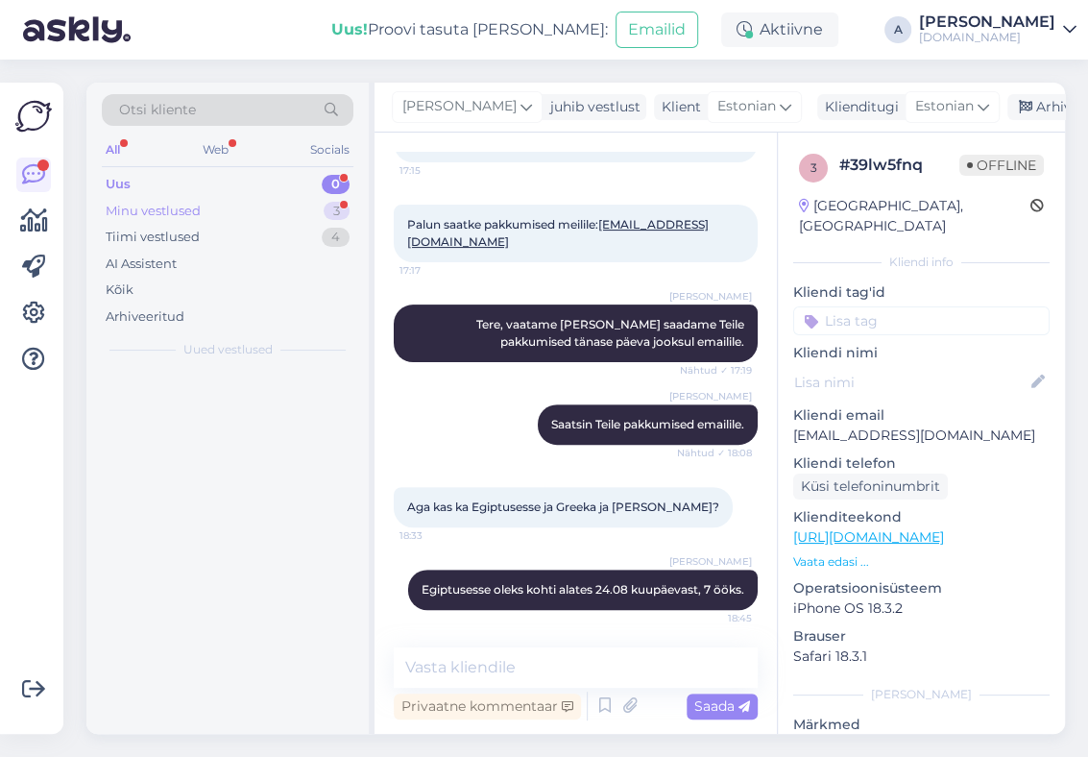
click at [247, 210] on div "Minu vestlused 3" at bounding box center [228, 211] width 252 height 27
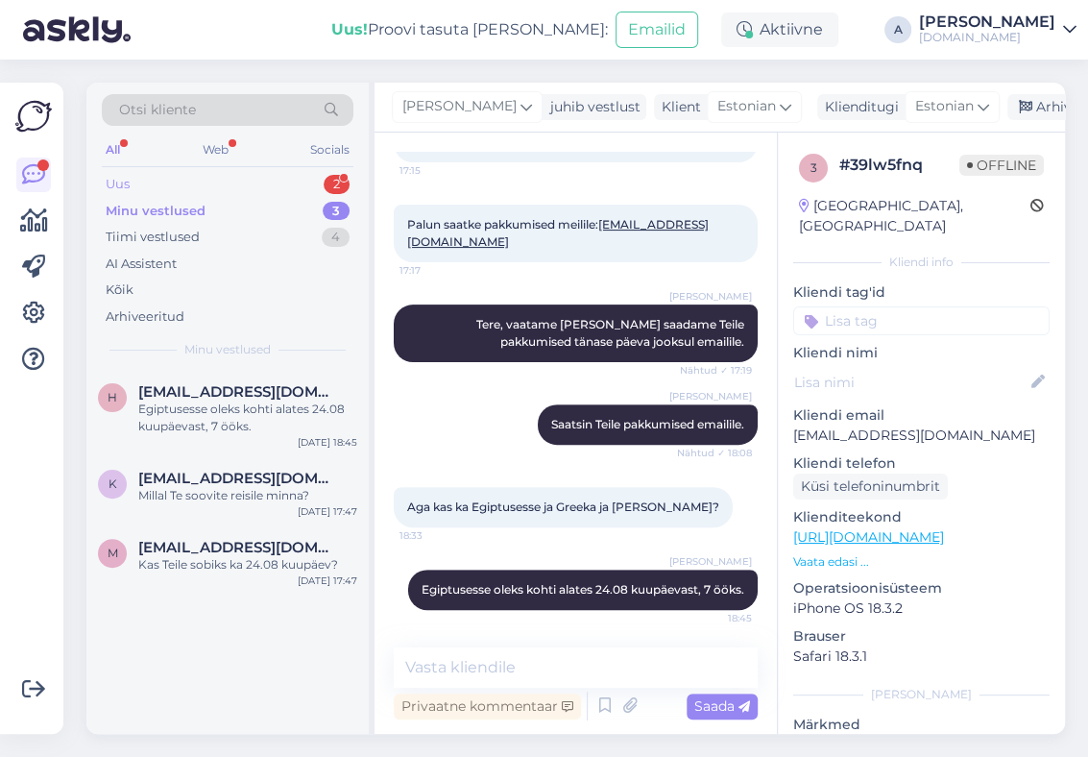
click at [277, 191] on div "Uus 2" at bounding box center [228, 184] width 252 height 27
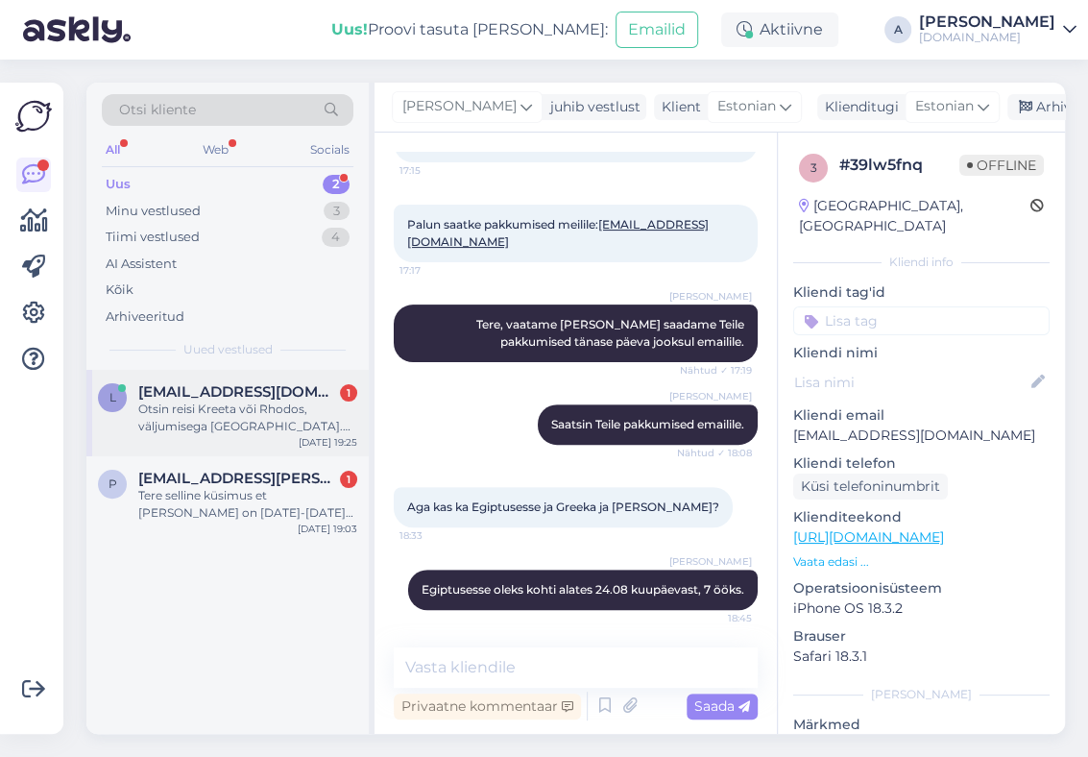
click at [282, 402] on div "Otsin reisi Kreeta või Rhodos, väljumisega [GEOGRAPHIC_DATA]. Algusega vahemiku…" at bounding box center [247, 418] width 219 height 35
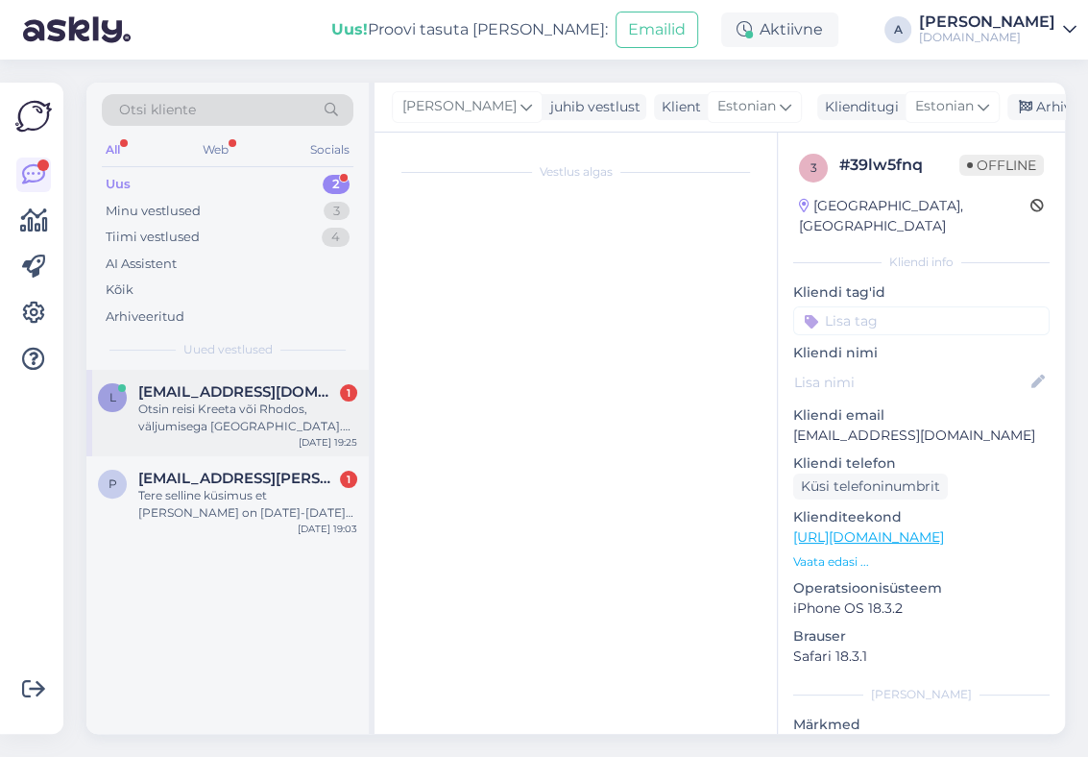
click at [258, 422] on div "Otsin reisi Kreeta või Rhodos, väljumisega [GEOGRAPHIC_DATA]. Algusega vahemiku…" at bounding box center [247, 418] width 219 height 35
click at [306, 195] on div "Uus 2" at bounding box center [228, 184] width 252 height 27
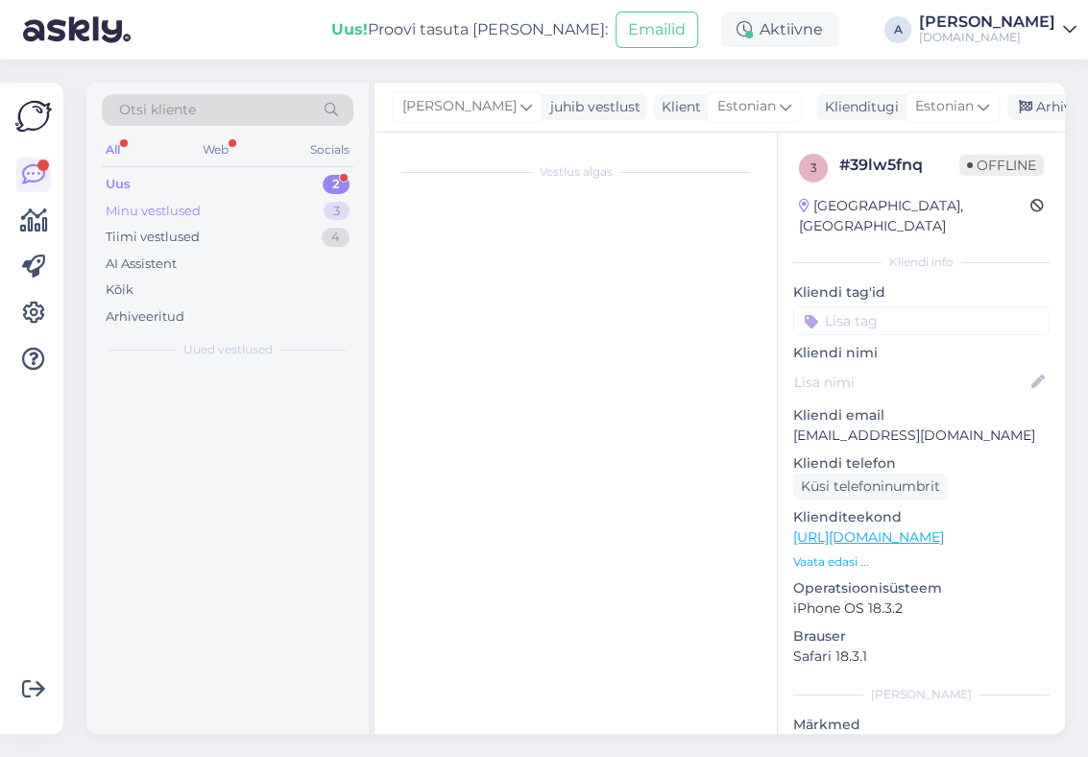
click at [307, 207] on div "Minu vestlused 3" at bounding box center [228, 211] width 252 height 27
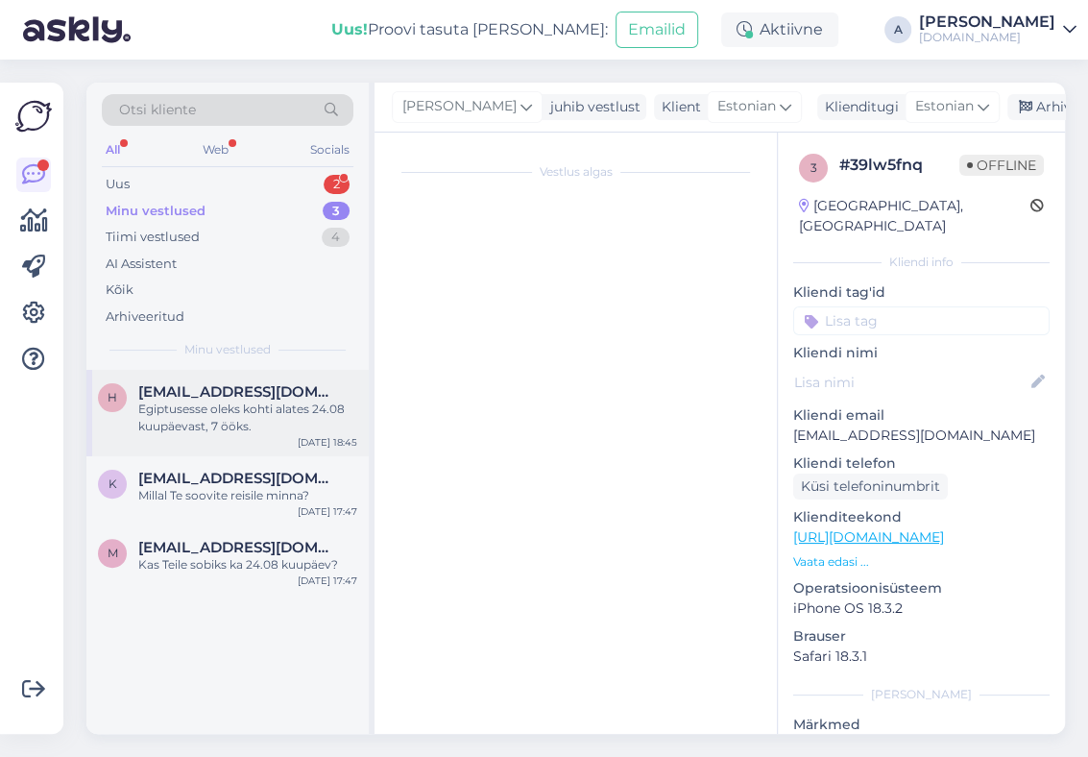
click at [280, 430] on div "Egiptusesse oleks kohti alates 24.08 kuupäevast, 7 ööks." at bounding box center [247, 418] width 219 height 35
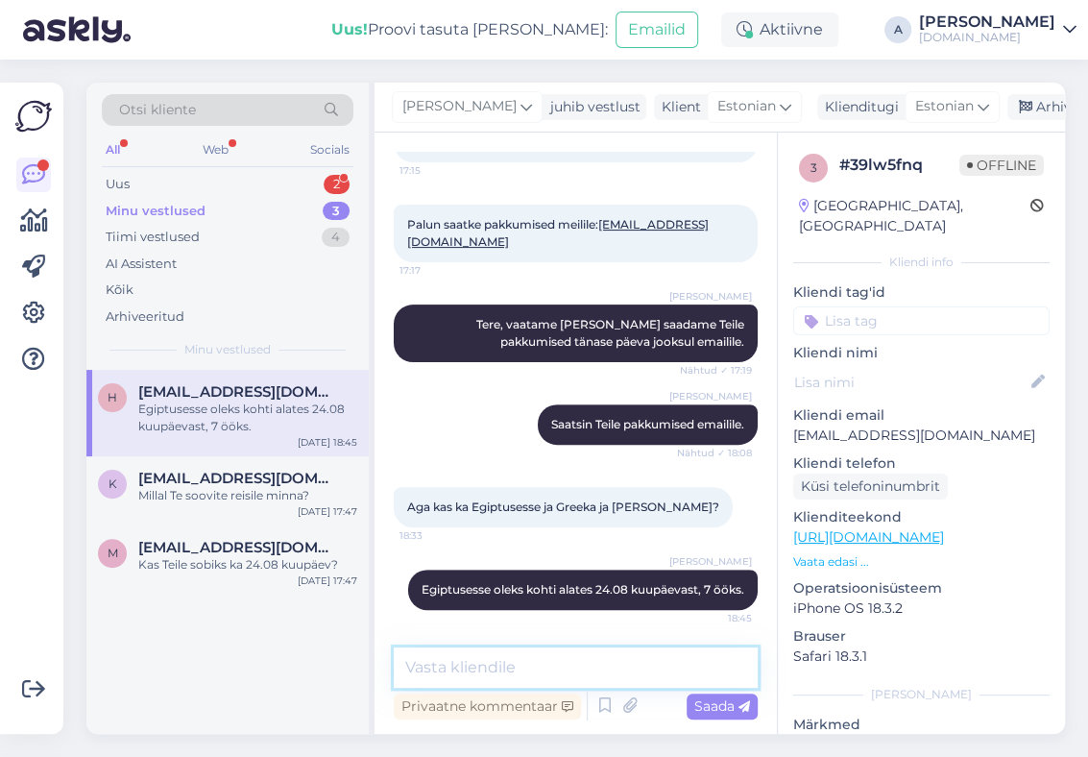
click at [624, 672] on textarea at bounding box center [576, 667] width 364 height 40
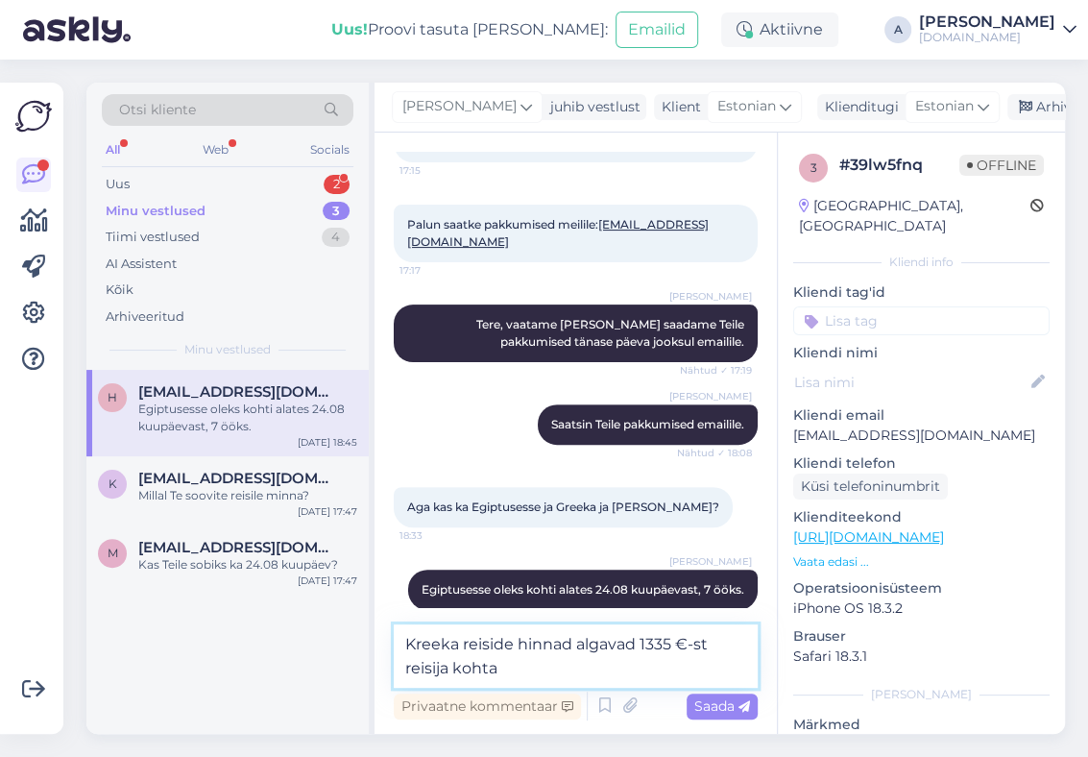
type textarea "Kreeka reiside hinnad algavad 1335 €-st reisija kohta."
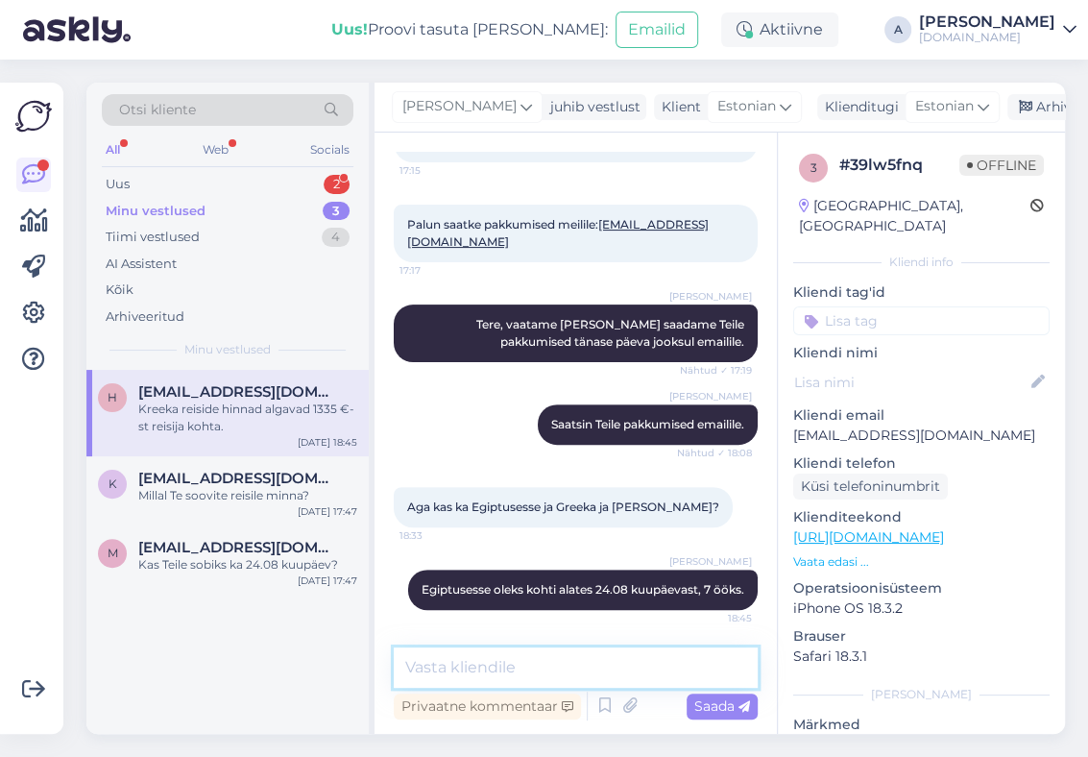
scroll to position [366, 0]
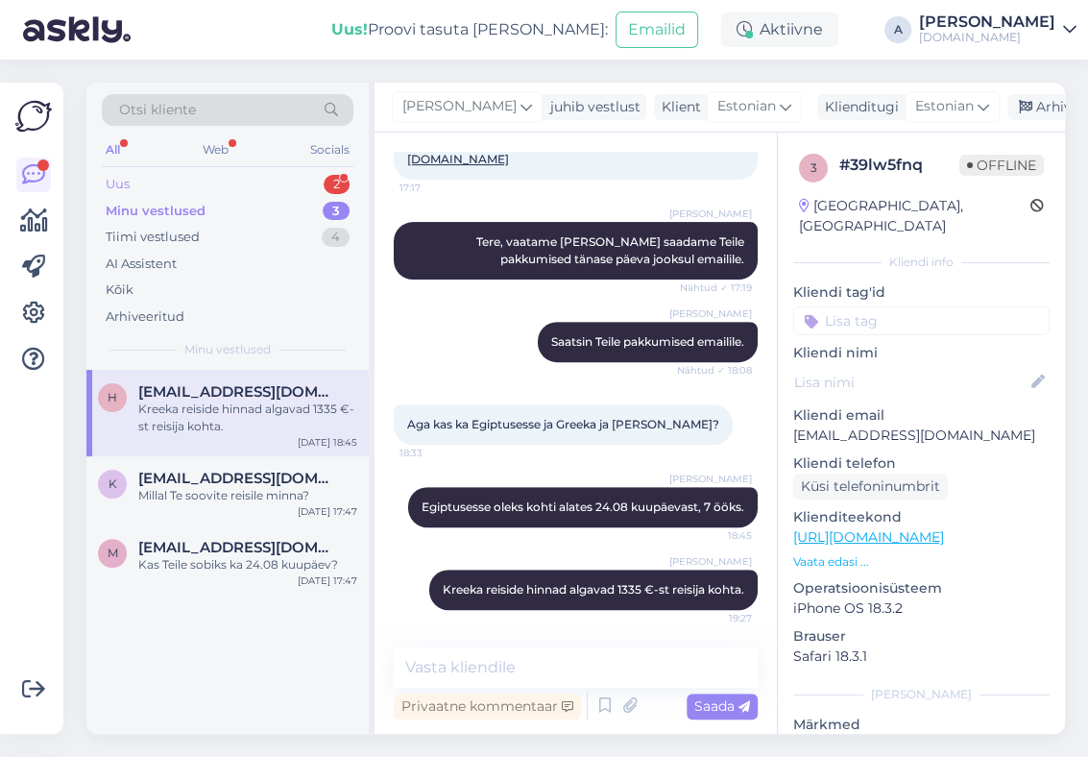
click at [162, 191] on div "Uus 2" at bounding box center [228, 184] width 252 height 27
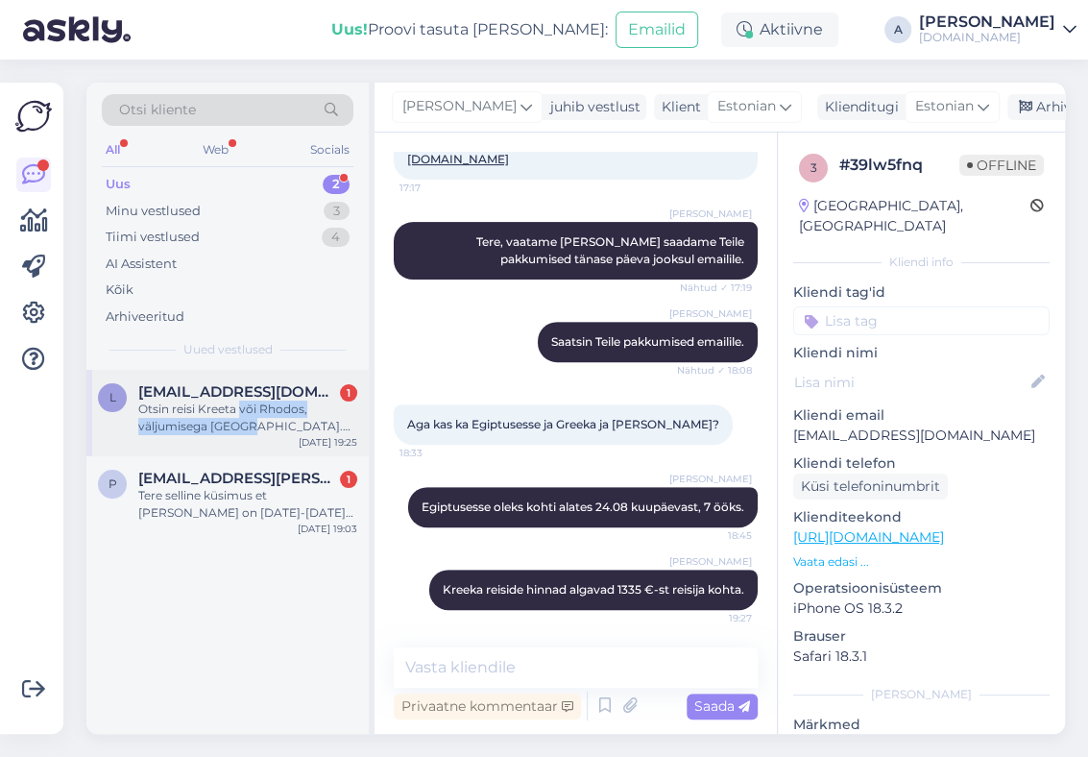
click at [239, 417] on div "Otsin reisi Kreeta või Rhodos, väljumisega [GEOGRAPHIC_DATA]. Algusega vahemiku…" at bounding box center [247, 418] width 219 height 35
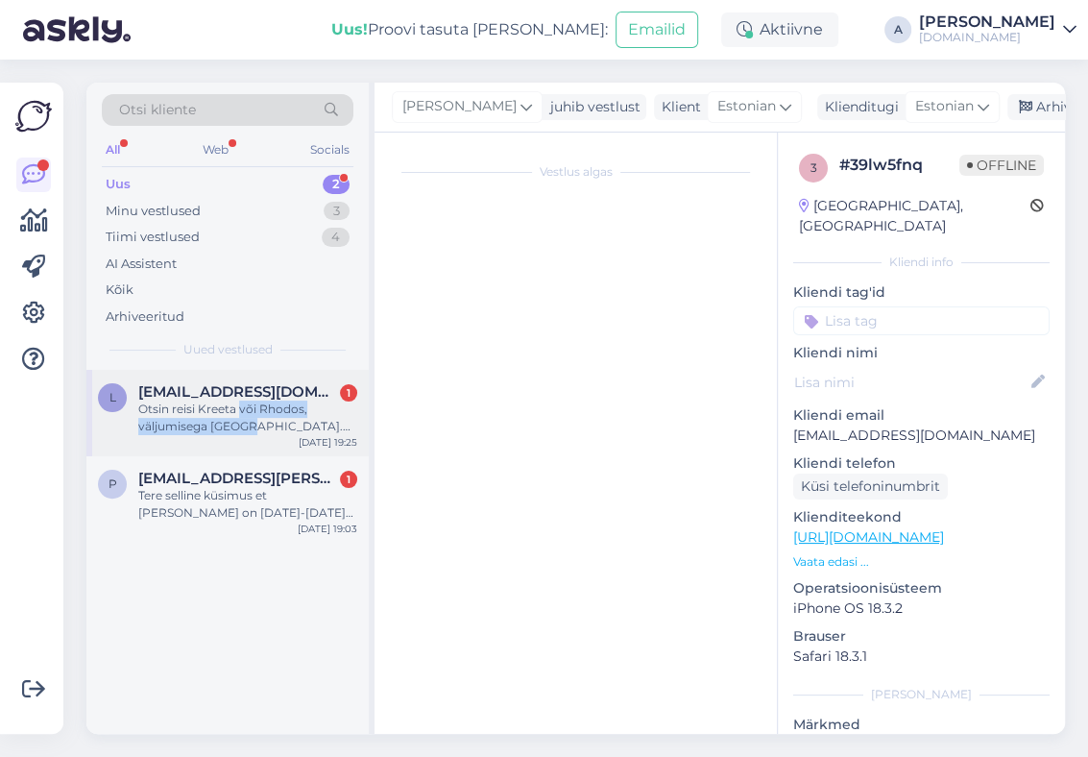
scroll to position [0, 0]
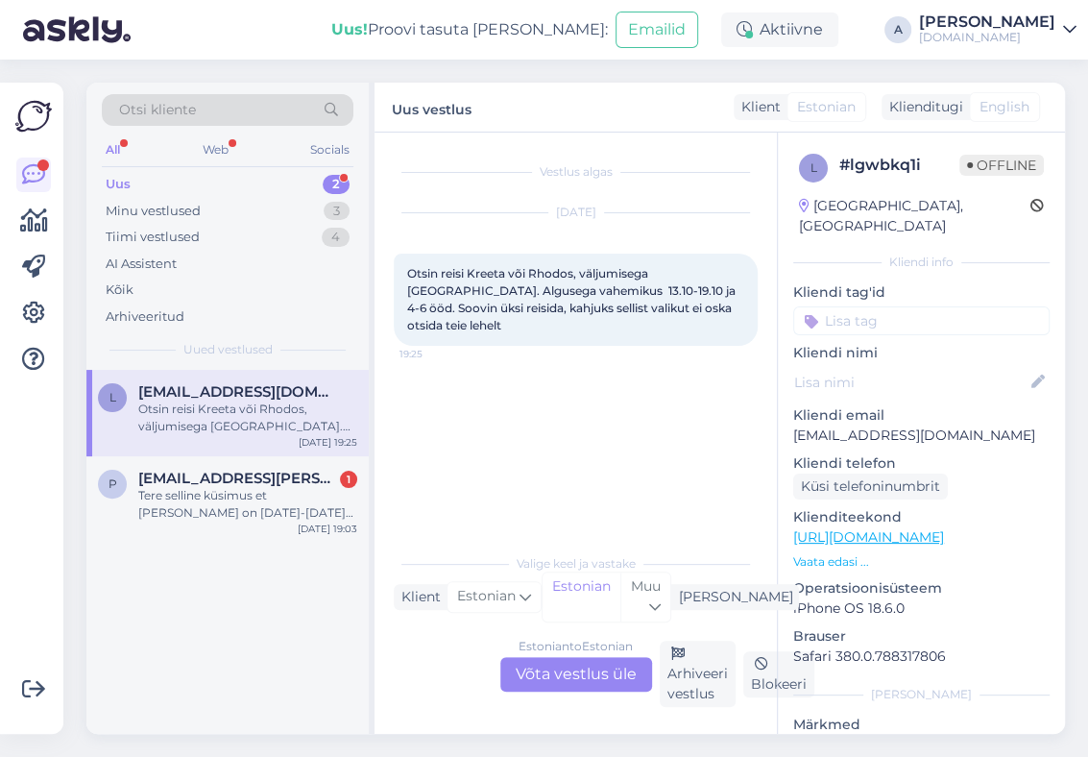
click at [568, 689] on div "Estonian to Estonian Võta vestlus üle" at bounding box center [576, 674] width 152 height 35
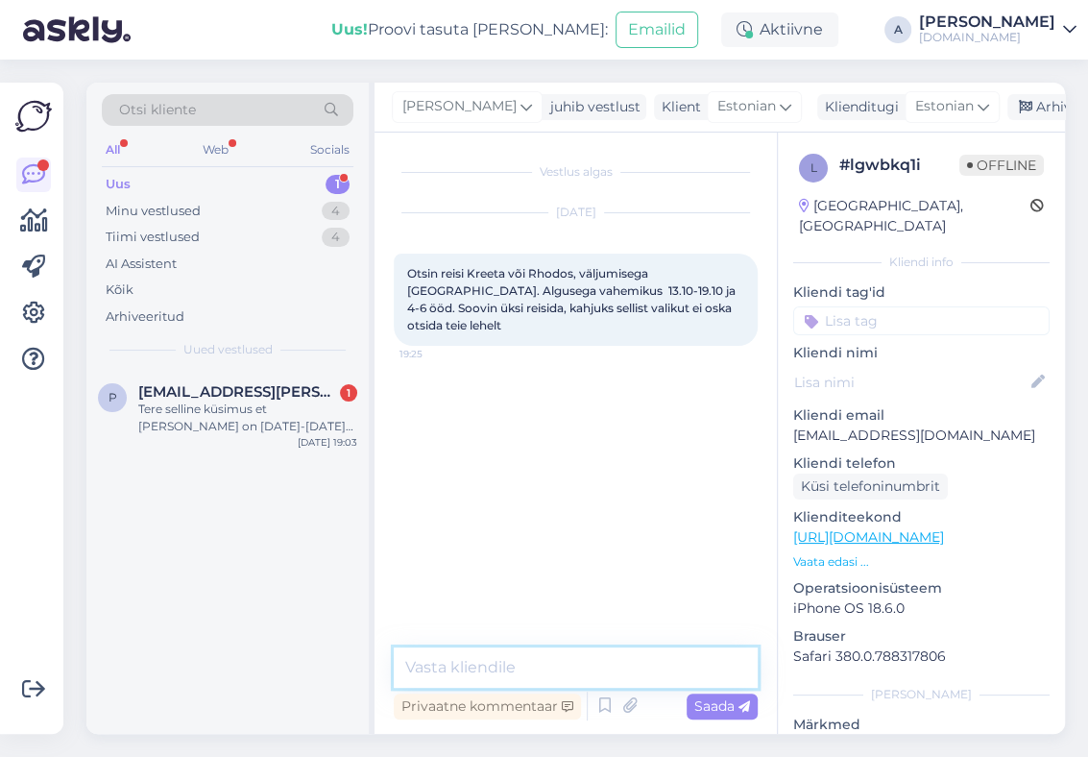
click at [547, 672] on textarea at bounding box center [576, 667] width 364 height 40
type textarea "Tere"
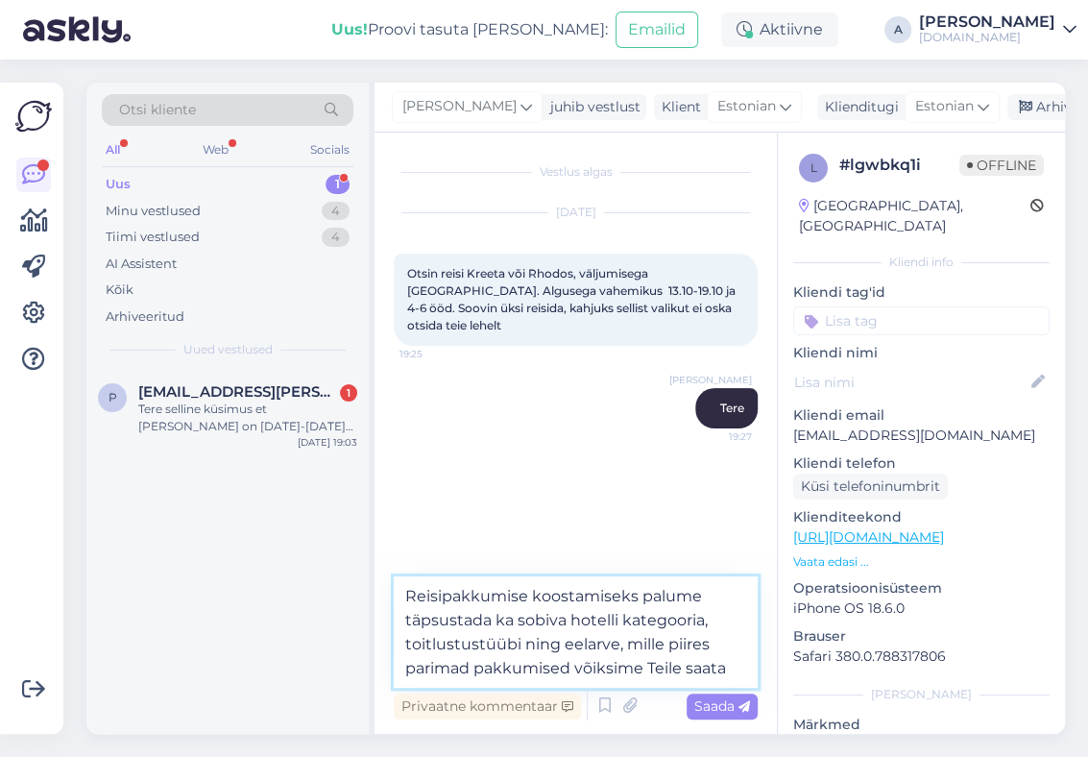
type textarea "Reisipakkumise koostamiseks palume täpsustada ka sobiva hotelli kategooria, toi…"
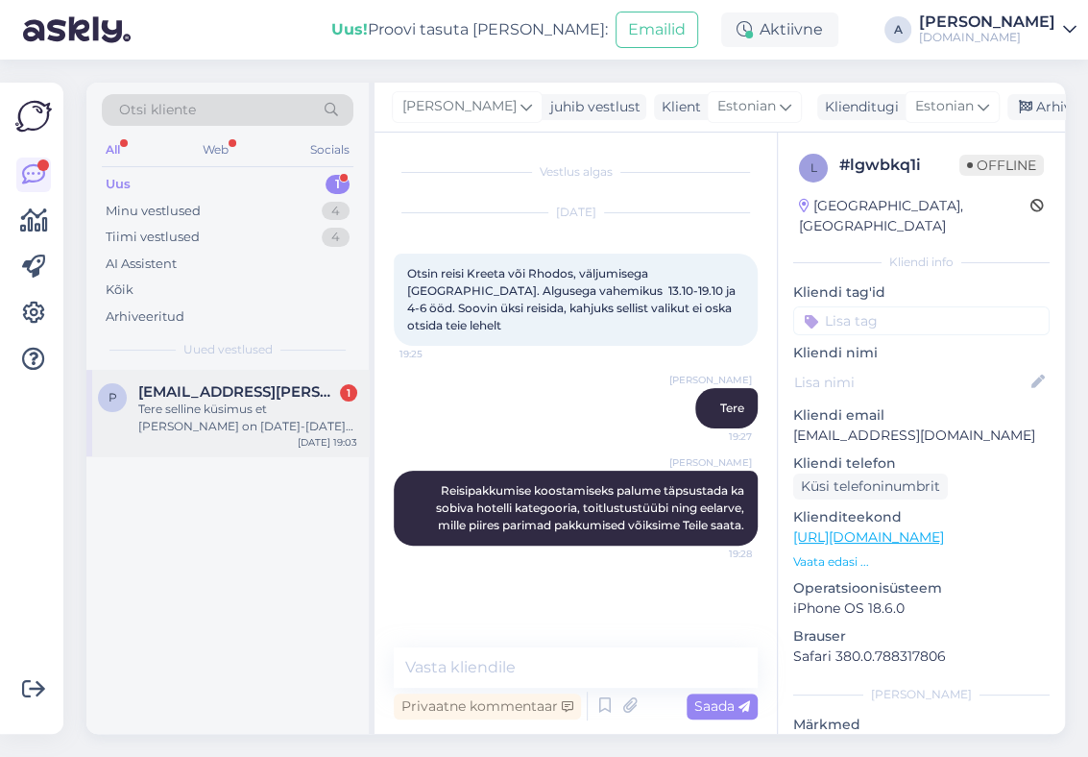
click at [307, 415] on div "Tere selline küsimus et [PERSON_NAME] on [DATE]-[DATE] ja ettemaks on tehtud ka…" at bounding box center [247, 418] width 219 height 35
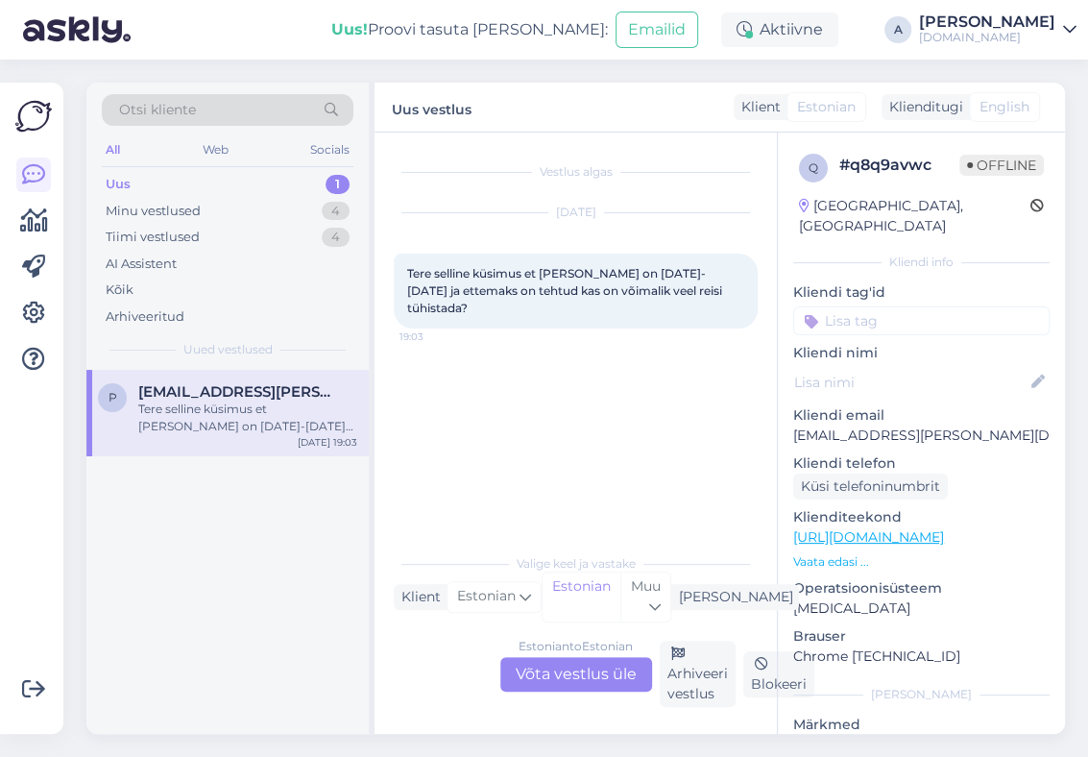
click at [594, 675] on div "Estonian to Estonian Võta vestlus üle" at bounding box center [576, 674] width 152 height 35
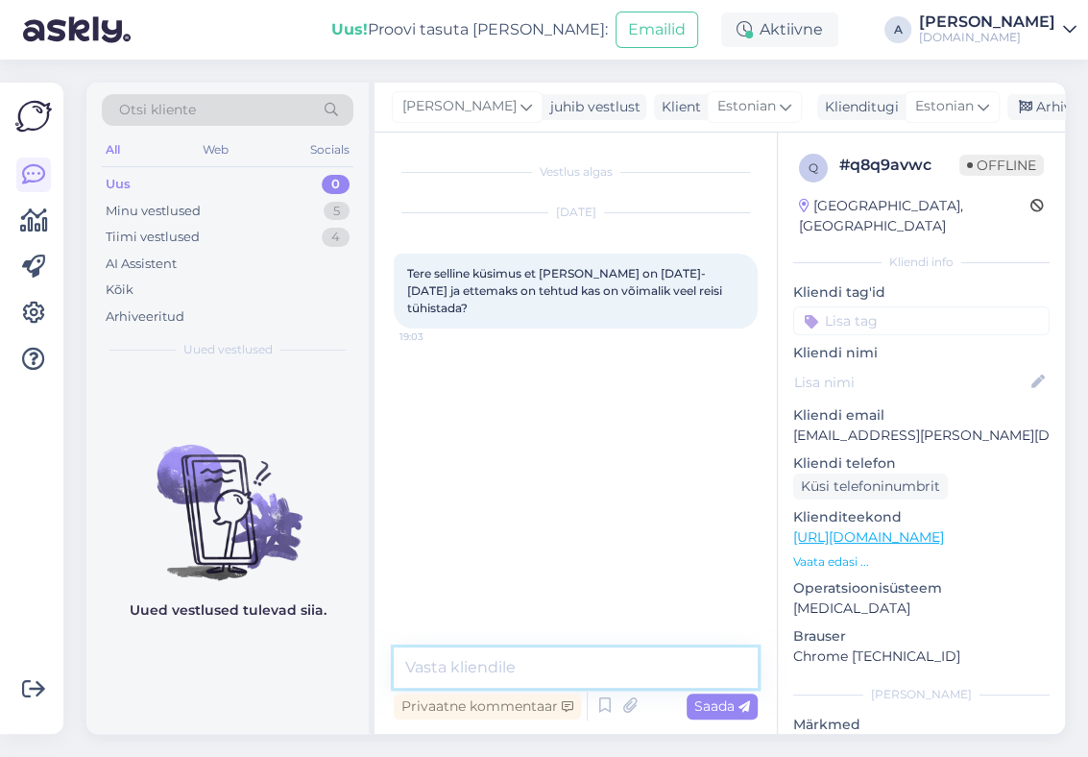
click at [584, 669] on textarea at bounding box center [576, 667] width 364 height 40
type textarea "Tere,"
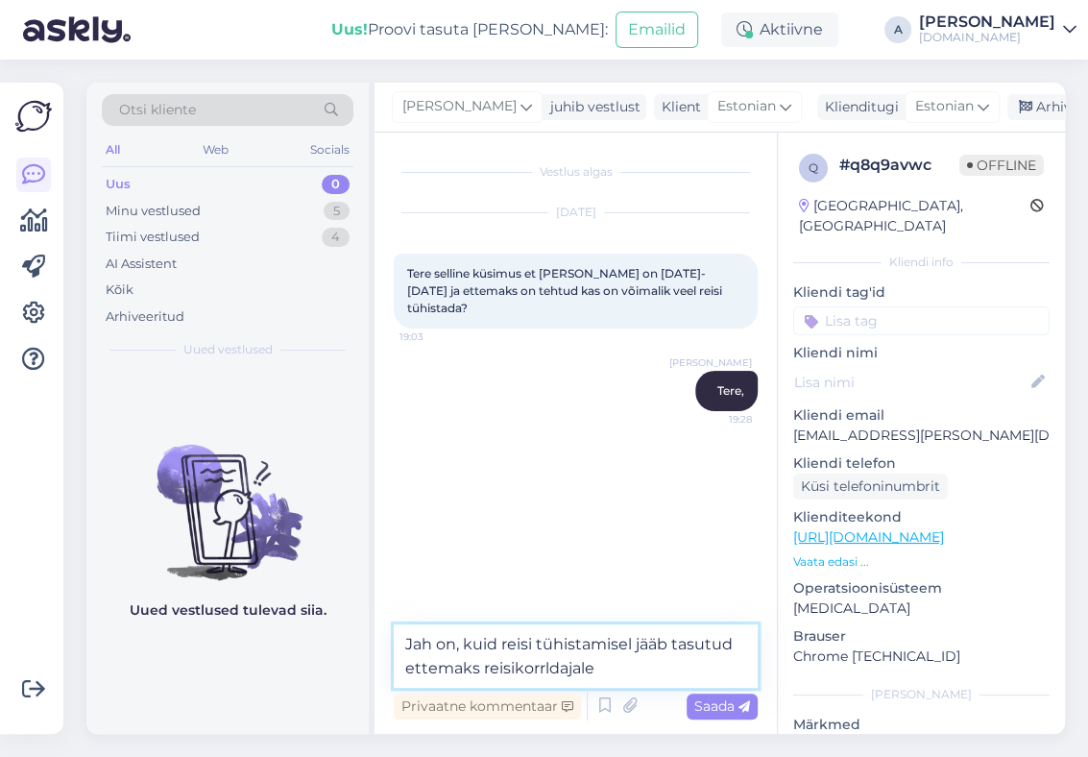
type textarea "Jah on, kuid reisi tühistamisel jääb tasutud ettemaks reisikorrldajale."
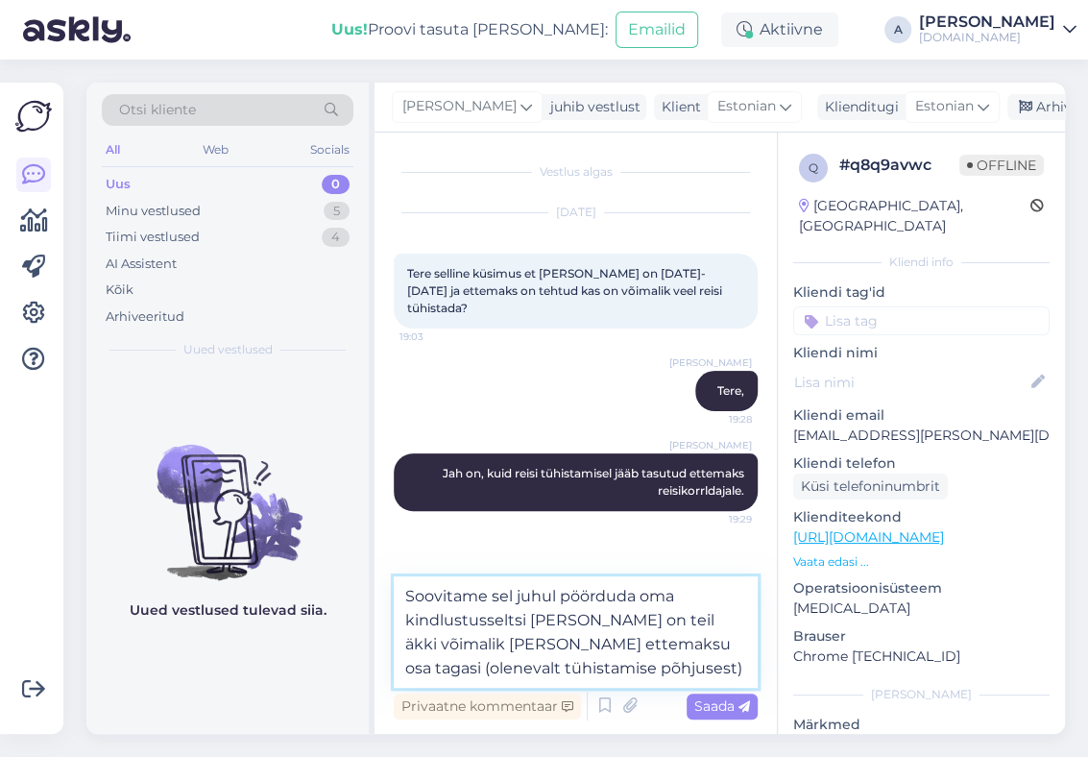
type textarea "Soovitame sel juhul pöörduda oma kindlustusseltsi [PERSON_NAME] on teil äkki võ…"
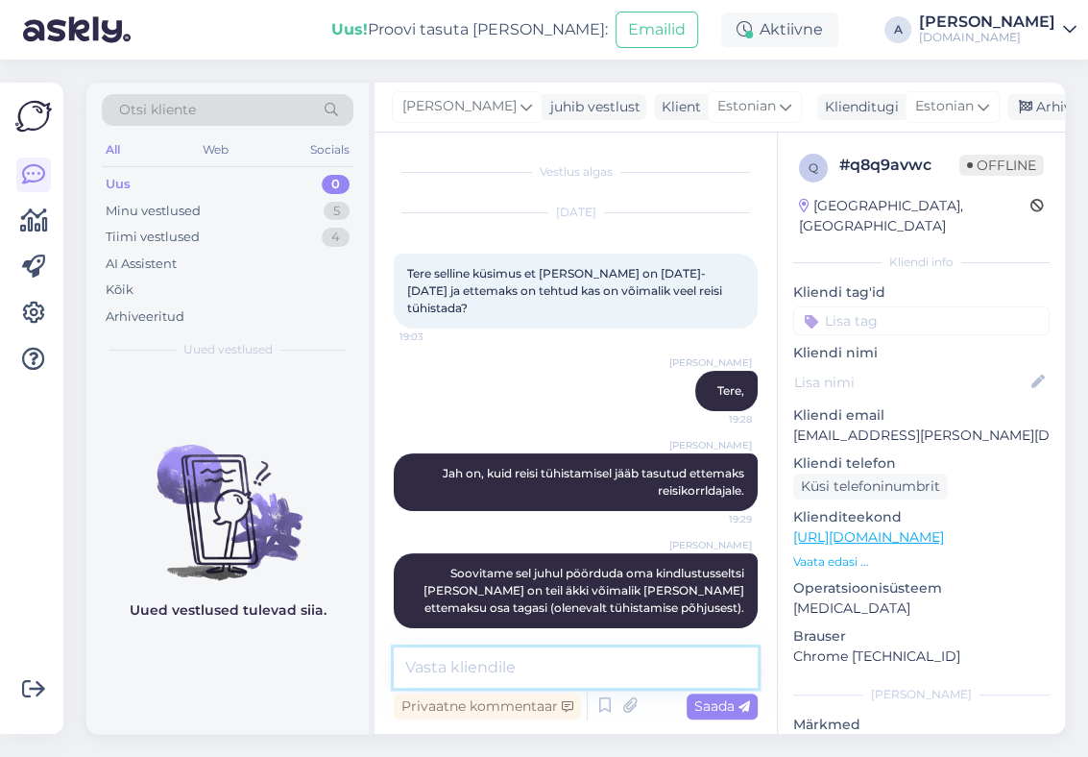
scroll to position [19, 0]
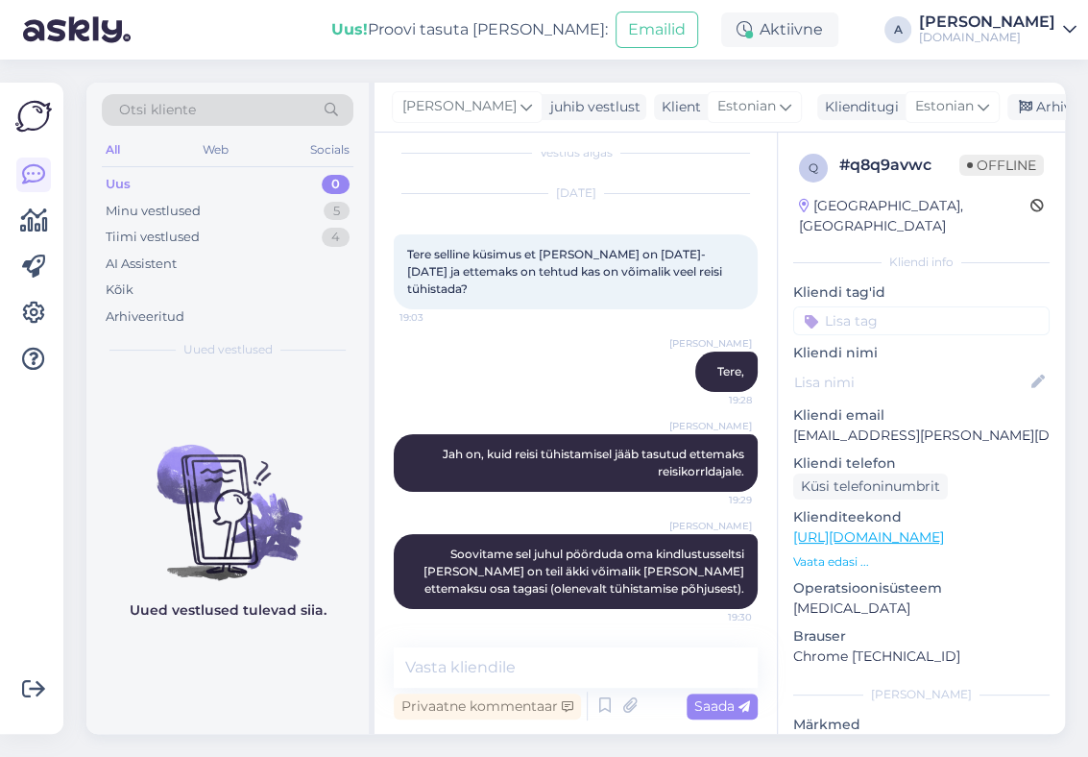
click at [103, 45] on img at bounding box center [77, 30] width 108 height 60
click at [102, 36] on img at bounding box center [77, 30] width 108 height 60
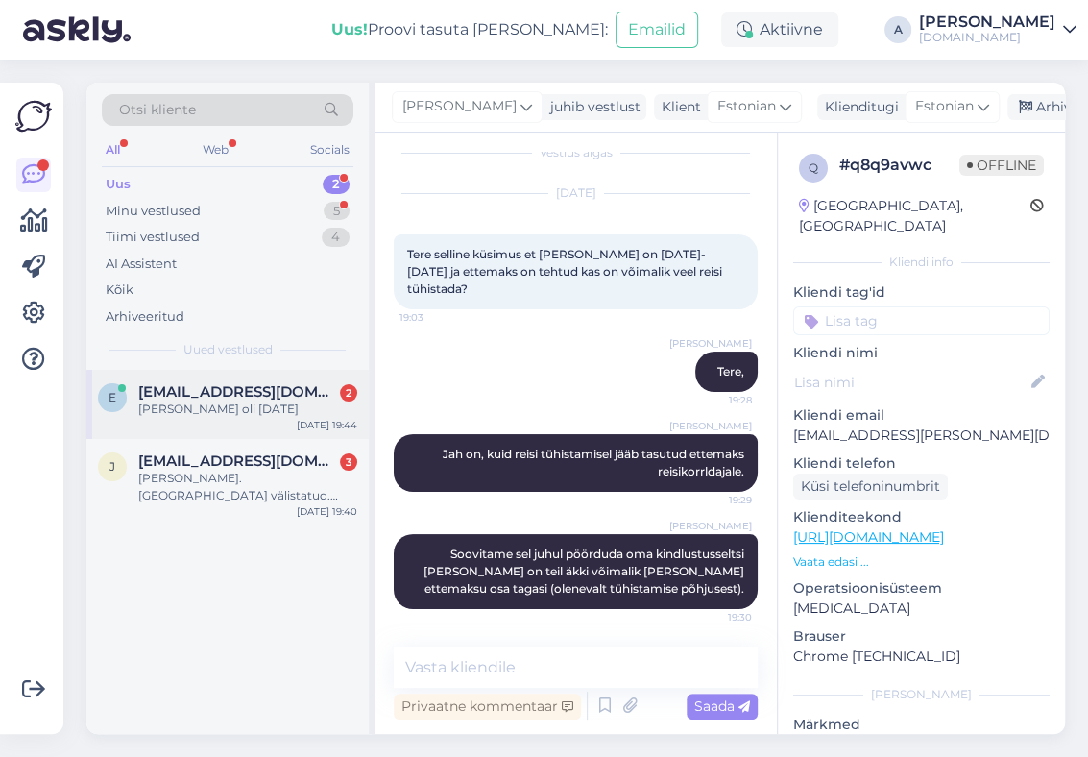
click at [246, 422] on div "e [EMAIL_ADDRESS][DOMAIN_NAME] 2 Kuupaevaks oli [DATE] [DATE] 19:44" at bounding box center [227, 404] width 282 height 69
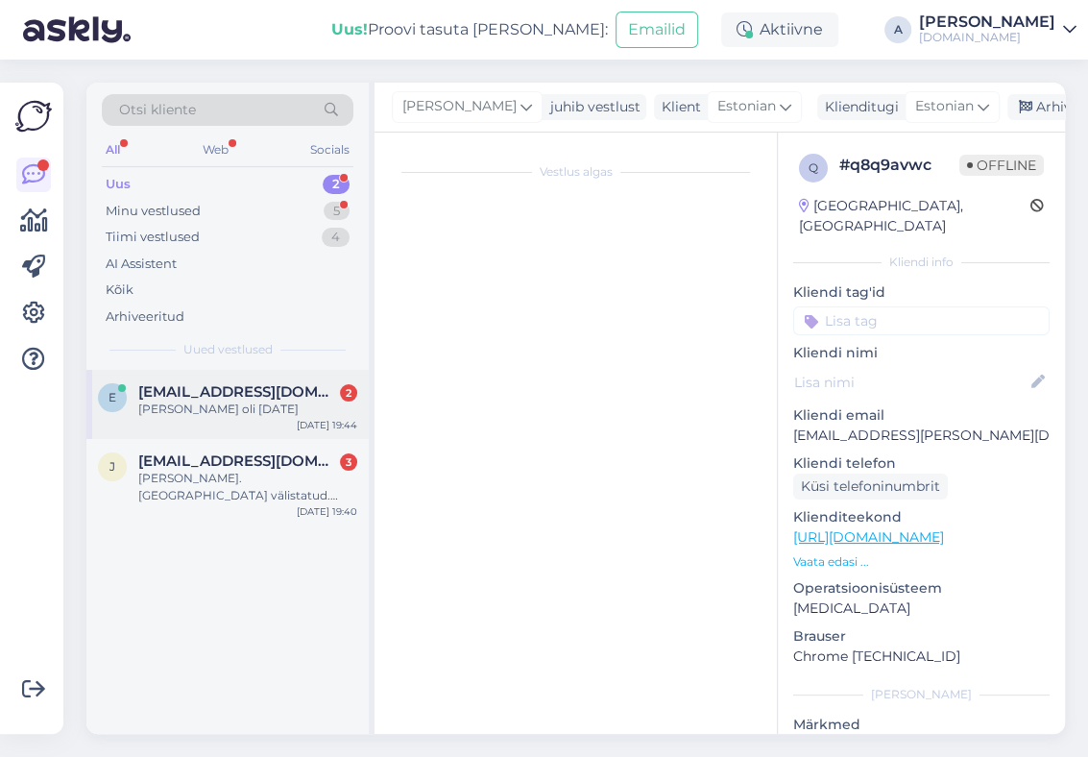
scroll to position [0, 0]
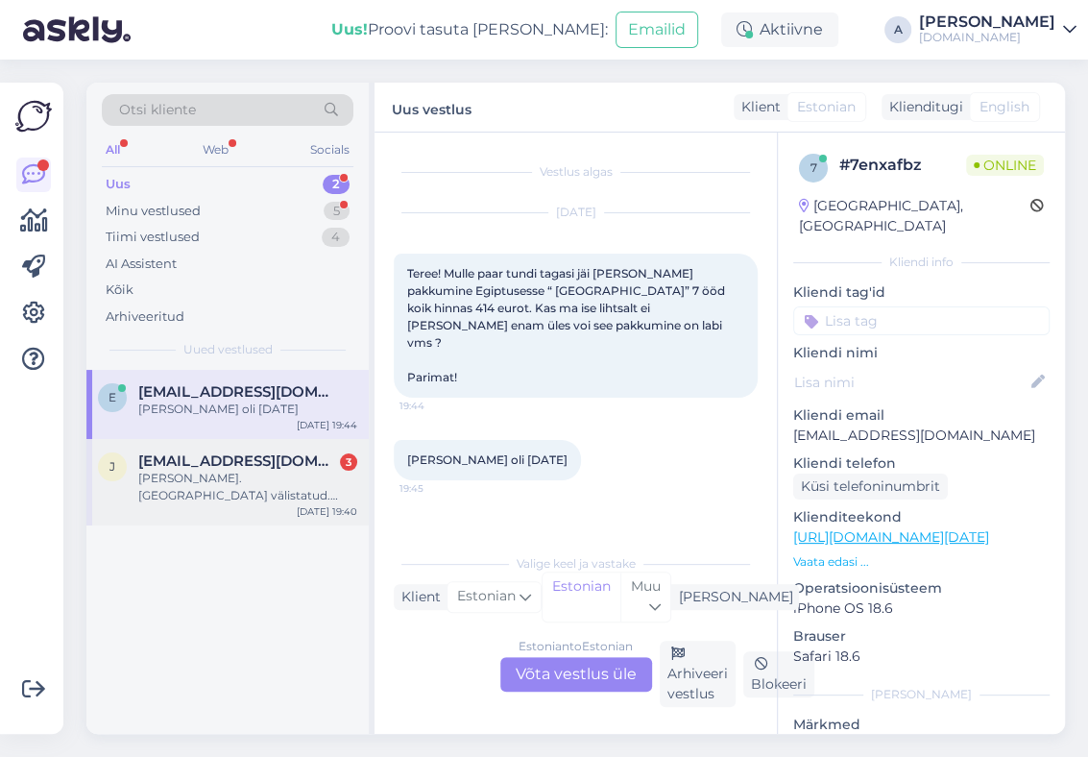
click at [245, 494] on div "[PERSON_NAME]. [GEOGRAPHIC_DATA] välistatud. Palun soovitage" at bounding box center [247, 487] width 219 height 35
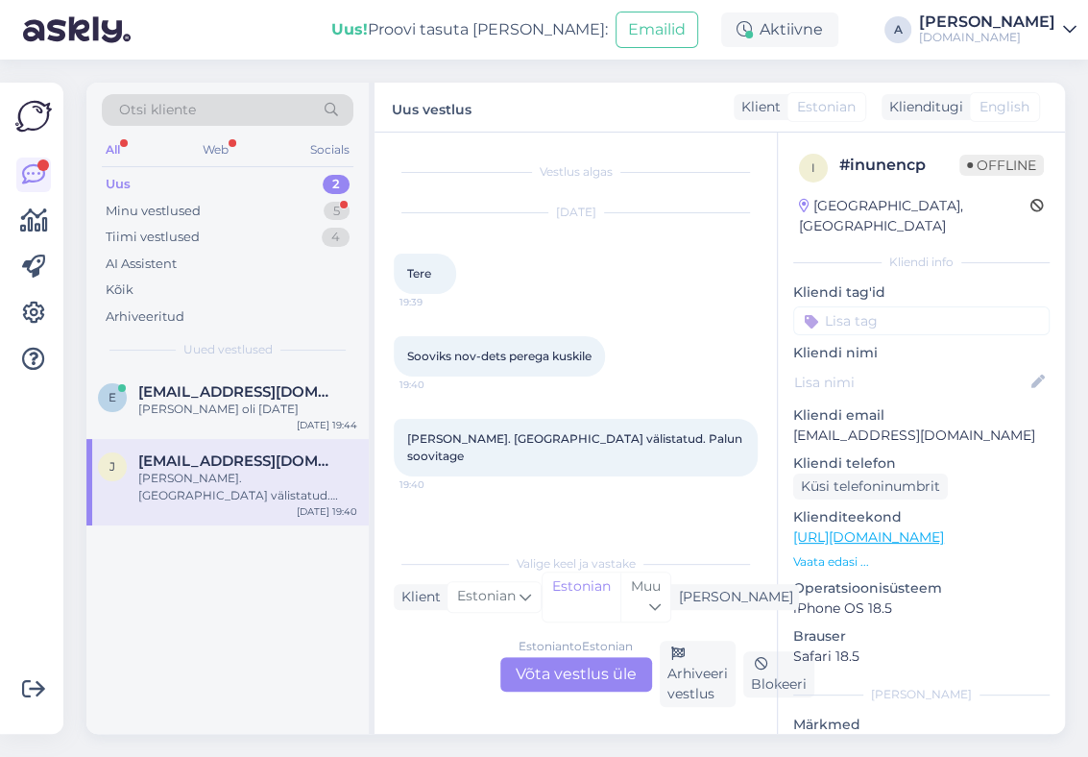
click at [594, 685] on div "Estonian to Estonian Võta vestlus üle" at bounding box center [576, 674] width 152 height 35
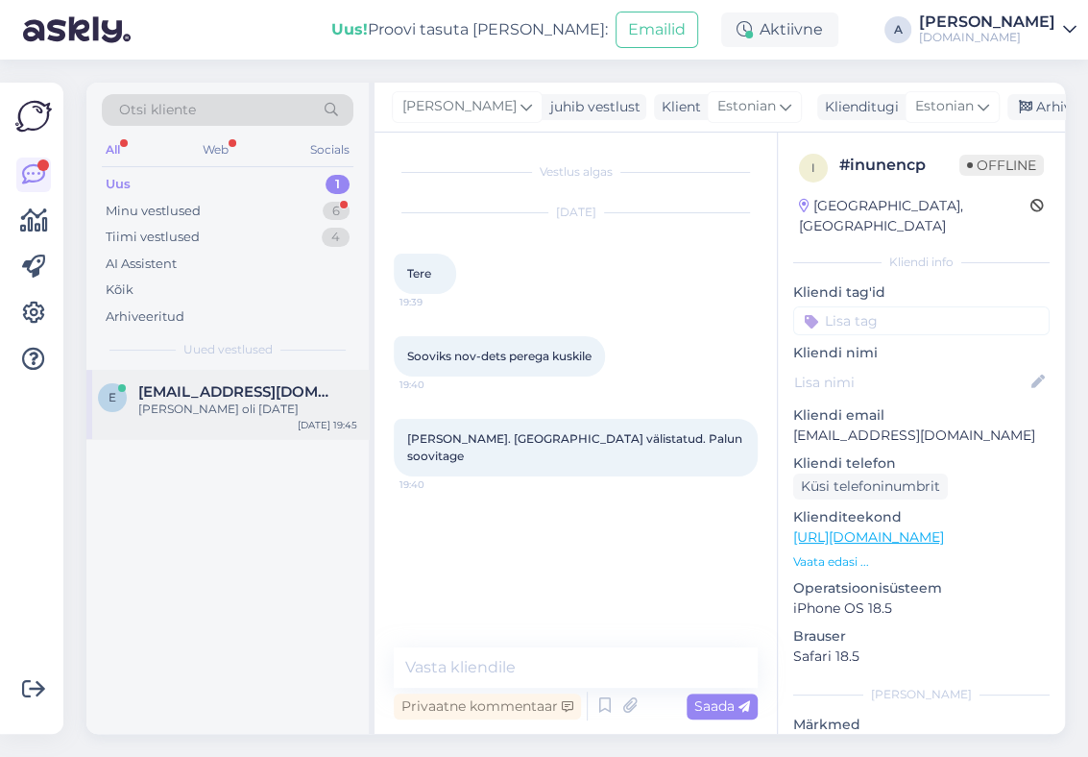
click at [250, 378] on div "e [EMAIL_ADDRESS][DOMAIN_NAME] [PERSON_NAME] oli [DATE] [DATE] 19:45" at bounding box center [227, 404] width 282 height 69
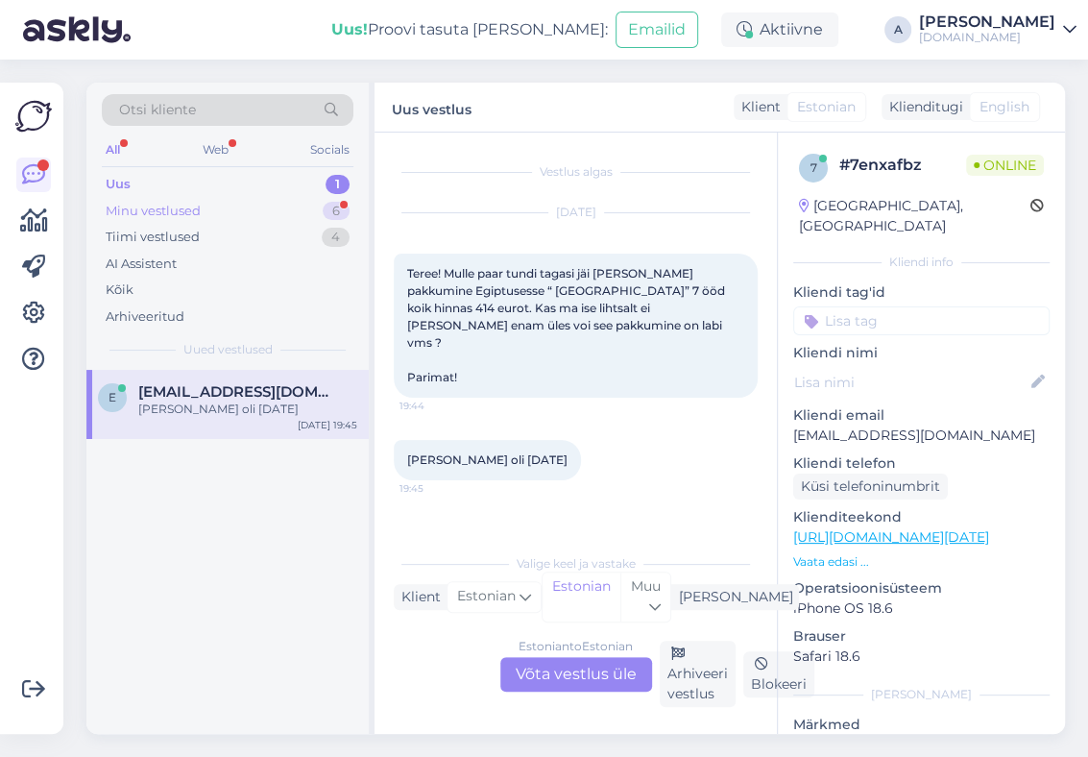
click at [201, 214] on div "Minu vestlused 6" at bounding box center [228, 211] width 252 height 27
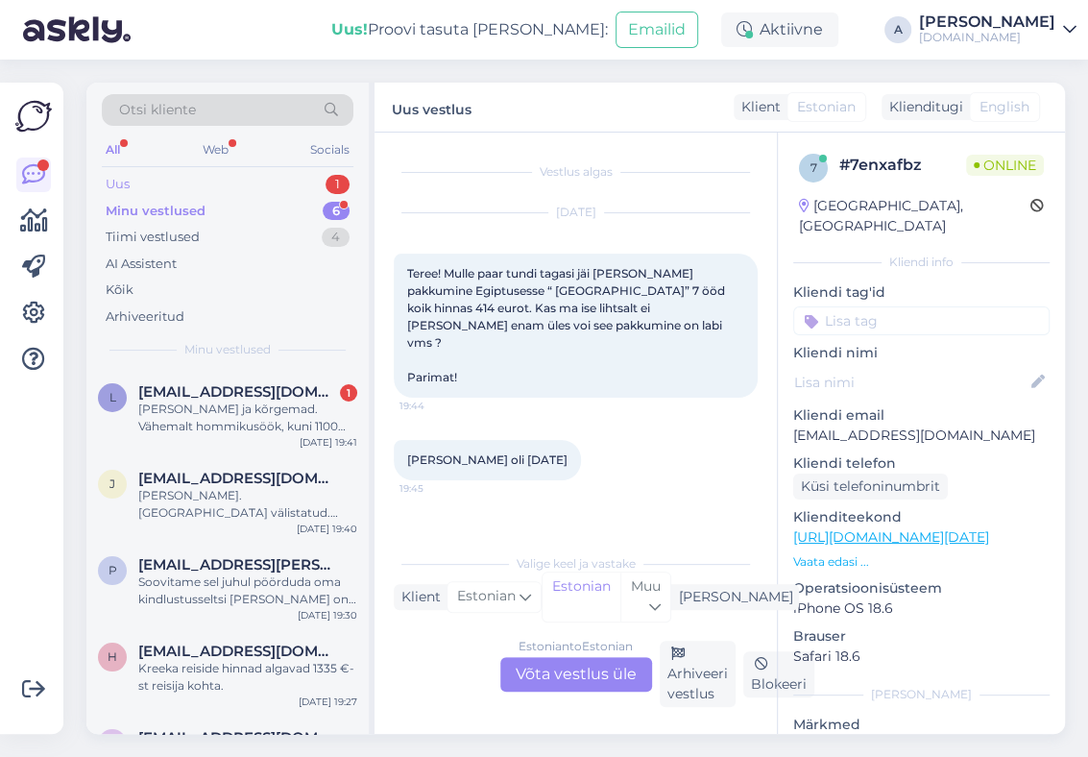
click at [266, 185] on div "Uus 1" at bounding box center [228, 184] width 252 height 27
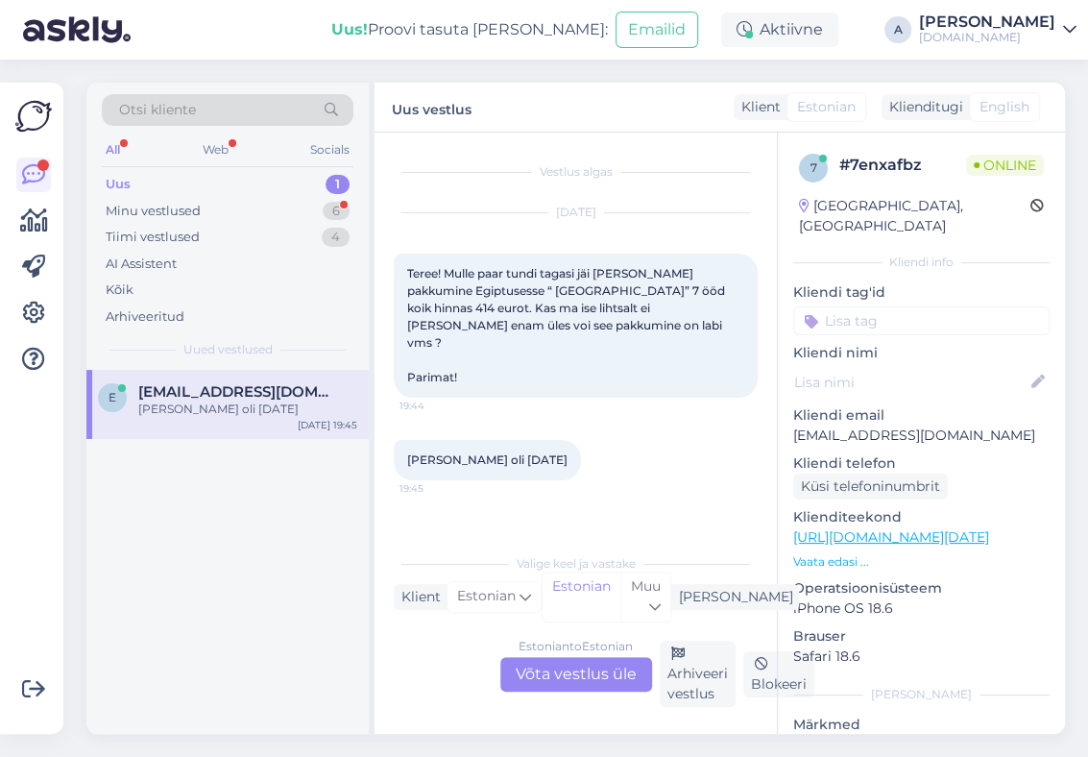
click at [582, 660] on div "Estonian to Estonian Võta vestlus üle" at bounding box center [576, 674] width 152 height 35
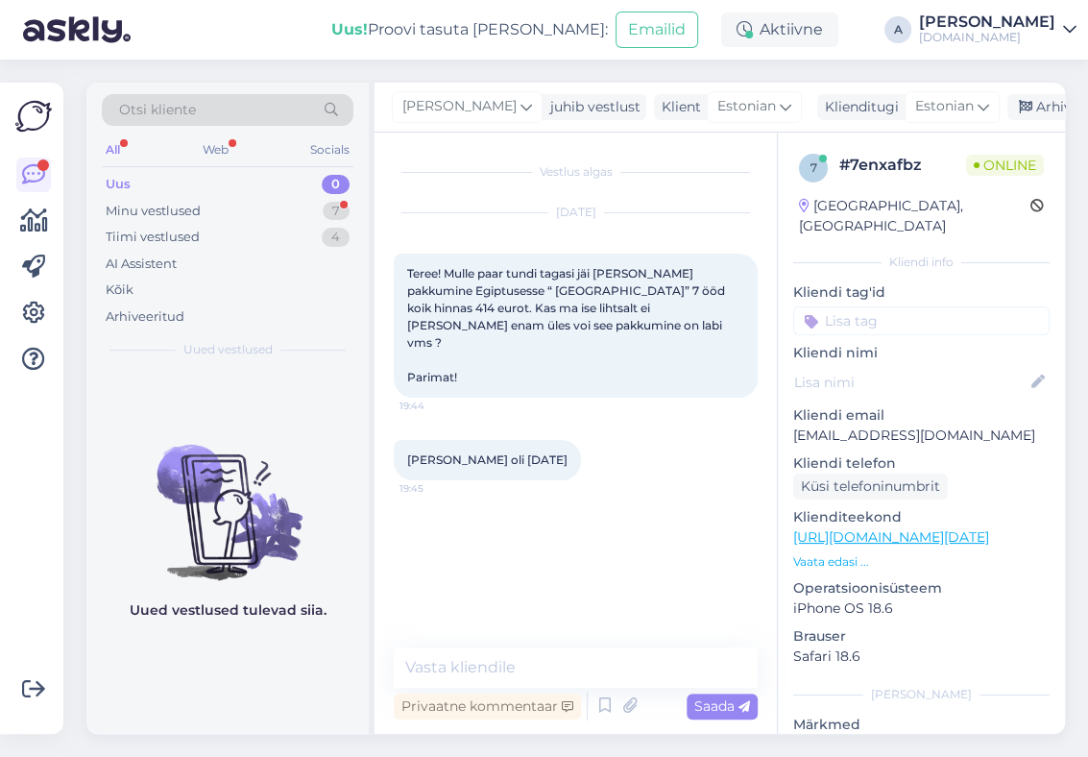
click at [263, 195] on div "Uus 0" at bounding box center [228, 184] width 252 height 27
click at [264, 203] on div "Minu vestlused 7" at bounding box center [228, 211] width 252 height 27
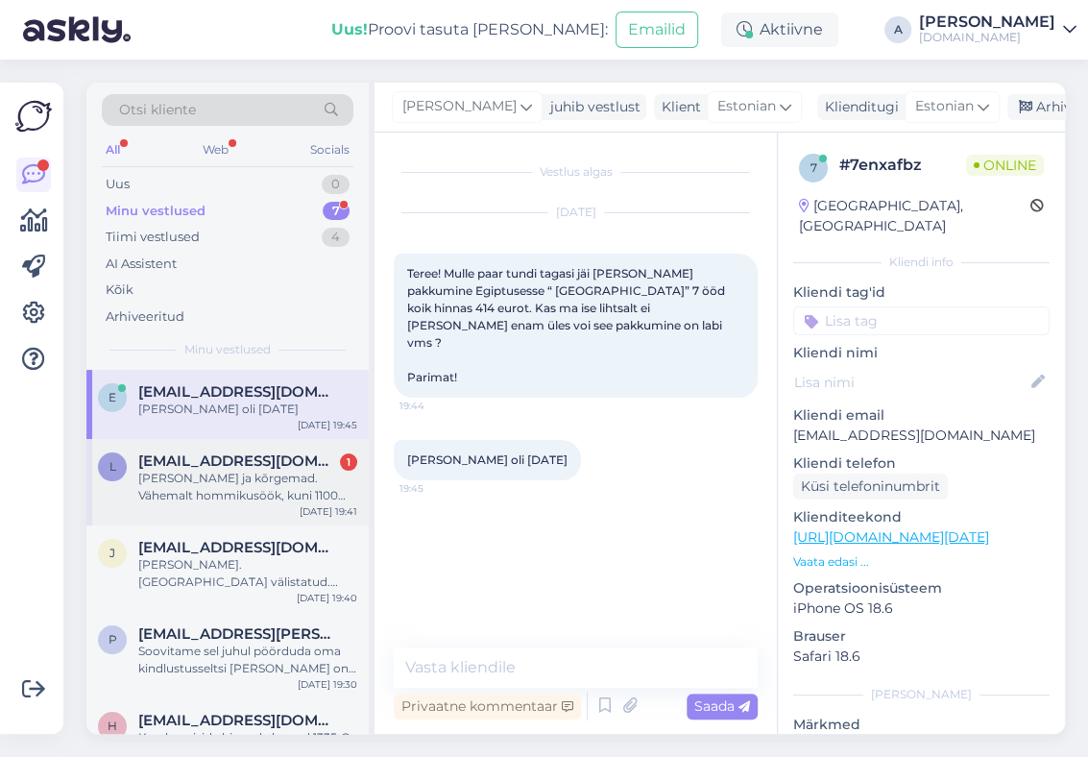
click at [257, 454] on span "[EMAIL_ADDRESS][DOMAIN_NAME]" at bounding box center [238, 460] width 200 height 17
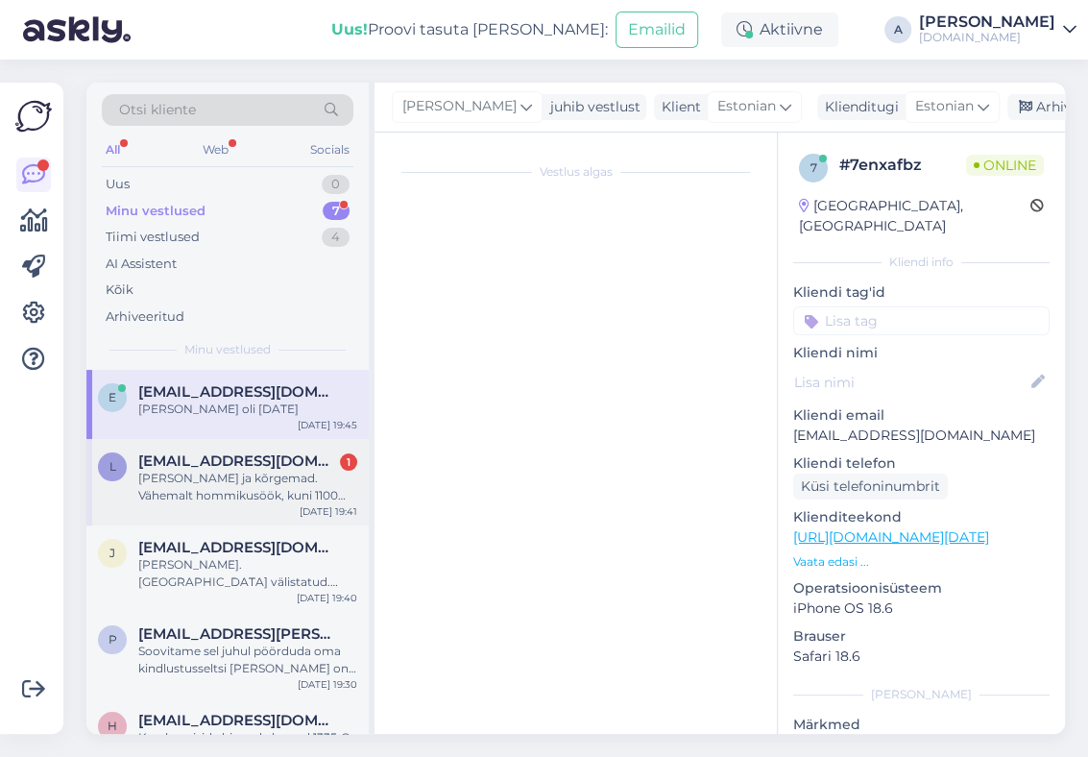
scroll to position [19, 0]
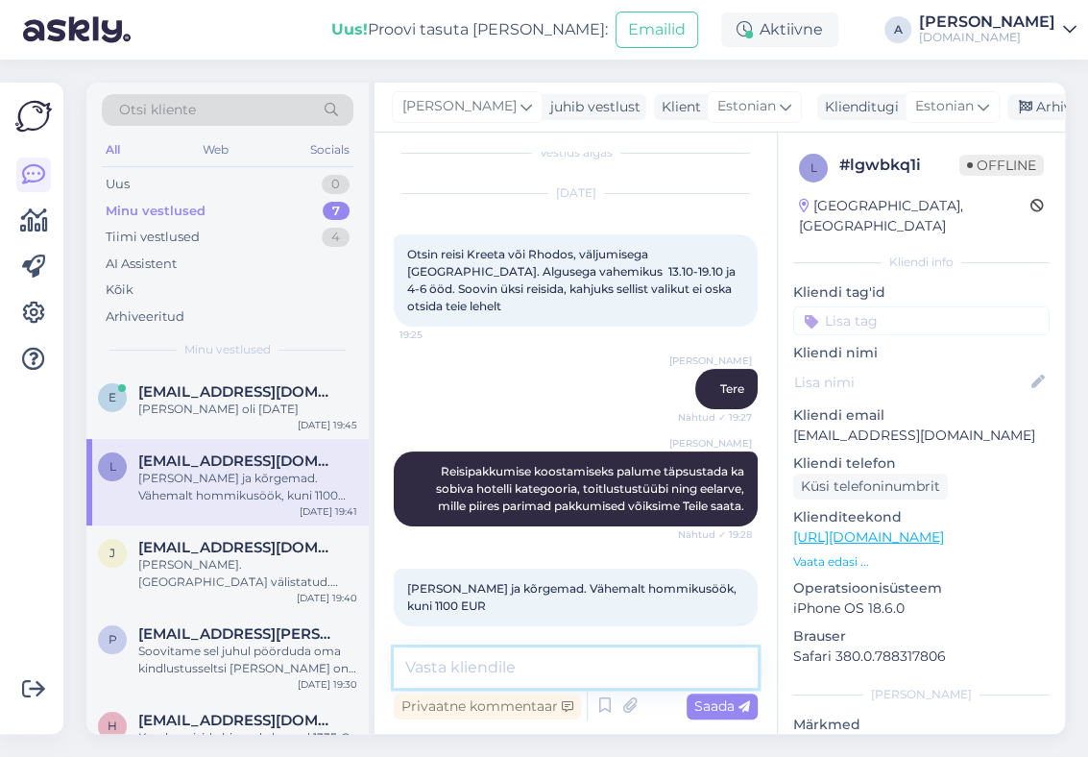
click at [574, 664] on textarea at bounding box center [576, 667] width 364 height 40
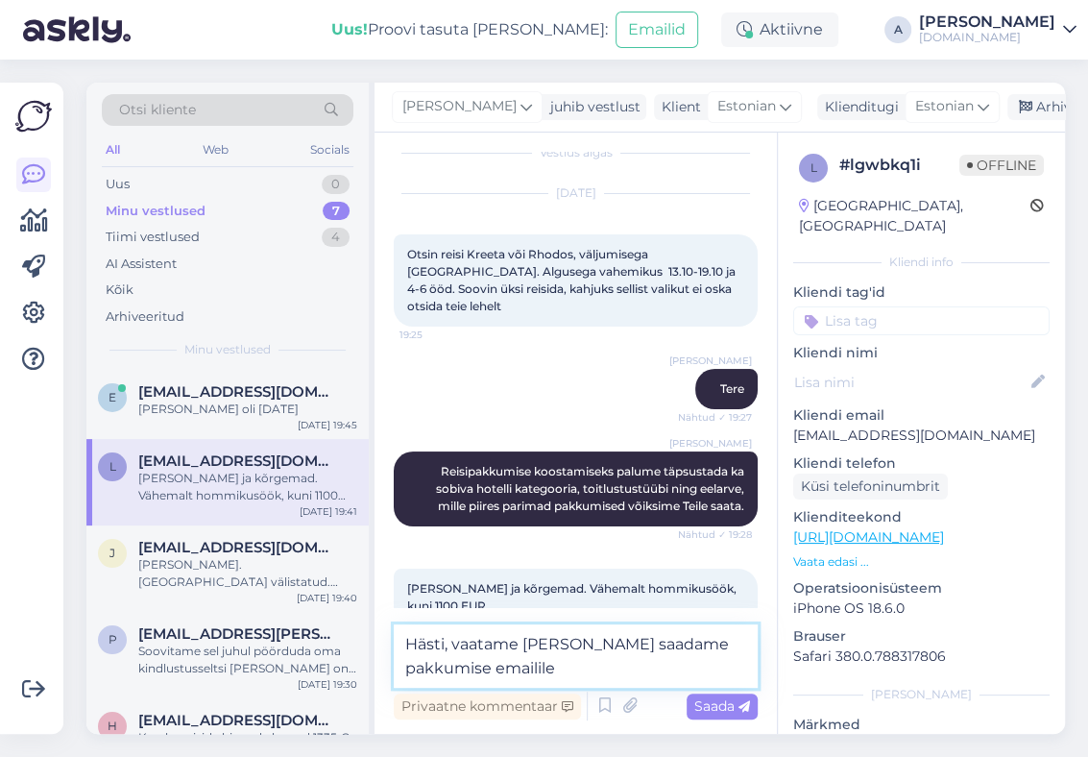
type textarea "Hästi, vaatame [PERSON_NAME] saadame pakkumise emailile."
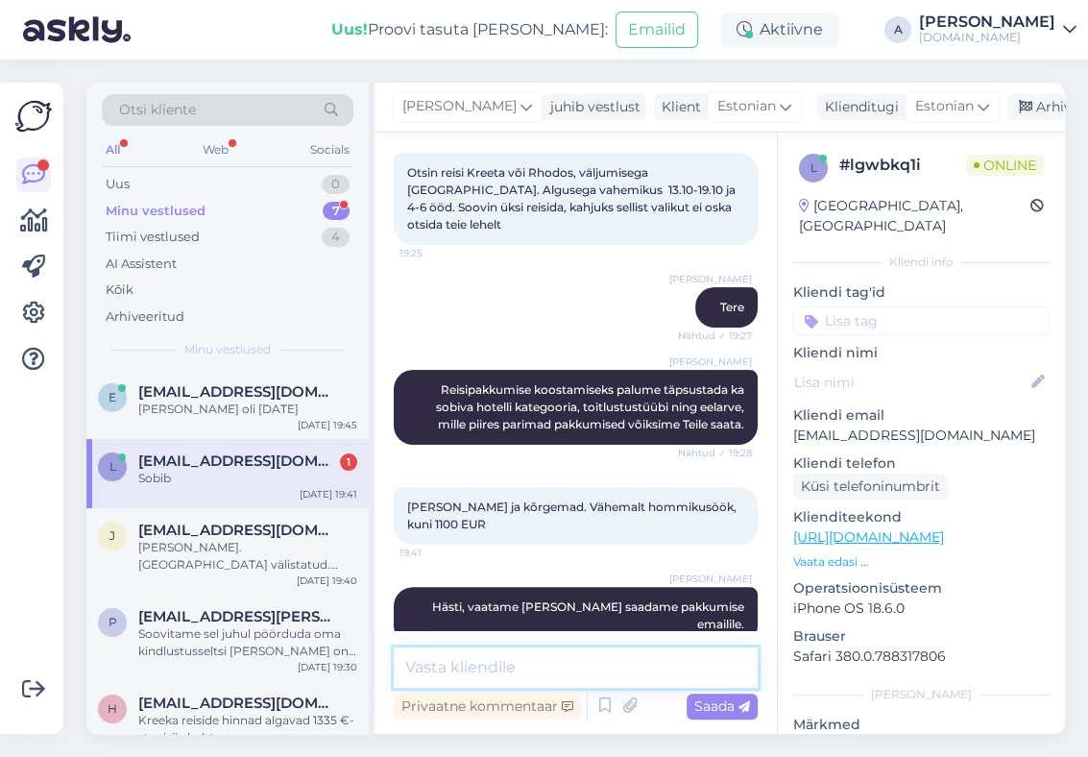
scroll to position [183, 0]
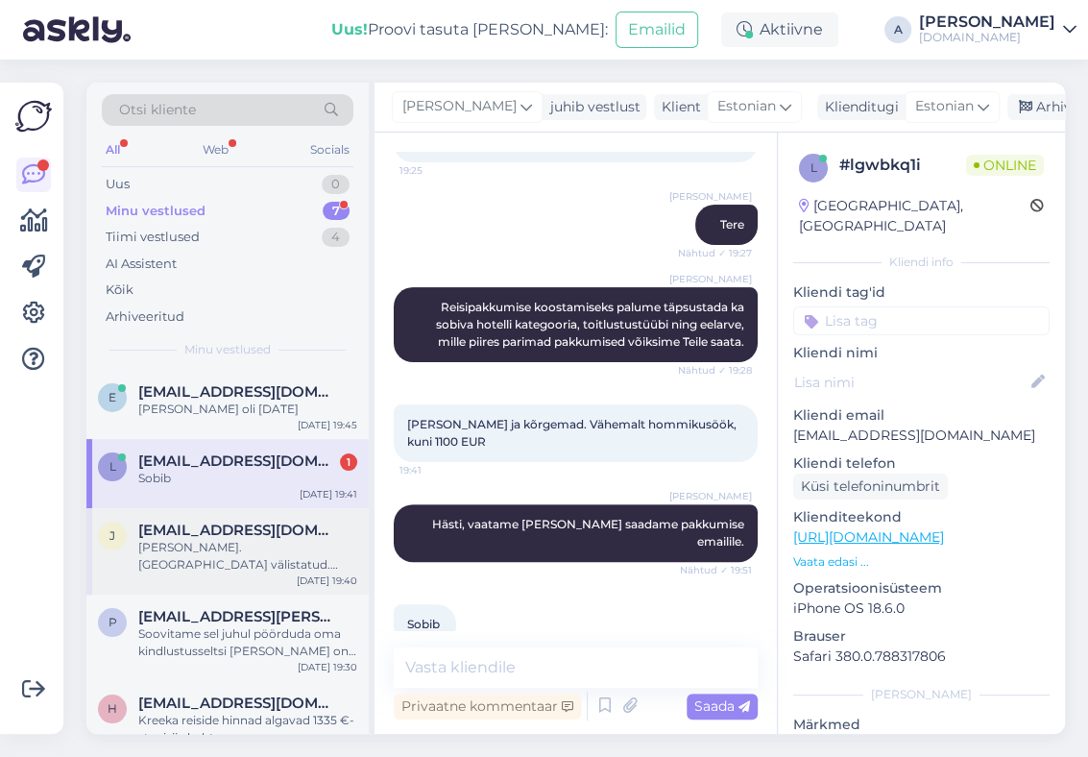
click at [215, 508] on div "j [EMAIL_ADDRESS][DOMAIN_NAME] [PERSON_NAME]. [GEOGRAPHIC_DATA] välistatud. Pal…" at bounding box center [227, 551] width 282 height 86
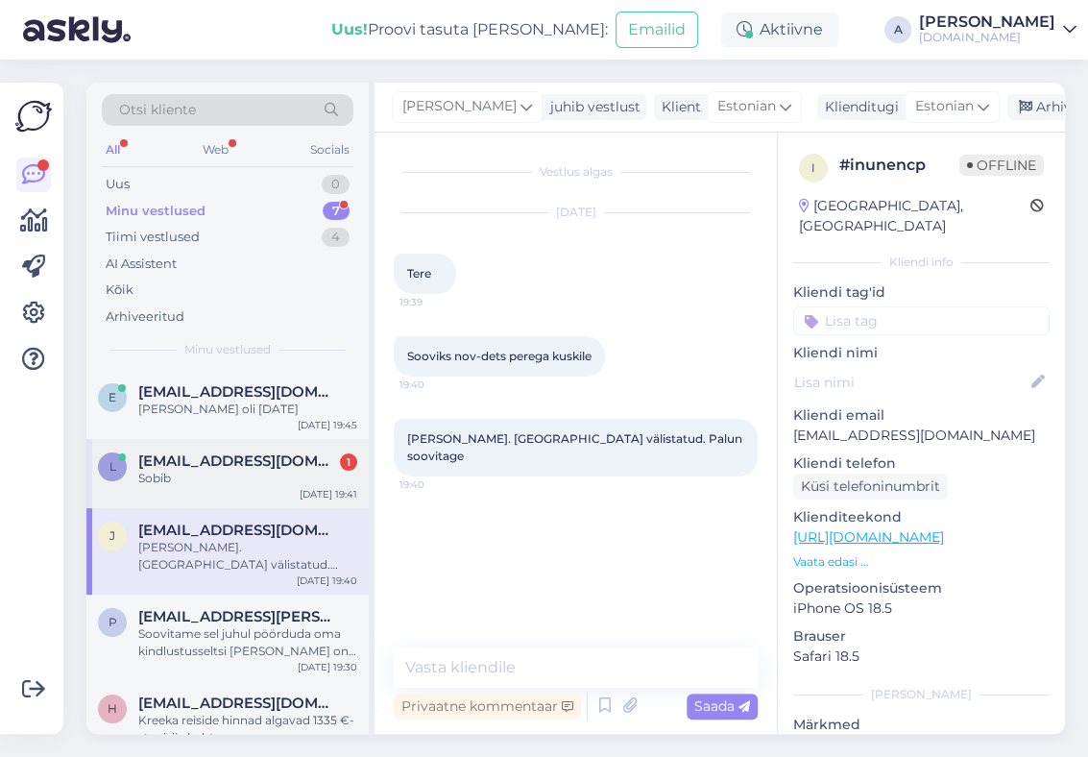
click at [210, 474] on div "Sobib" at bounding box center [247, 478] width 219 height 17
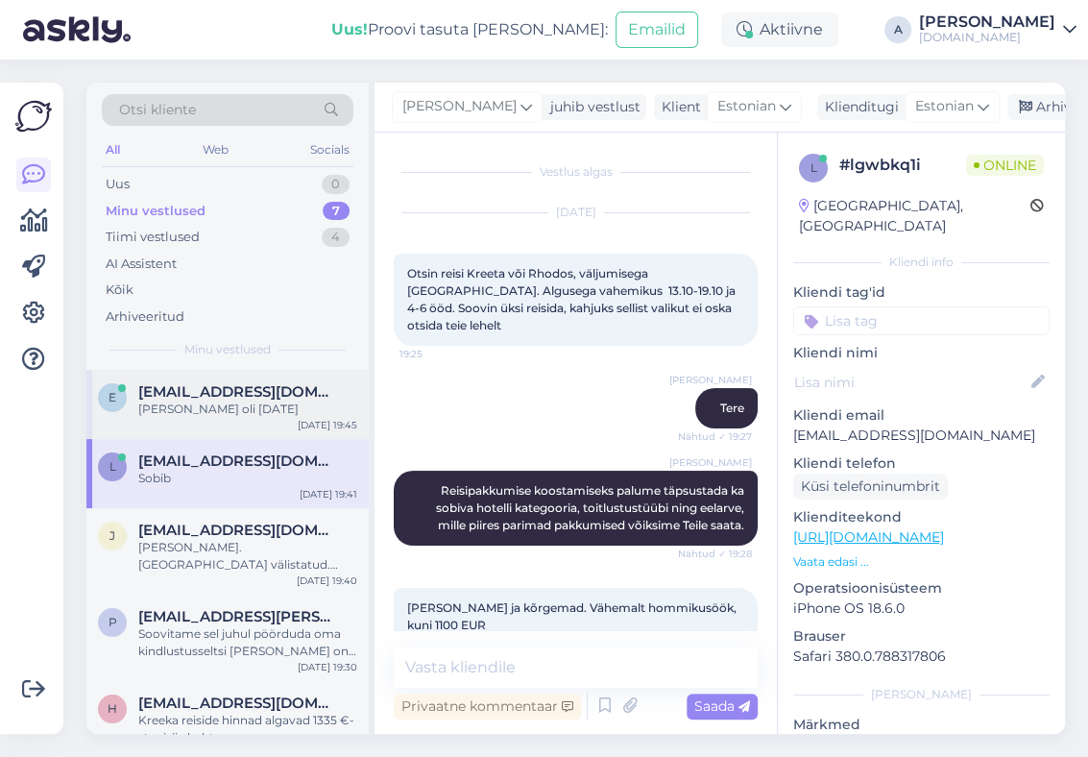
scroll to position [183, 0]
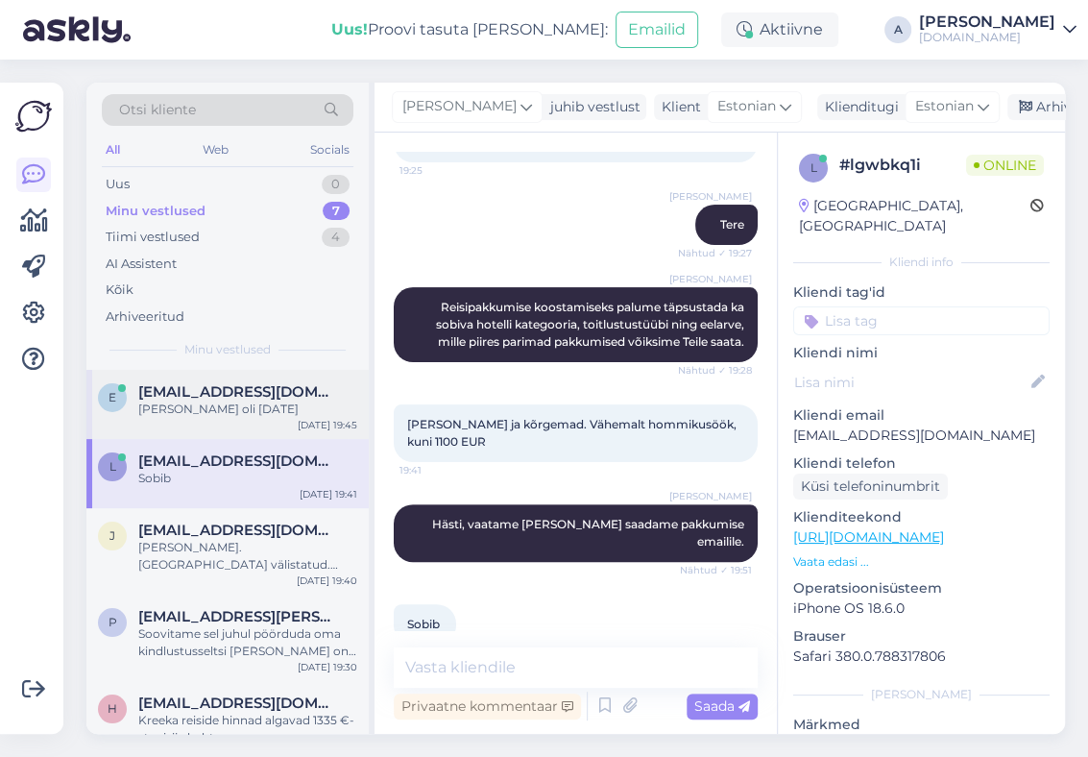
click at [201, 406] on div "[PERSON_NAME] oli [DATE]" at bounding box center [247, 409] width 219 height 17
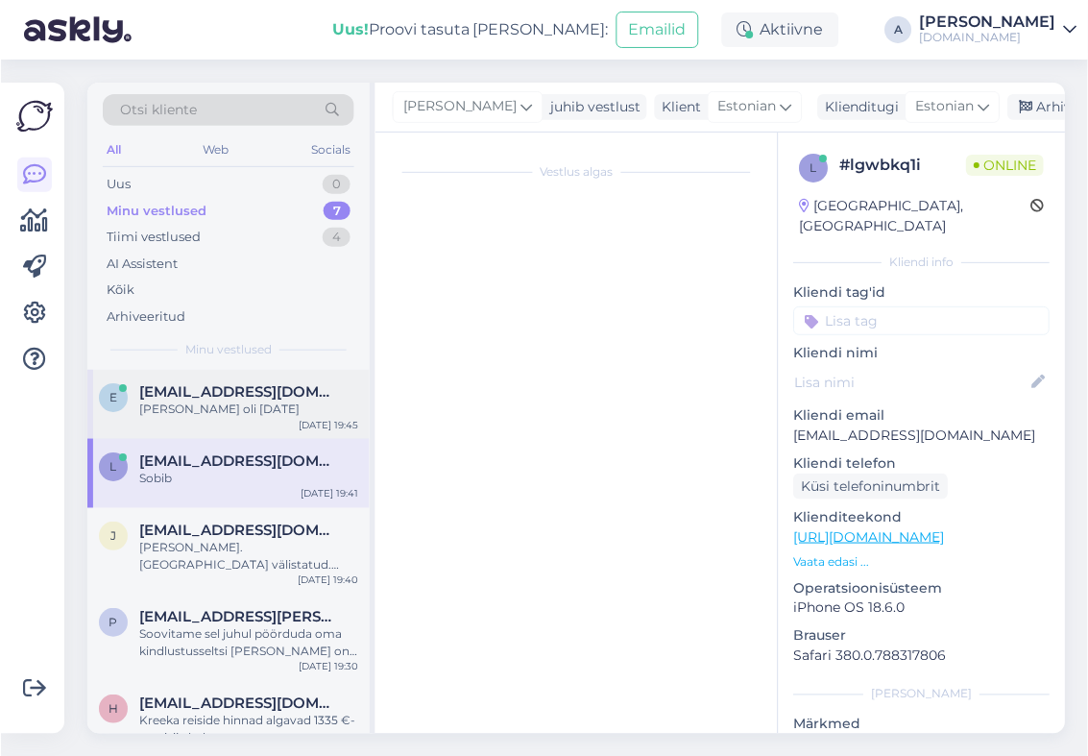
scroll to position [0, 0]
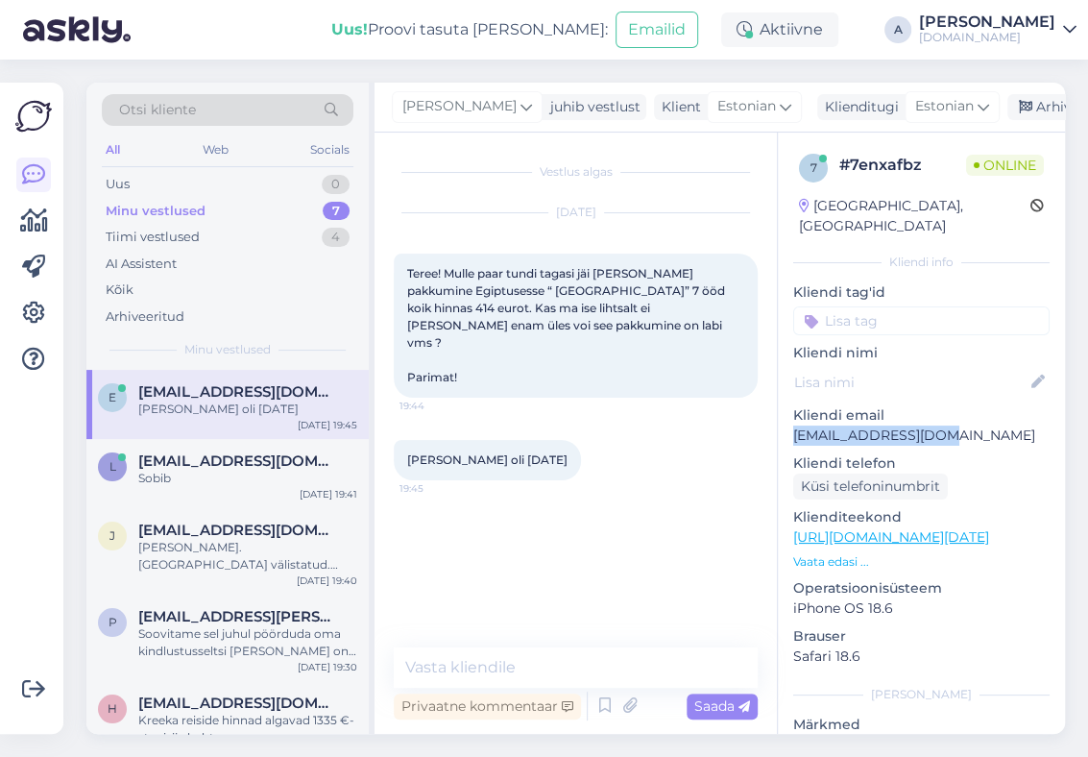
drag, startPoint x: 967, startPoint y: 419, endPoint x: 786, endPoint y: 418, distance: 181.5
click at [786, 418] on div "7 # 7enxafbz Online [GEOGRAPHIC_DATA], [GEOGRAPHIC_DATA] Kliendi info Kliendi t…" at bounding box center [921, 538] width 287 height 810
copy p "[EMAIL_ADDRESS][DOMAIN_NAME]"
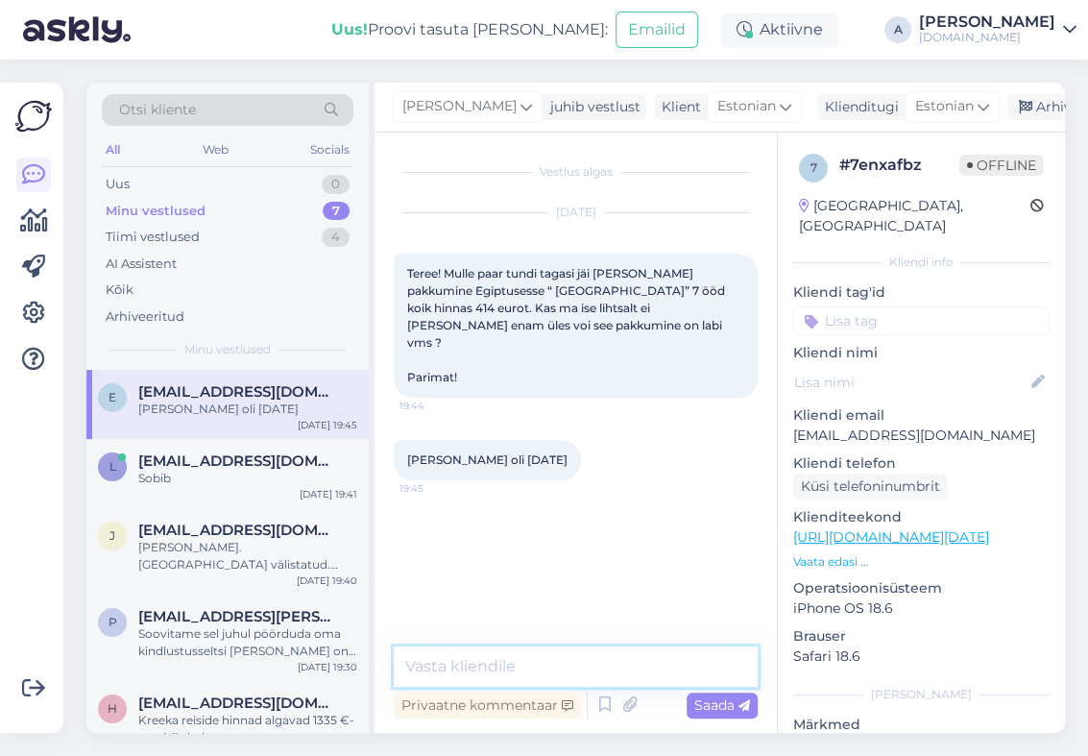
click at [595, 665] on textarea at bounding box center [576, 666] width 364 height 40
type textarea "Tere"
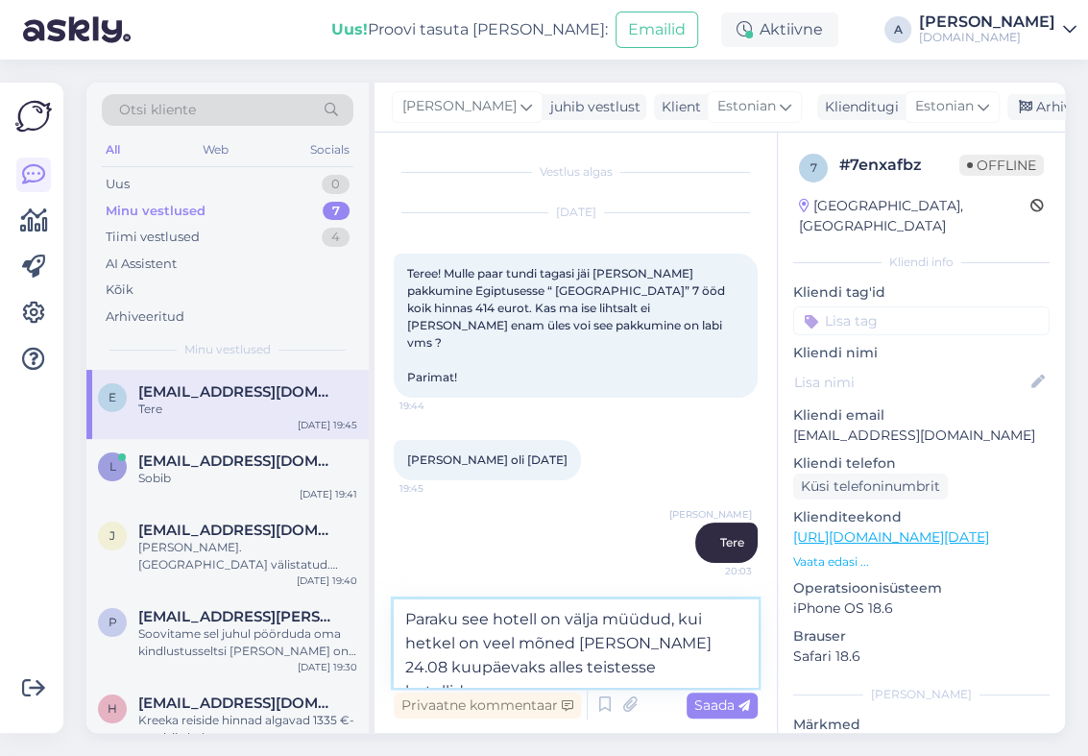
type textarea "Paraku see hotell on välja müüdud, kui hetkel on veel mõned [PERSON_NAME] 24.08…"
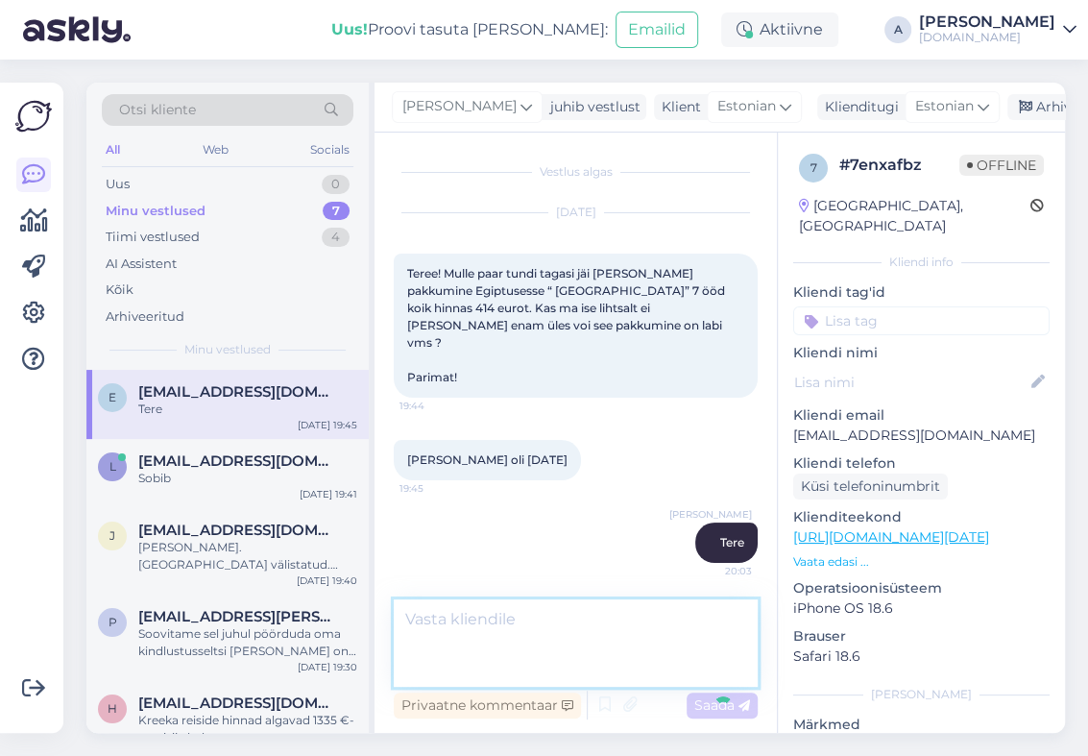
scroll to position [54, 0]
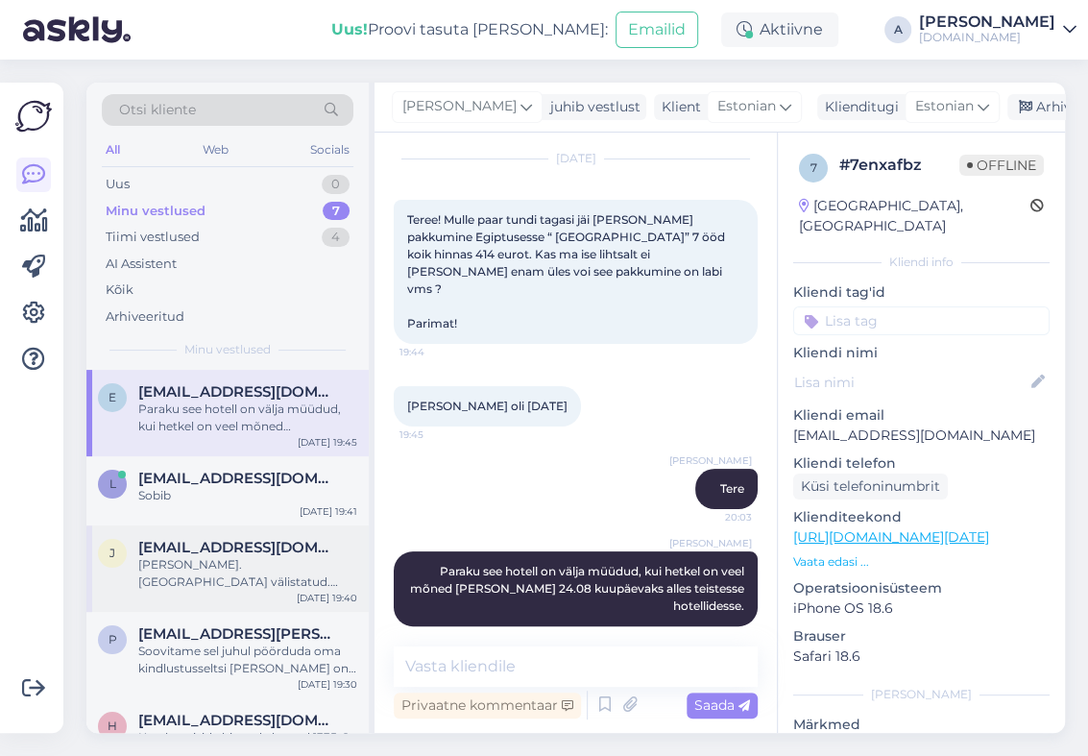
click at [274, 600] on div "j [EMAIL_ADDRESS][DOMAIN_NAME] [PERSON_NAME]. [GEOGRAPHIC_DATA] välistatud. Pal…" at bounding box center [227, 568] width 282 height 86
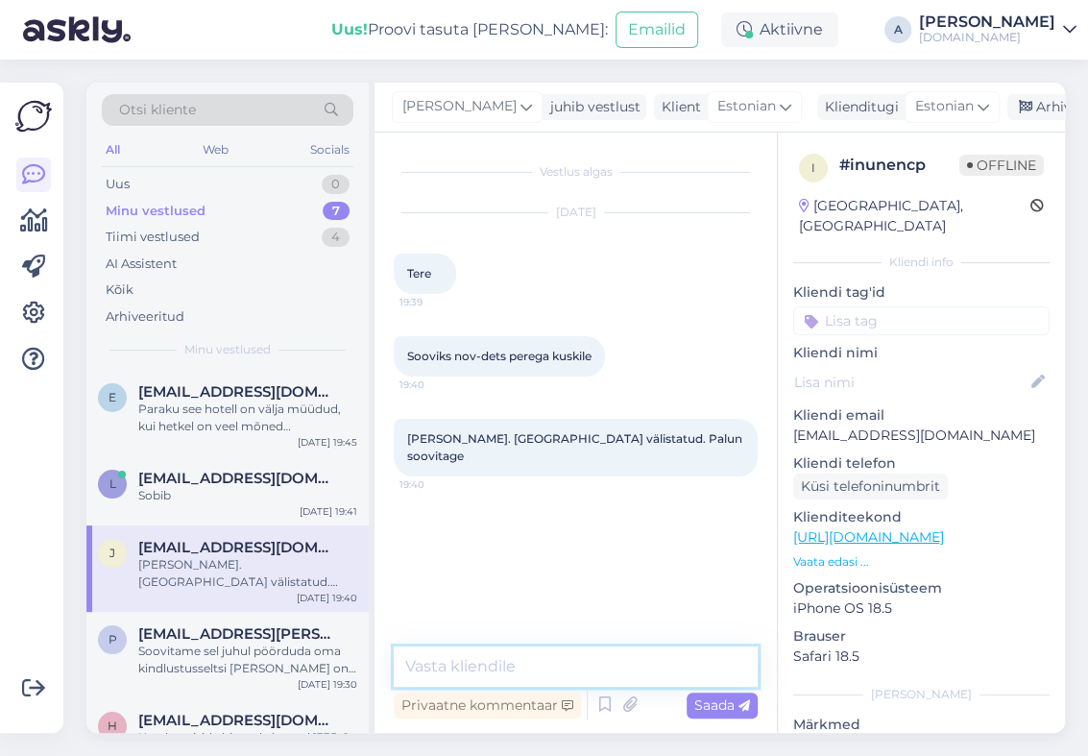
click at [460, 675] on textarea at bounding box center [576, 666] width 364 height 40
type textarea "Tere,"
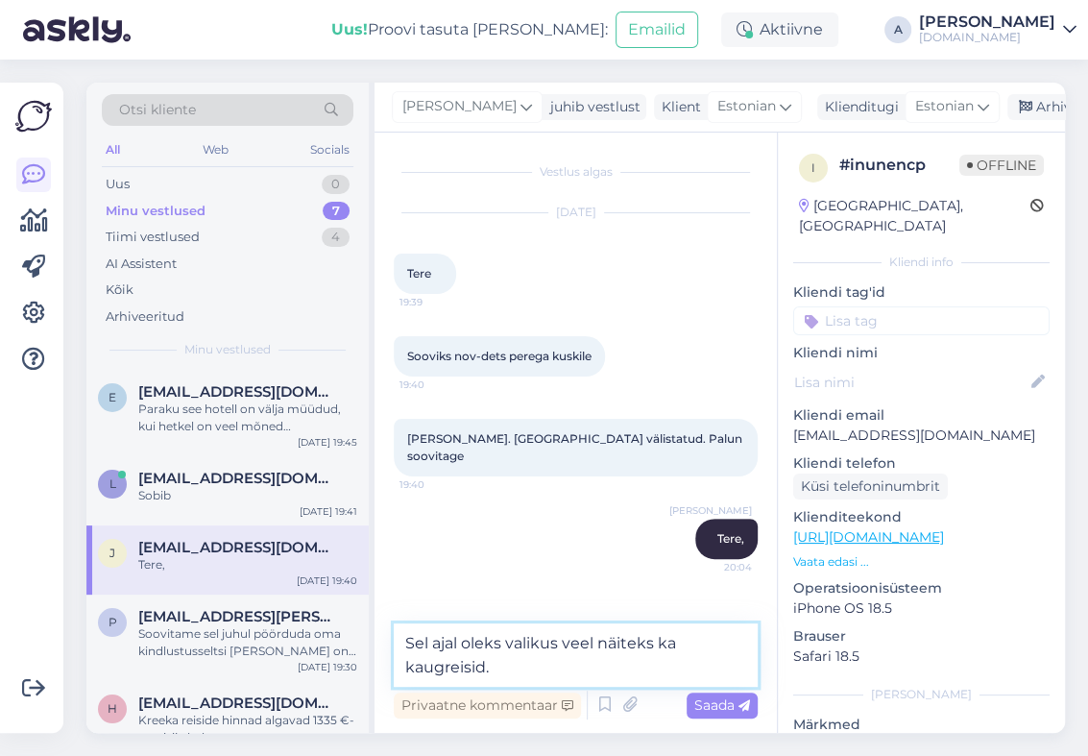
type textarea "Sel ajal oleks valikus veel näiteks ka kaugreisid."
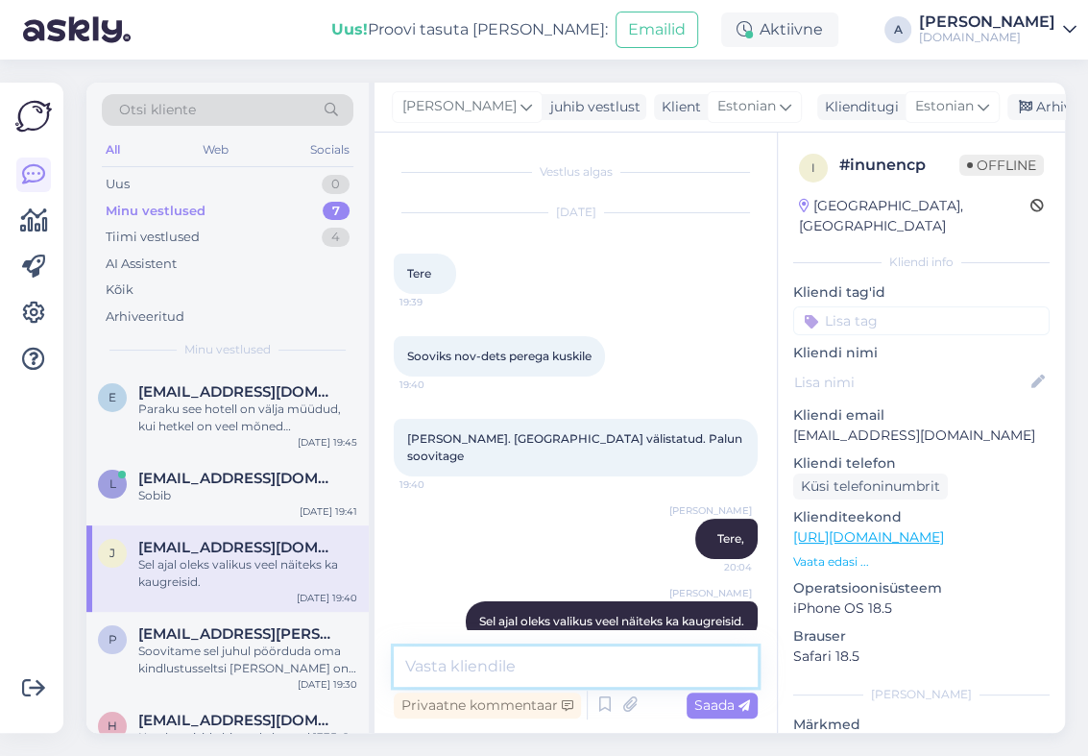
scroll to position [15, 0]
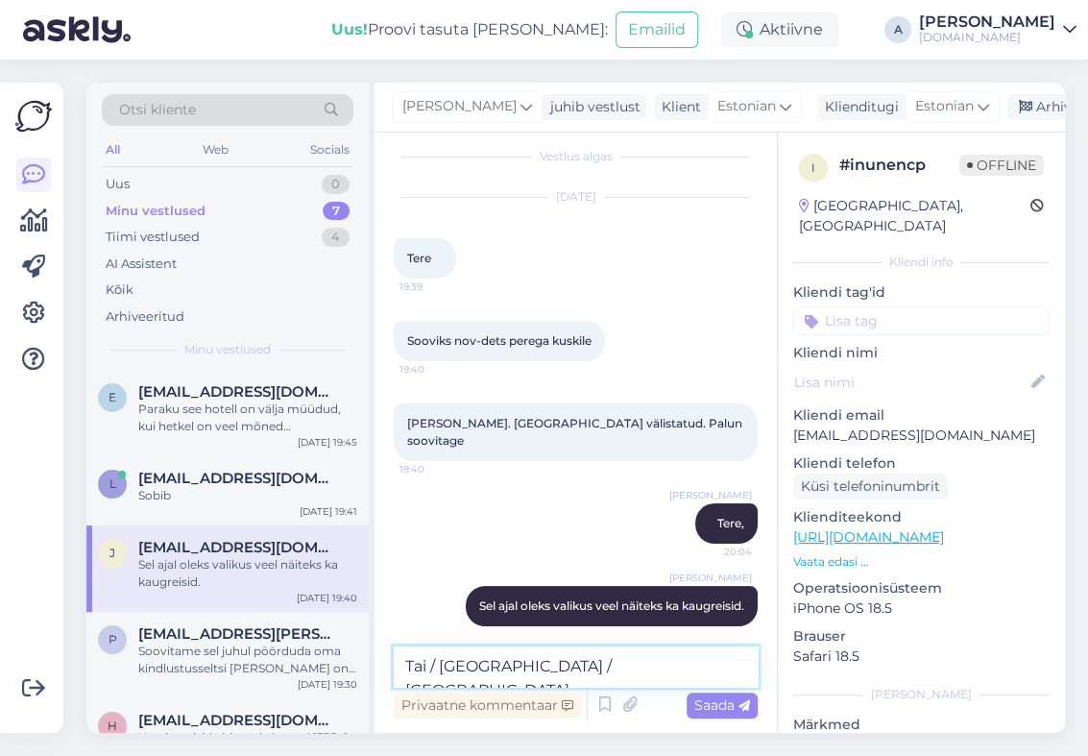
type textarea "Tai / [GEOGRAPHIC_DATA] / [GEOGRAPHIC_DATA]."
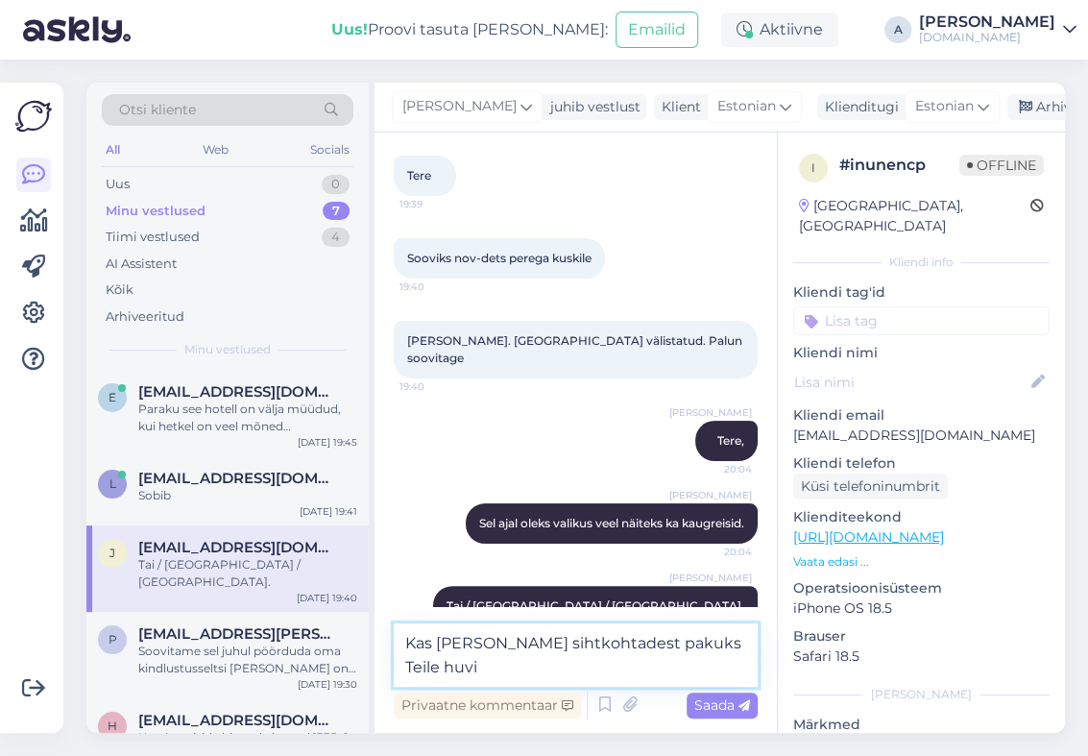
type textarea "Kas [PERSON_NAME] sihtkohtadest pakuks Teile huvi?"
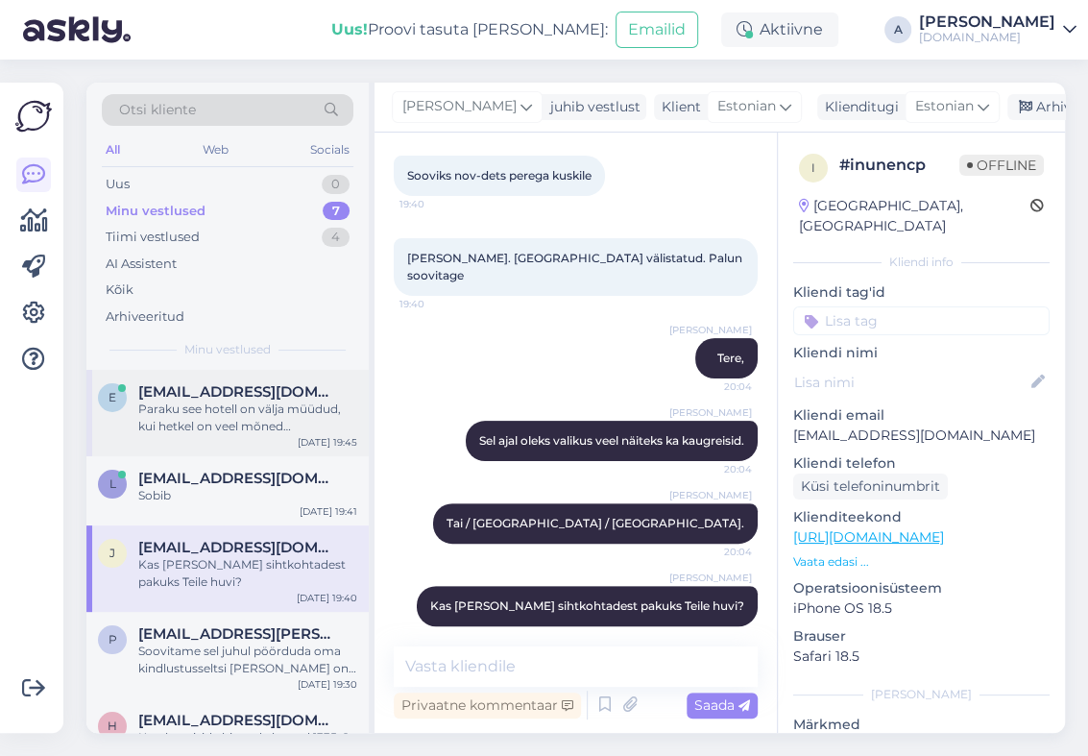
click at [259, 374] on div "e [EMAIL_ADDRESS][DOMAIN_NAME] Paraku see hotell on välja müüdud, kui hetkel on…" at bounding box center [227, 413] width 282 height 86
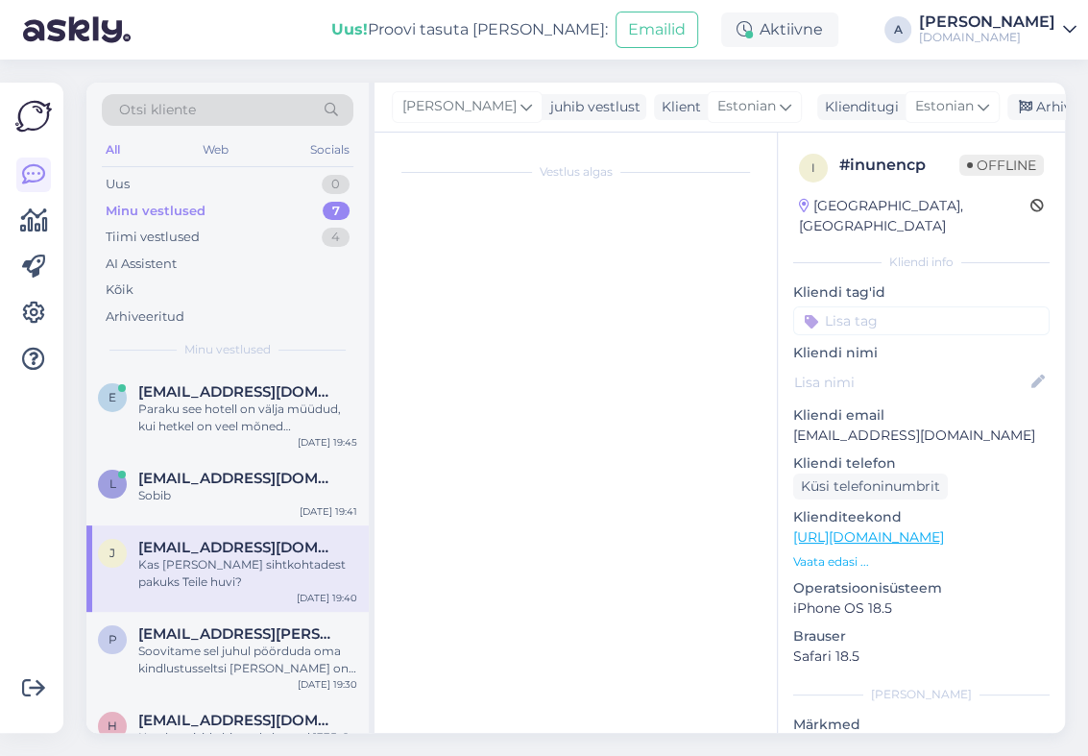
scroll to position [54, 0]
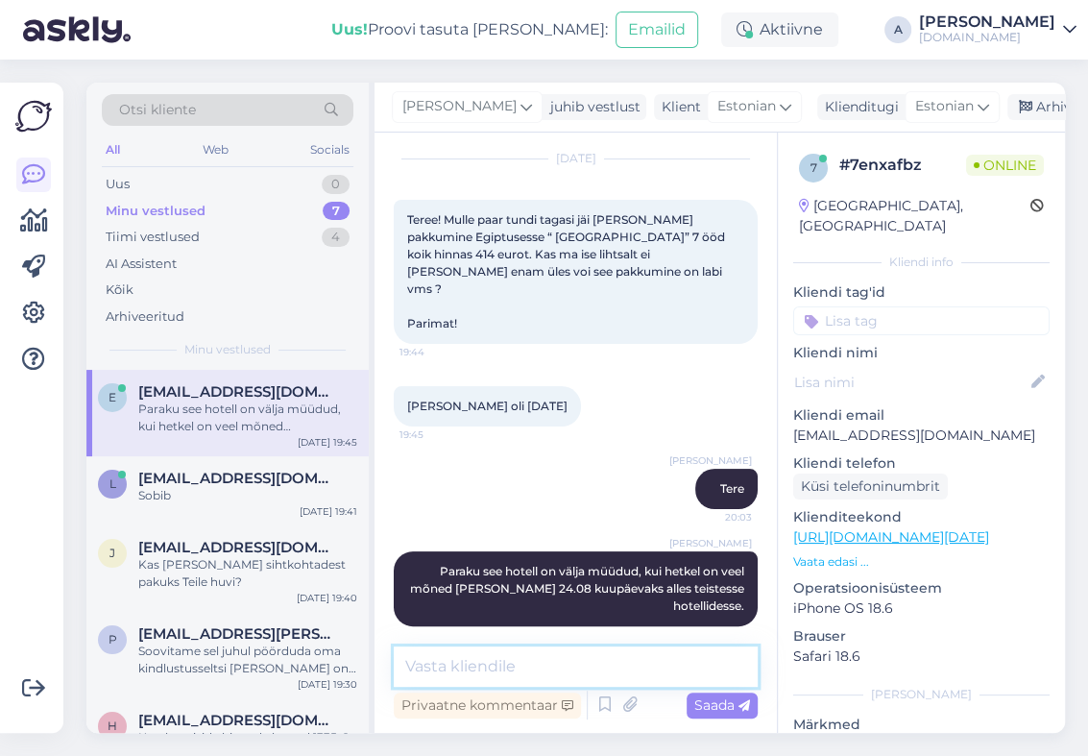
click at [491, 668] on textarea at bounding box center [576, 666] width 364 height 40
type textarea "Kas soovite pakkumist? :"
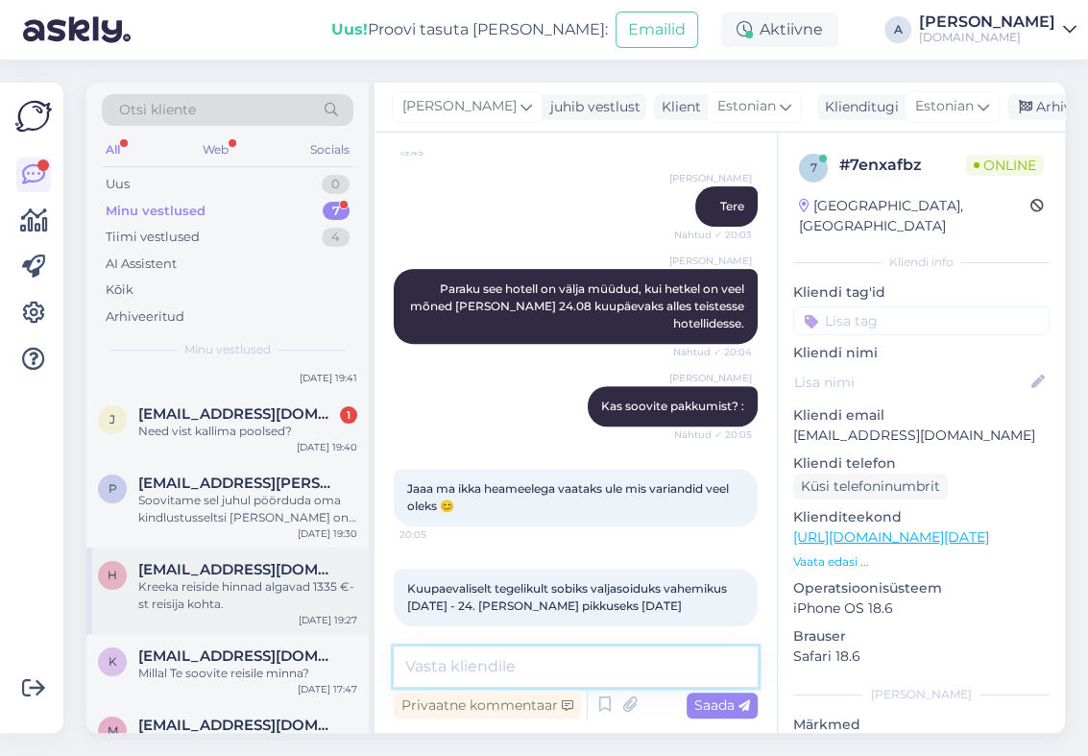
scroll to position [172, 0]
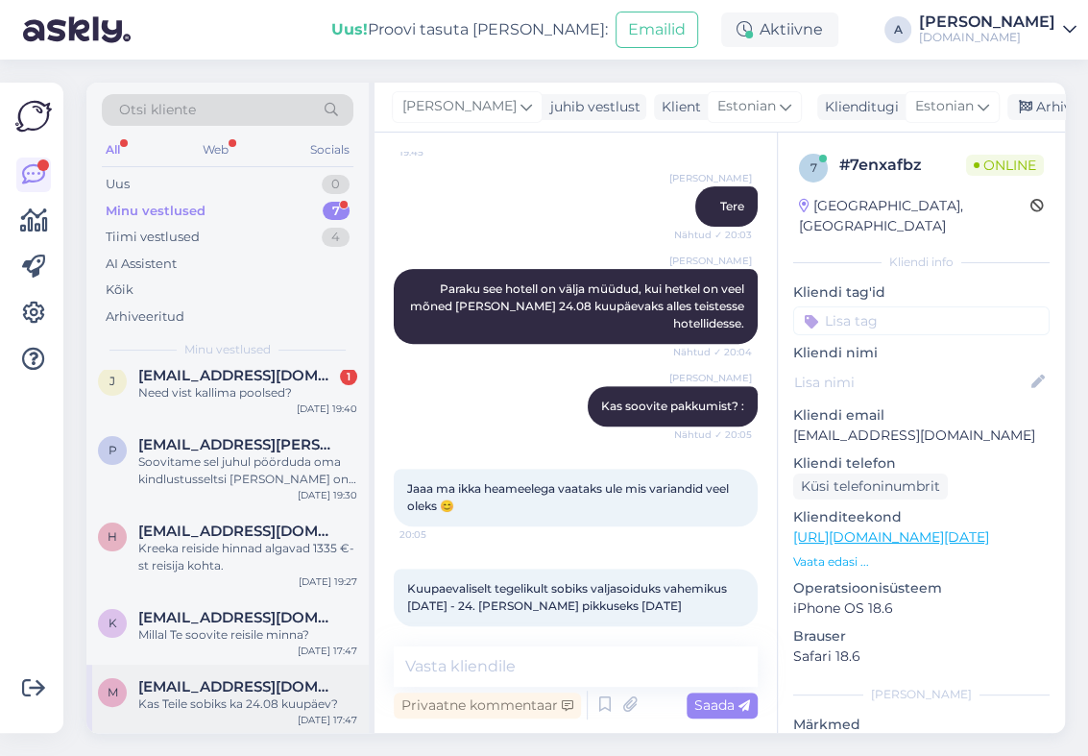
click at [258, 693] on div "[EMAIL_ADDRESS][DOMAIN_NAME] Kas Teile sobiks ka 24.08 kuupäev?" at bounding box center [247, 695] width 219 height 35
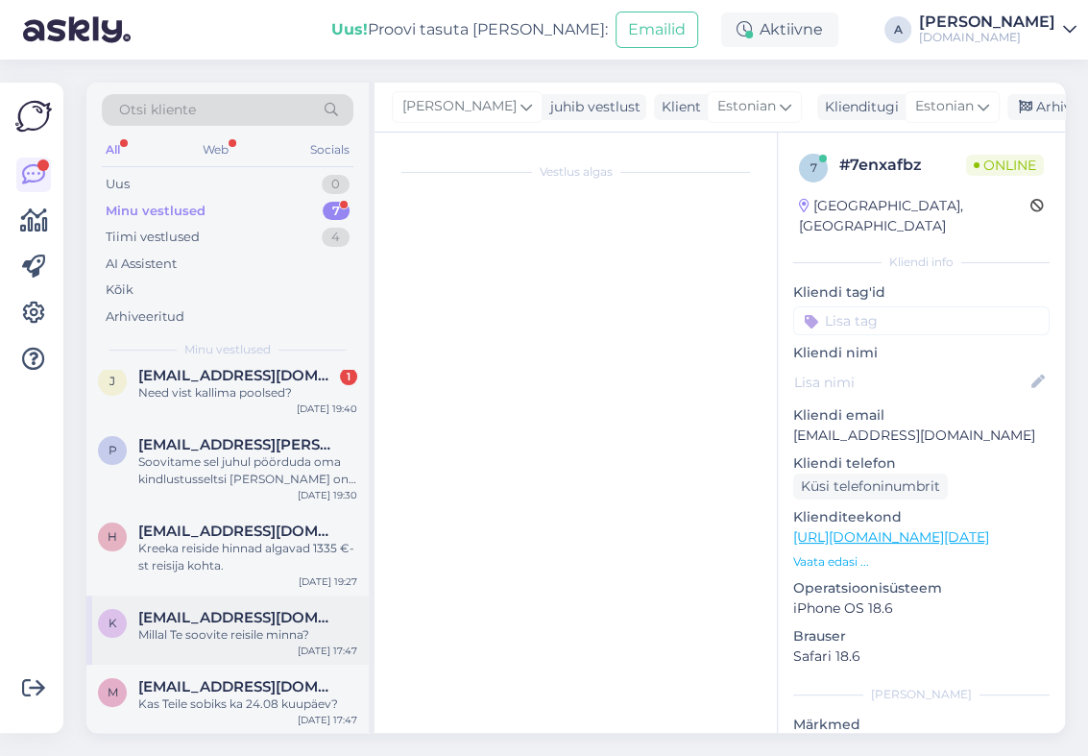
scroll to position [1278, 0]
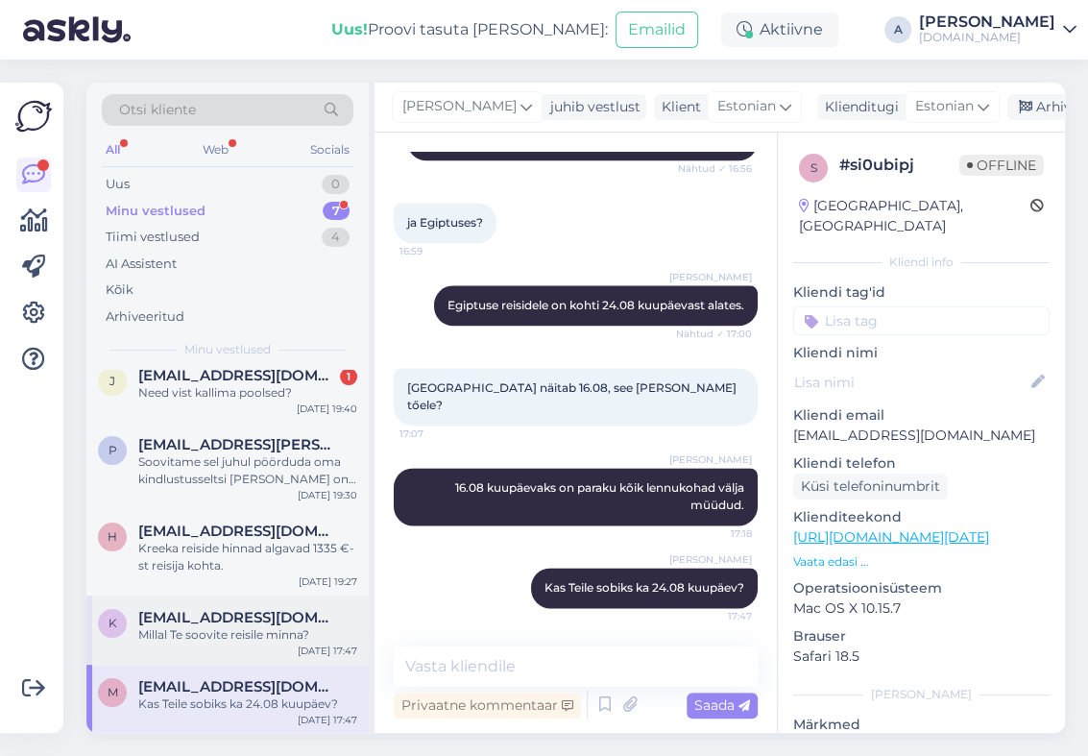
click at [254, 655] on div "k [EMAIL_ADDRESS][DOMAIN_NAME] Millal Te soovite reisile minna? [DATE] 17:47" at bounding box center [227, 630] width 282 height 69
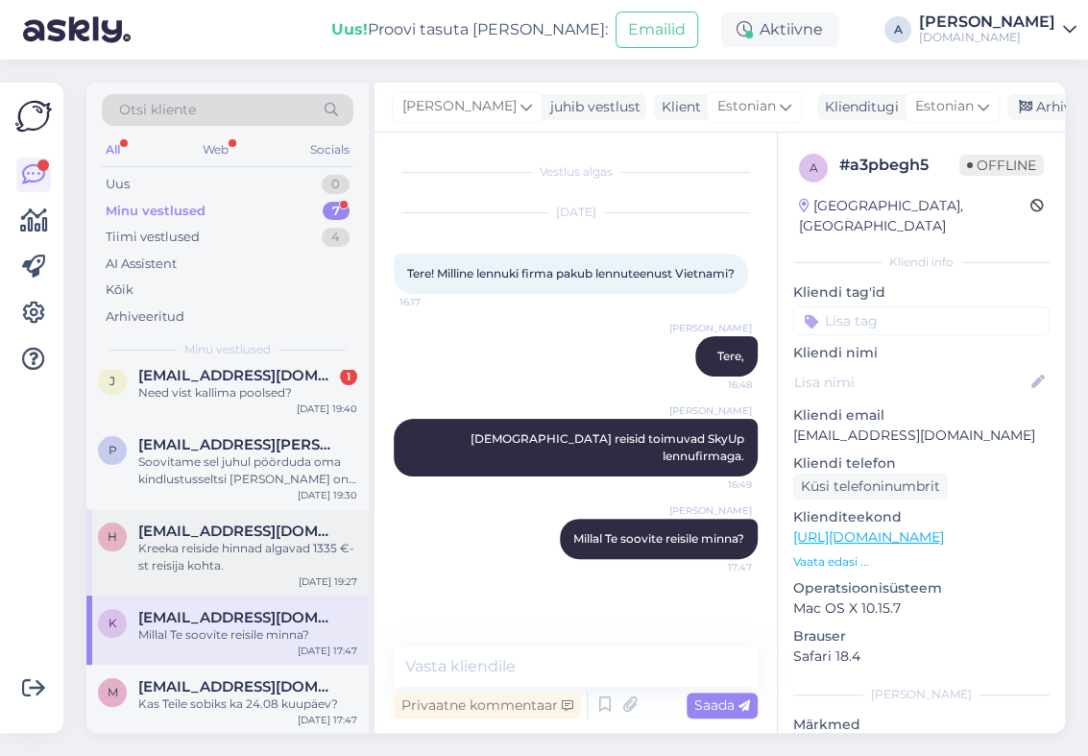
click at [251, 586] on div "h [EMAIL_ADDRESS][DOMAIN_NAME] Kreeka reiside hinnad algavad 1335 €-st reisija …" at bounding box center [227, 552] width 282 height 86
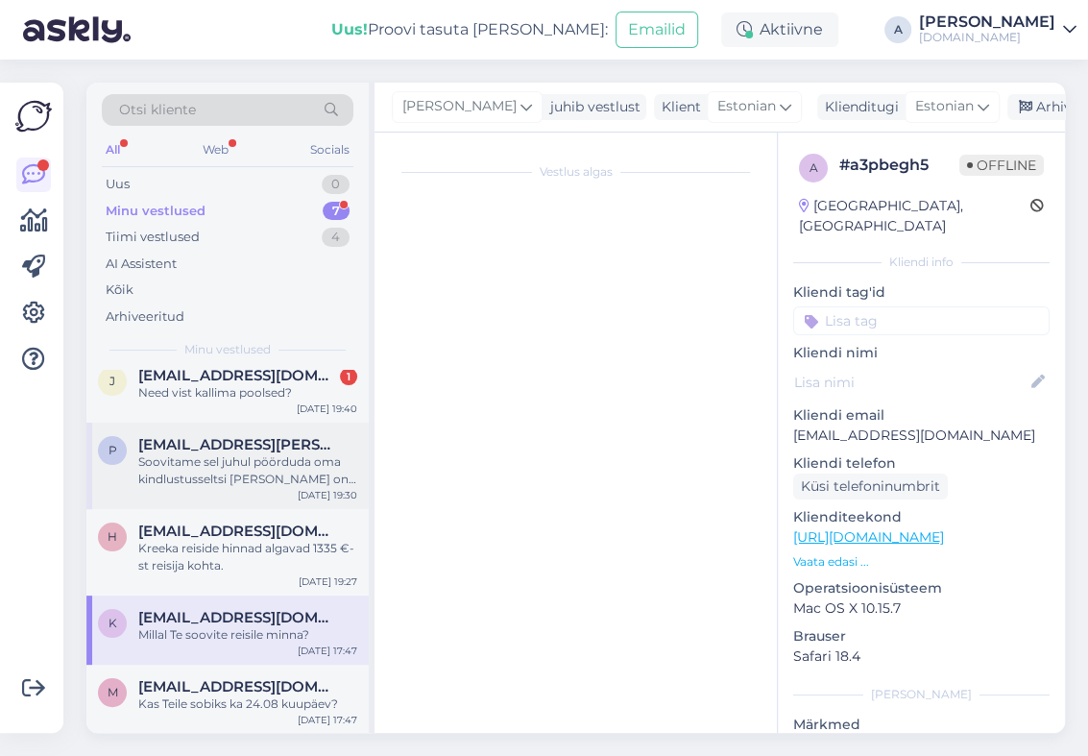
click at [239, 477] on div "Soovitame sel juhul pöörduda oma kindlustusseltsi [PERSON_NAME] on teil äkki võ…" at bounding box center [247, 470] width 219 height 35
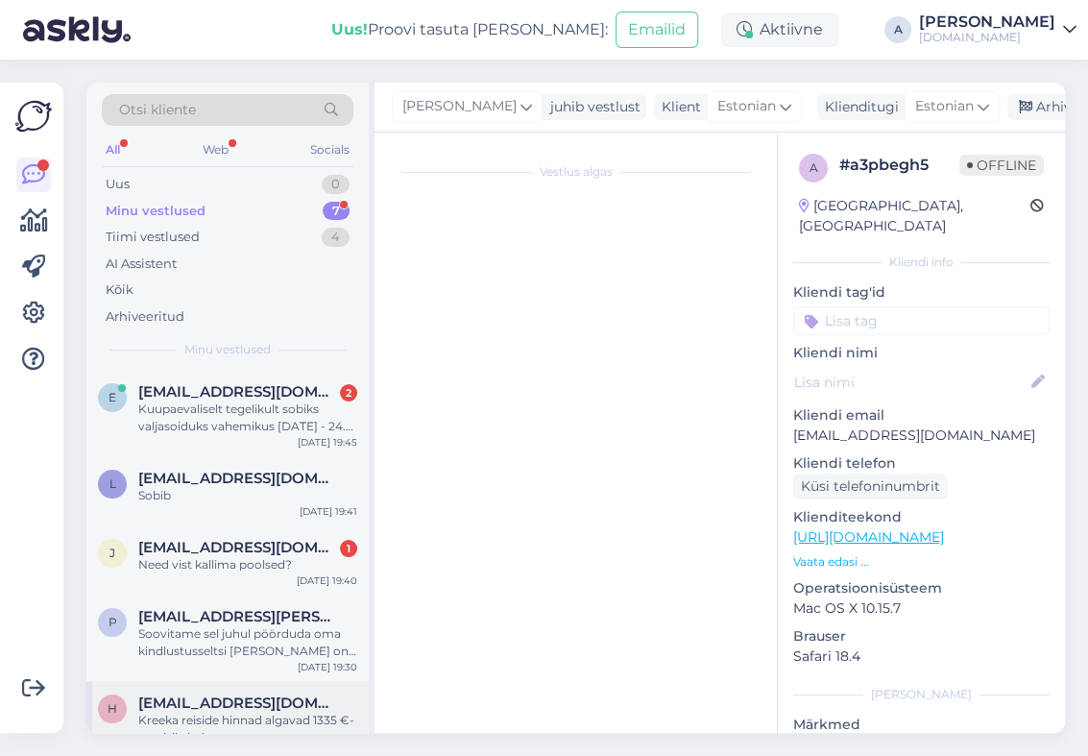
scroll to position [19, 0]
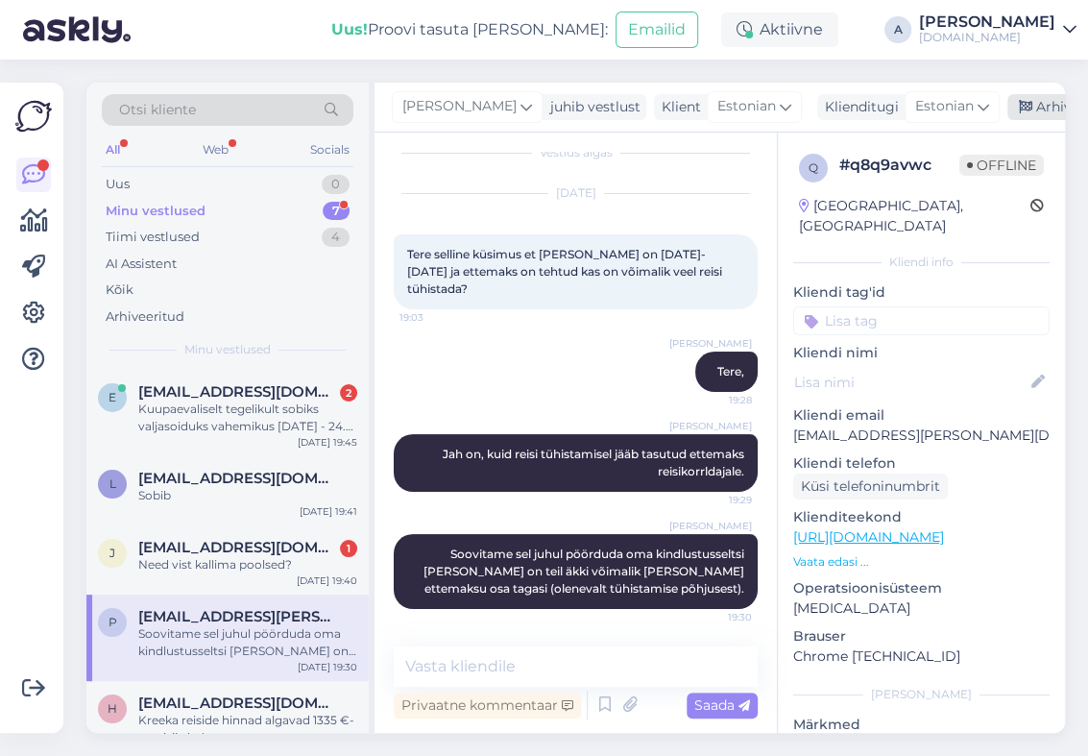
click at [1023, 111] on div "Arhiveeri vestlus" at bounding box center [1082, 107] width 148 height 26
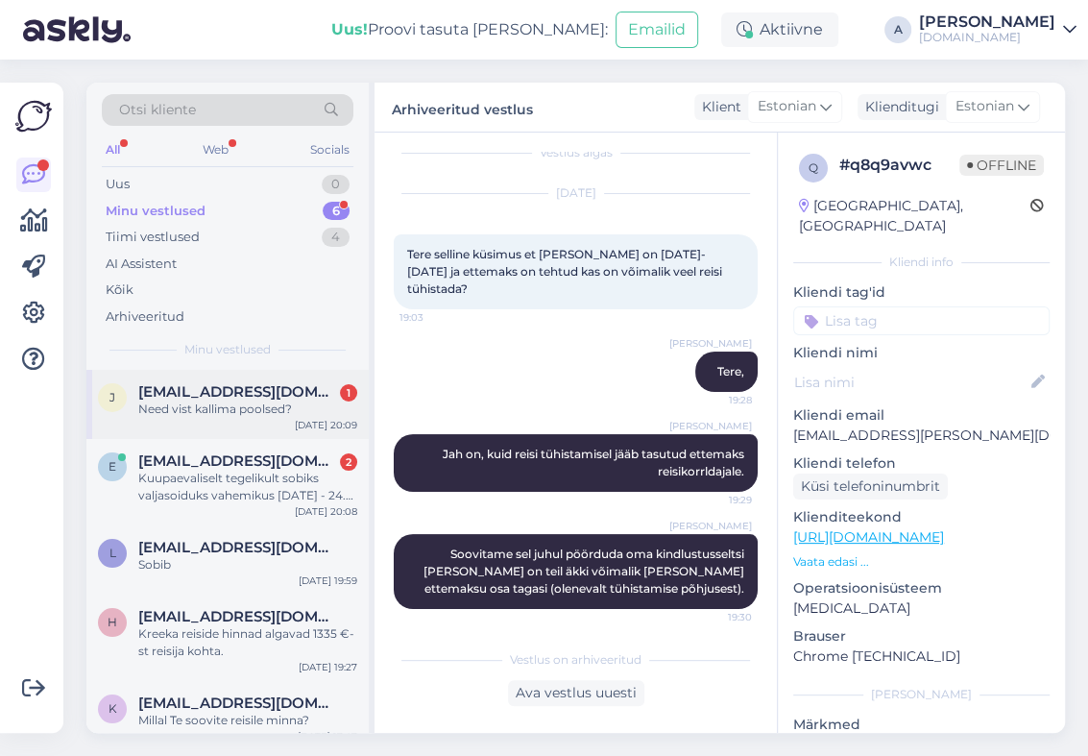
click at [264, 430] on div "j [EMAIL_ADDRESS][DOMAIN_NAME] 1 Need vist kallima poolsed? [DATE] 20:09" at bounding box center [227, 404] width 282 height 69
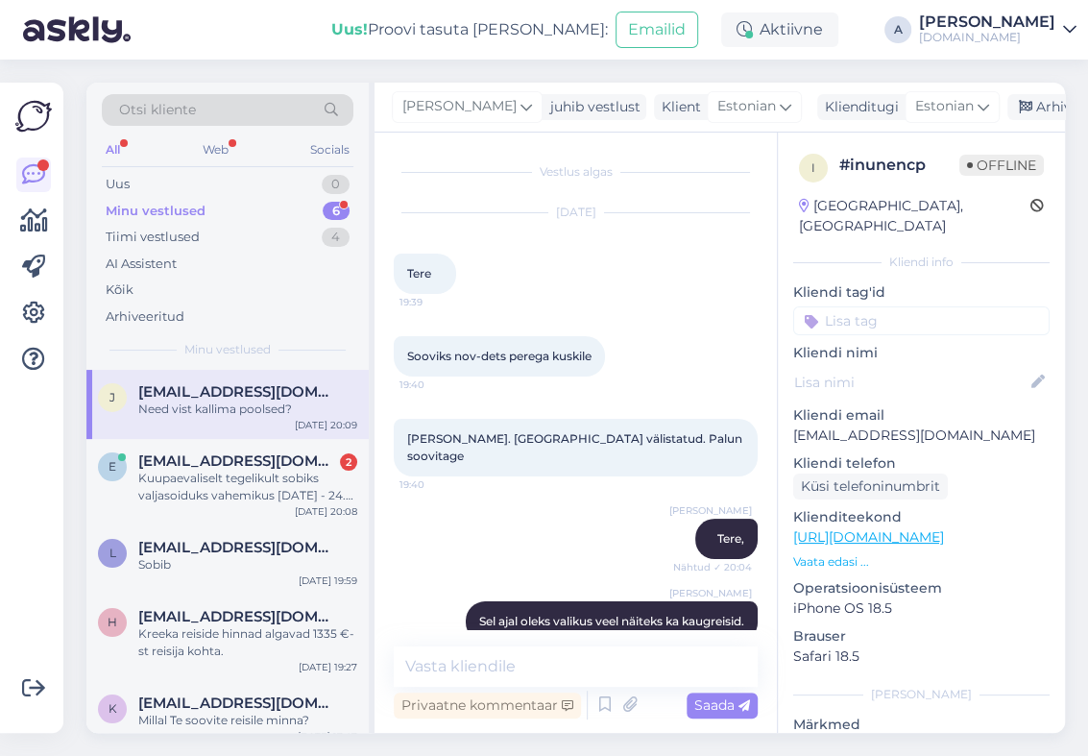
scroll to position [263, 0]
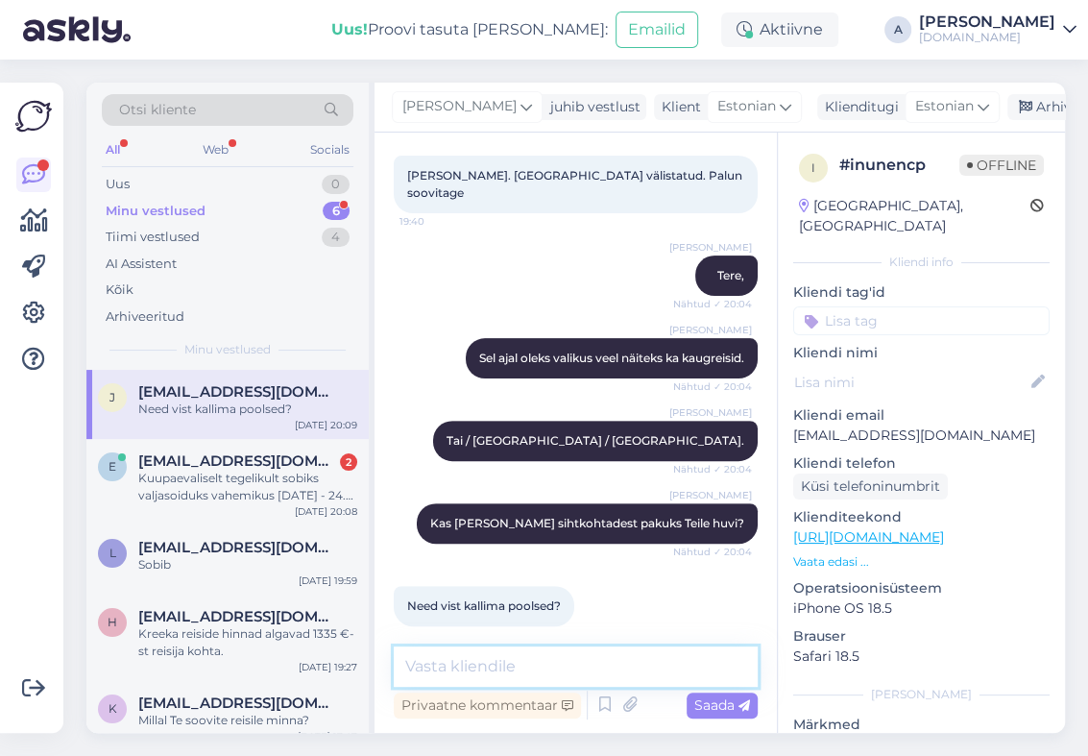
click at [536, 672] on textarea at bounding box center [576, 666] width 364 height 40
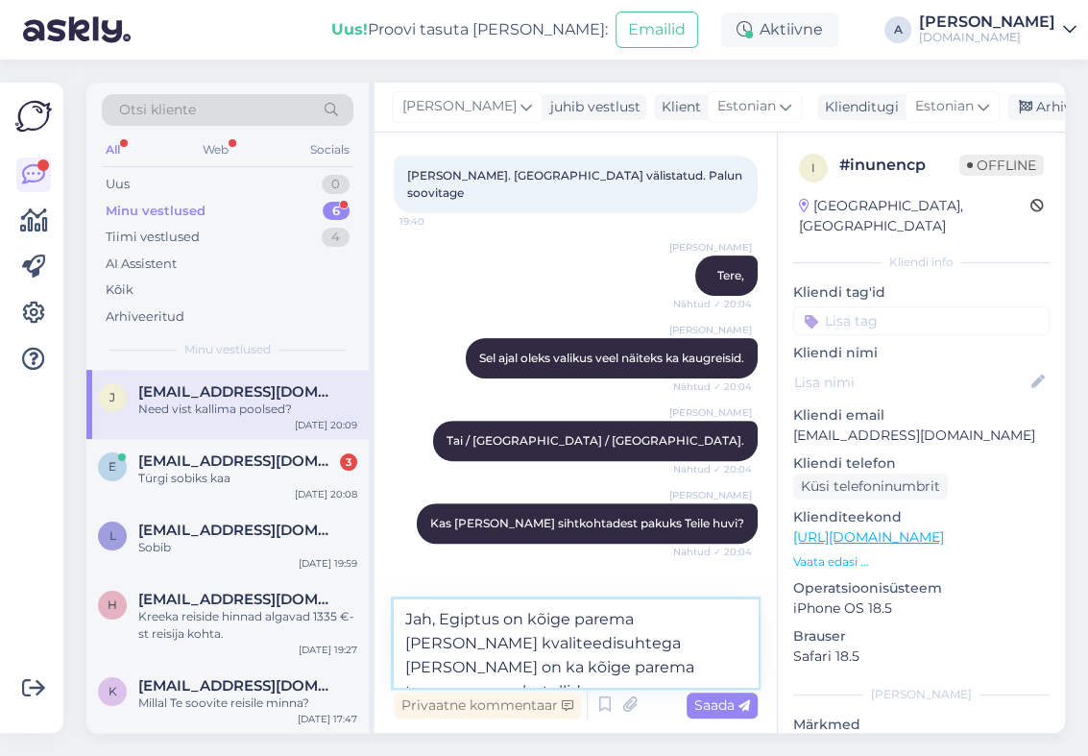
type textarea "Jah, Egiptus on kõige parema [PERSON_NAME] kvaliteedisuhtega [PERSON_NAME] on k…"
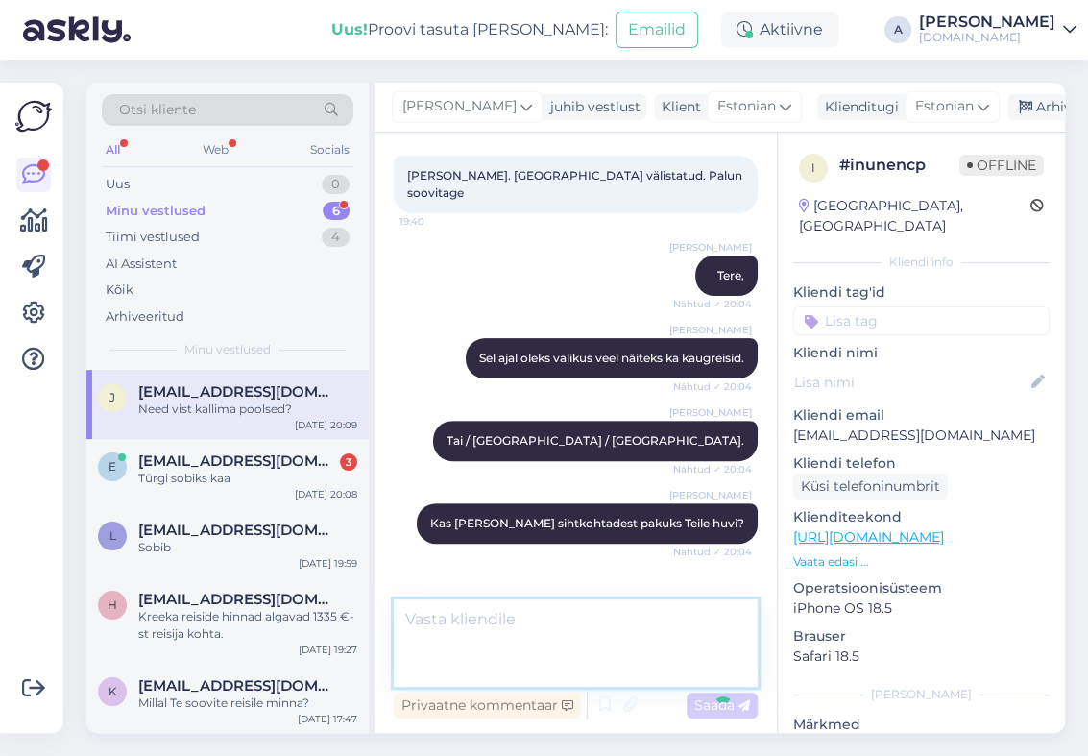
scroll to position [380, 0]
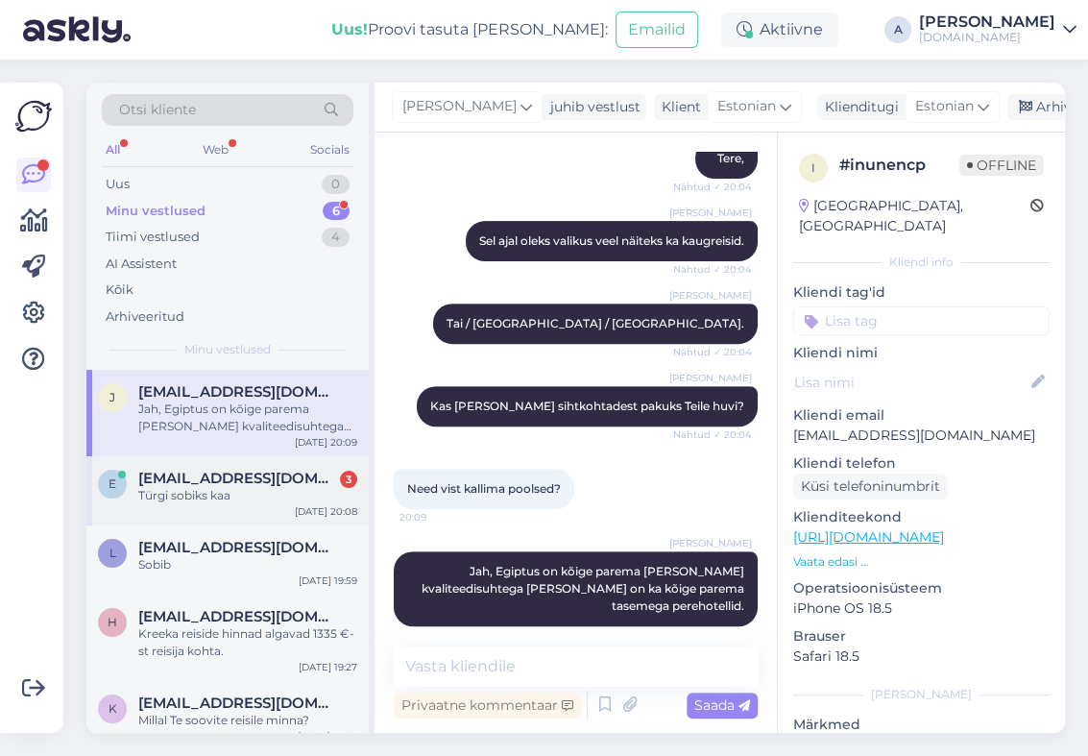
click at [279, 499] on div "Türgi sobiks kaa" at bounding box center [247, 495] width 219 height 17
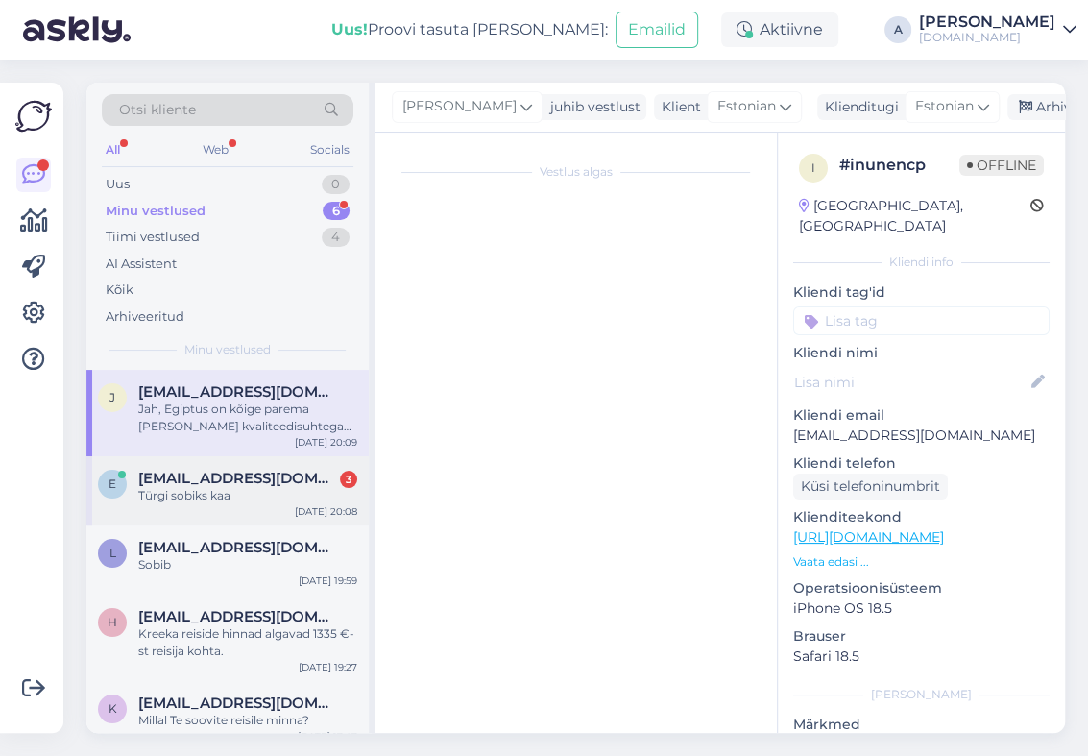
scroll to position [419, 0]
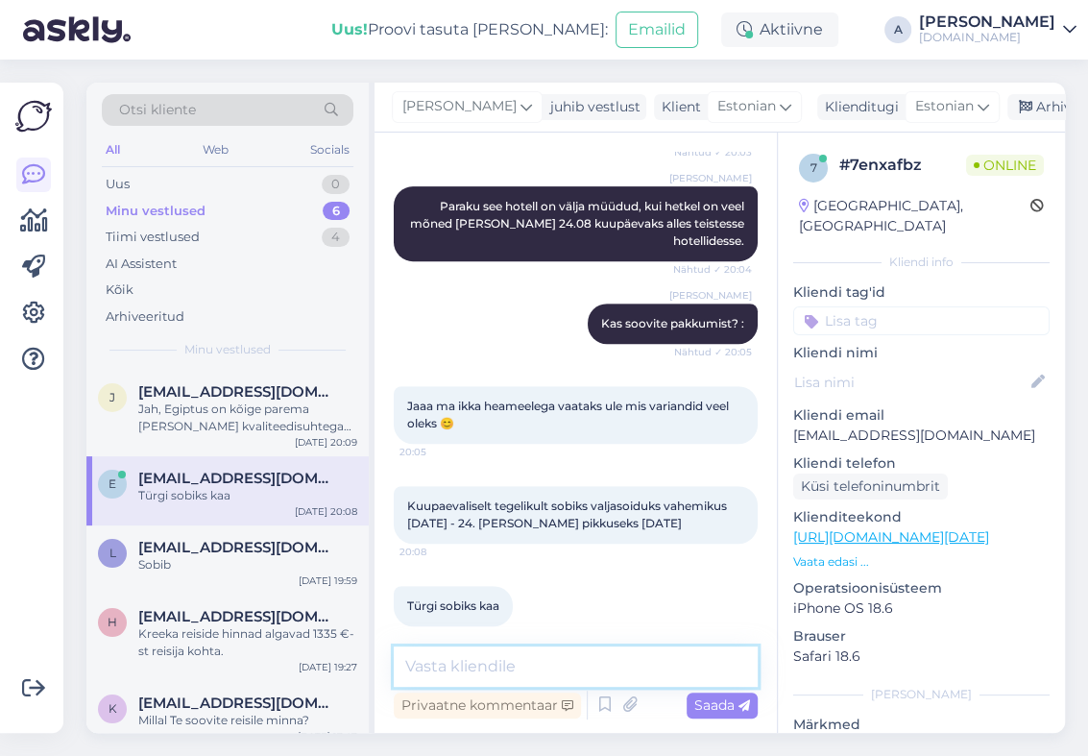
click at [483, 657] on textarea at bounding box center [576, 666] width 364 height 40
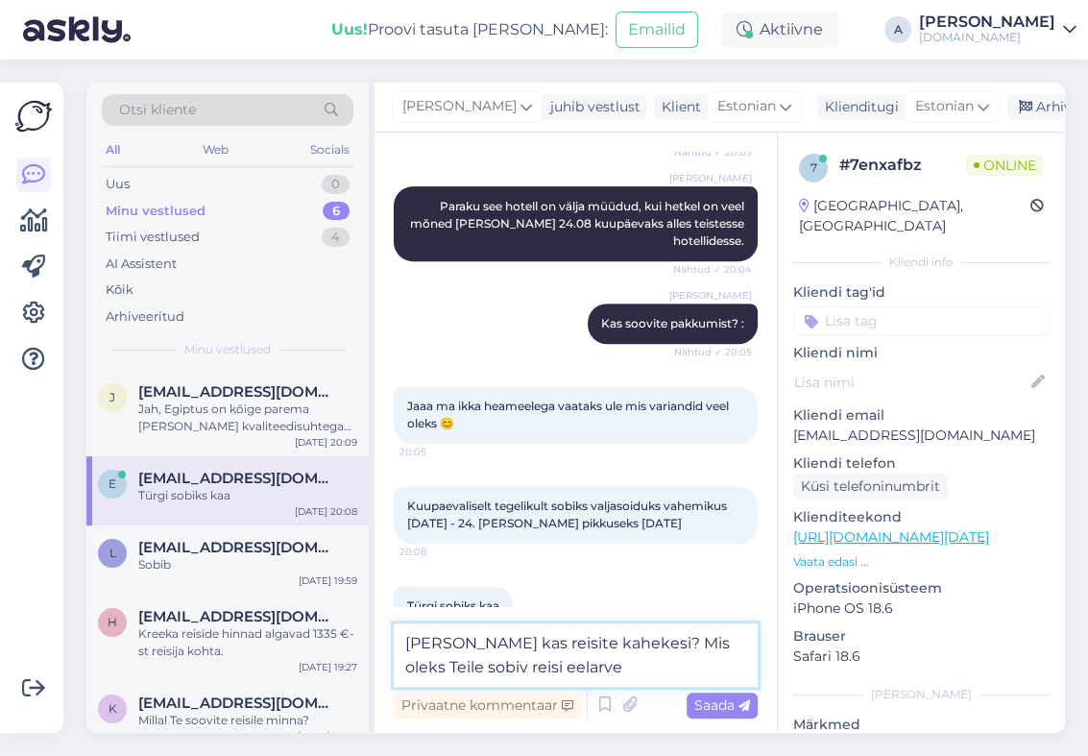
type textarea "[PERSON_NAME] kas reisite kahekesi? Mis oleks Teile sobiv reisi eelarve?"
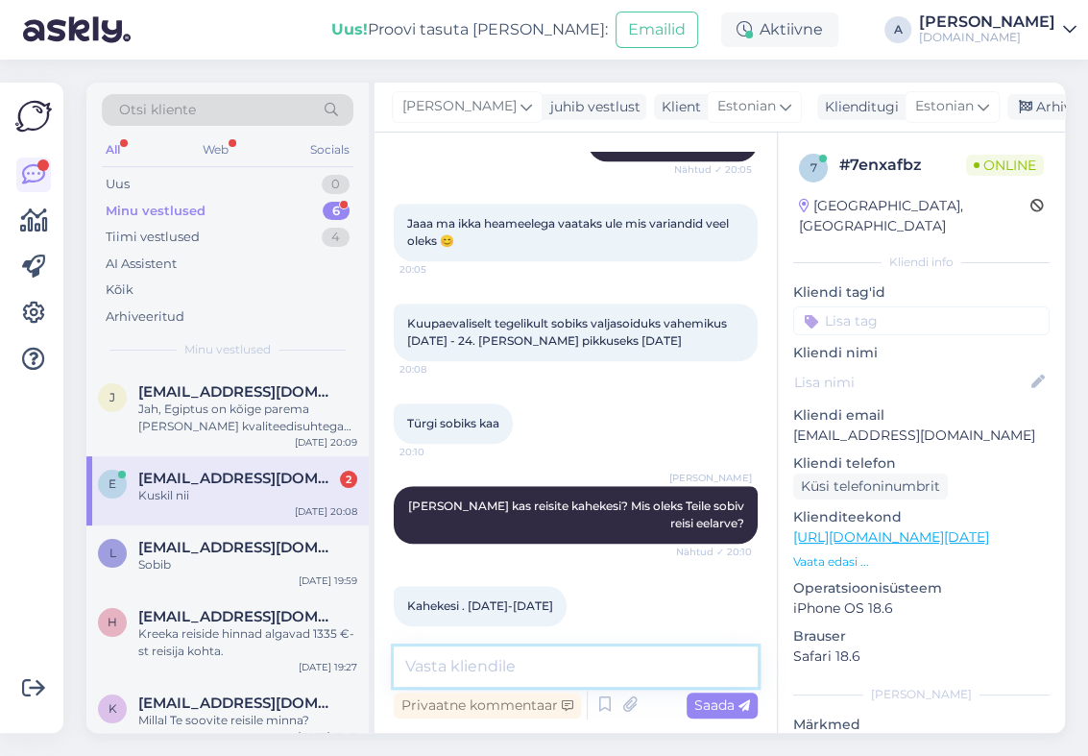
scroll to position [683, 0]
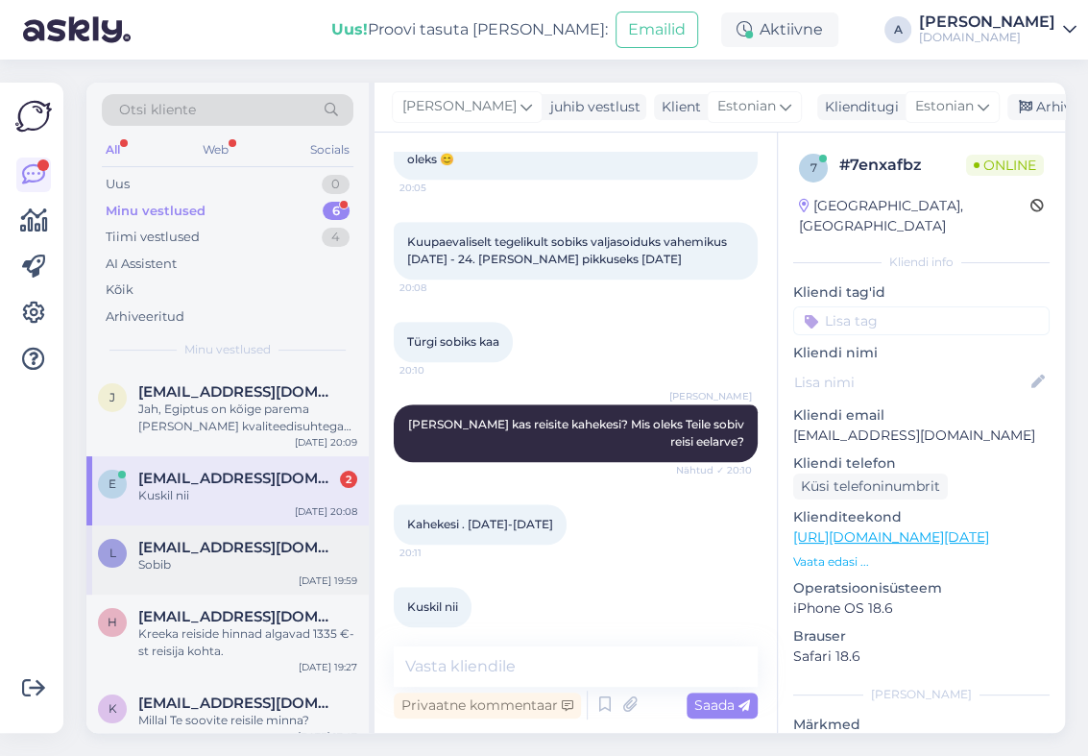
click at [280, 574] on div "l [EMAIL_ADDRESS][DOMAIN_NAME] Sobib [DATE] 19:59" at bounding box center [227, 559] width 282 height 69
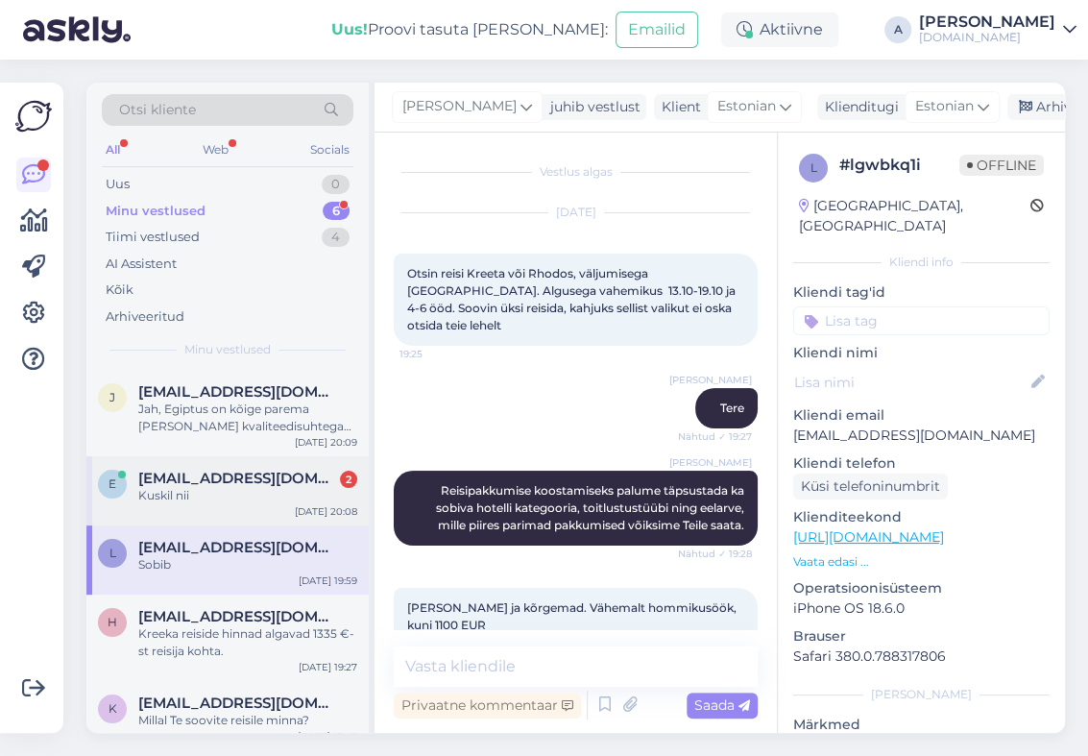
scroll to position [184, 0]
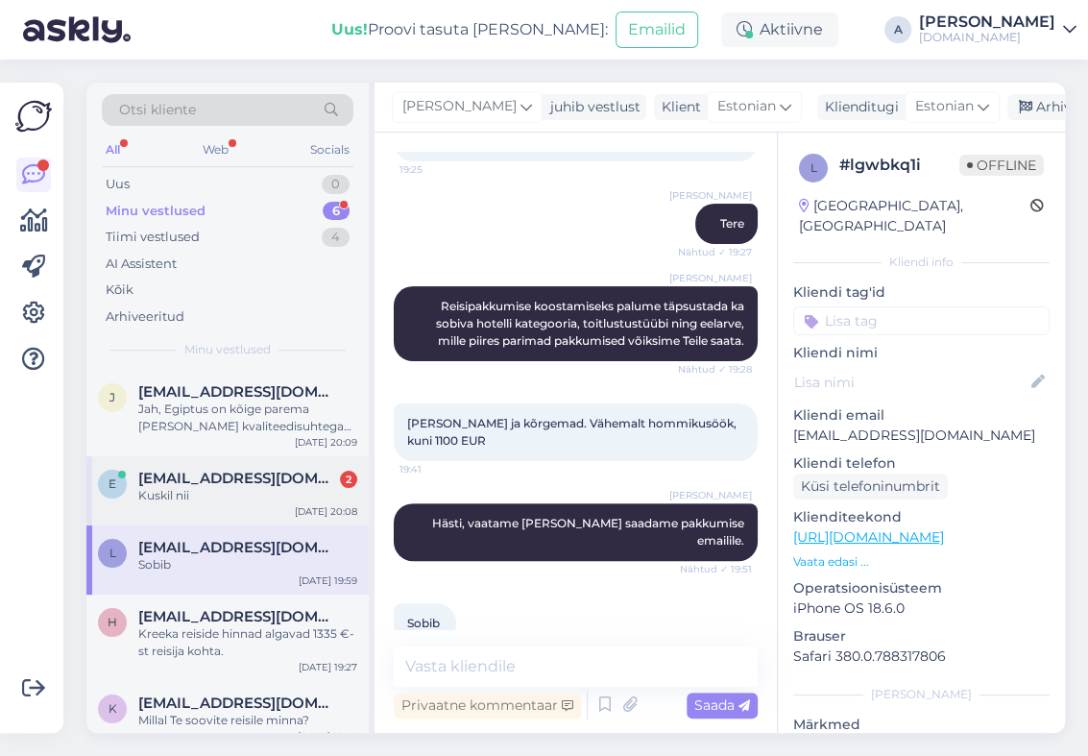
click at [278, 499] on div "Kuskil nii" at bounding box center [247, 495] width 219 height 17
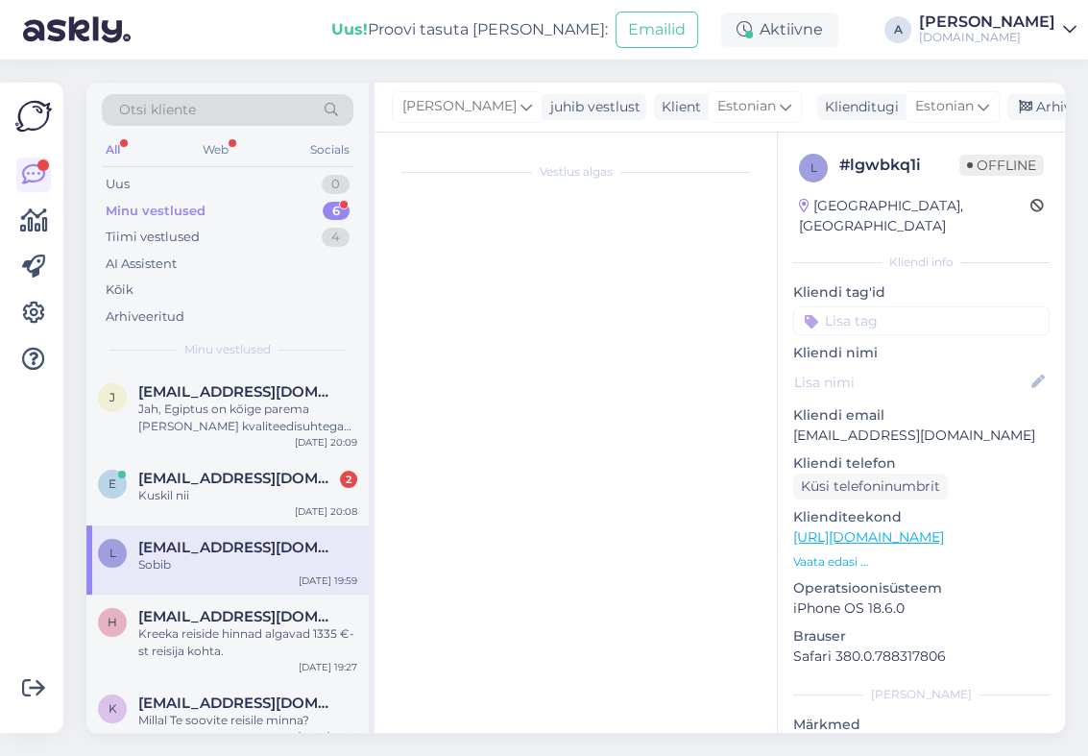
scroll to position [683, 0]
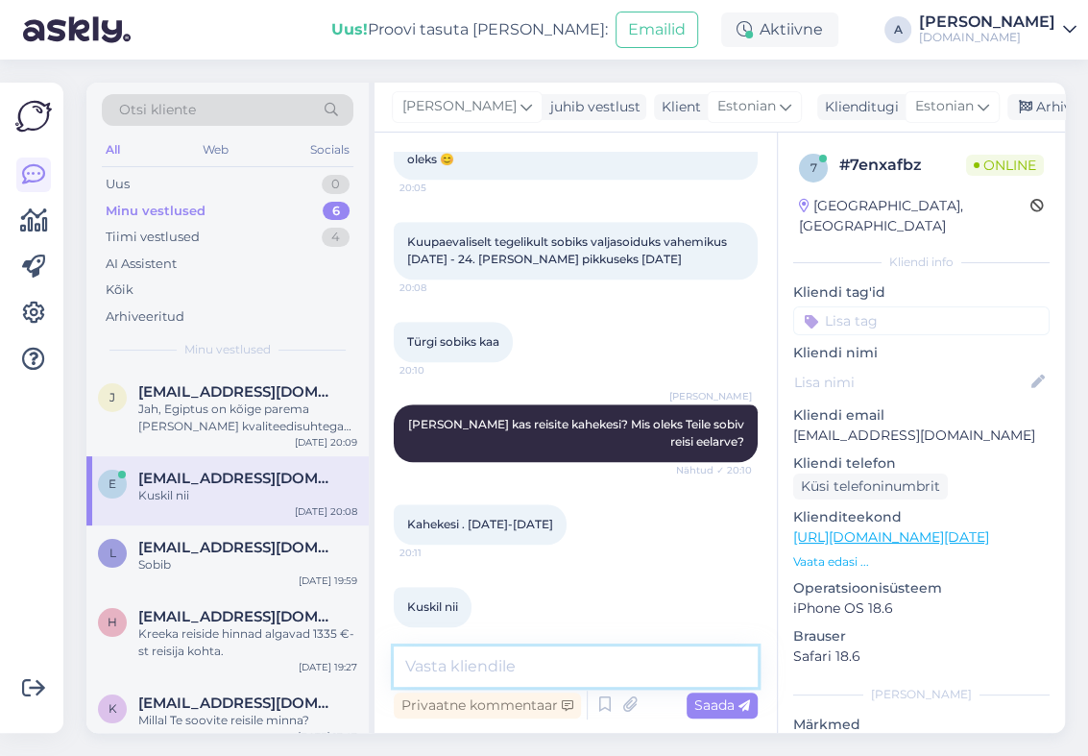
click at [504, 678] on textarea at bounding box center [576, 666] width 364 height 40
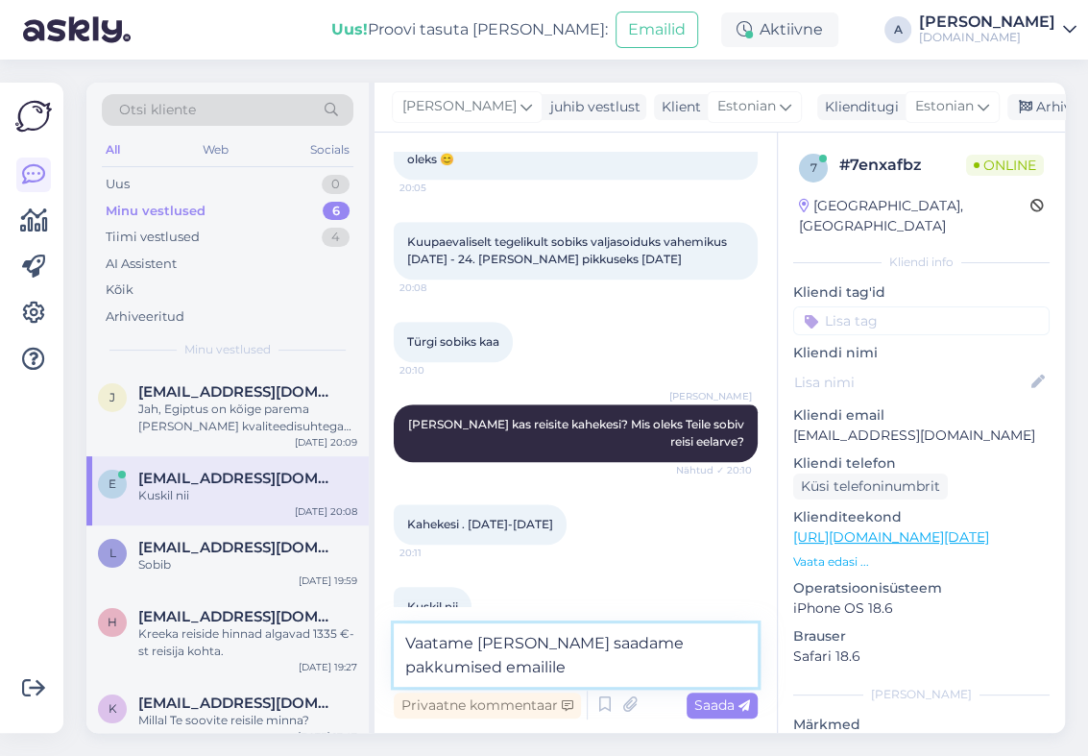
type textarea "Vaatame [PERSON_NAME] saadame pakkumised emailile."
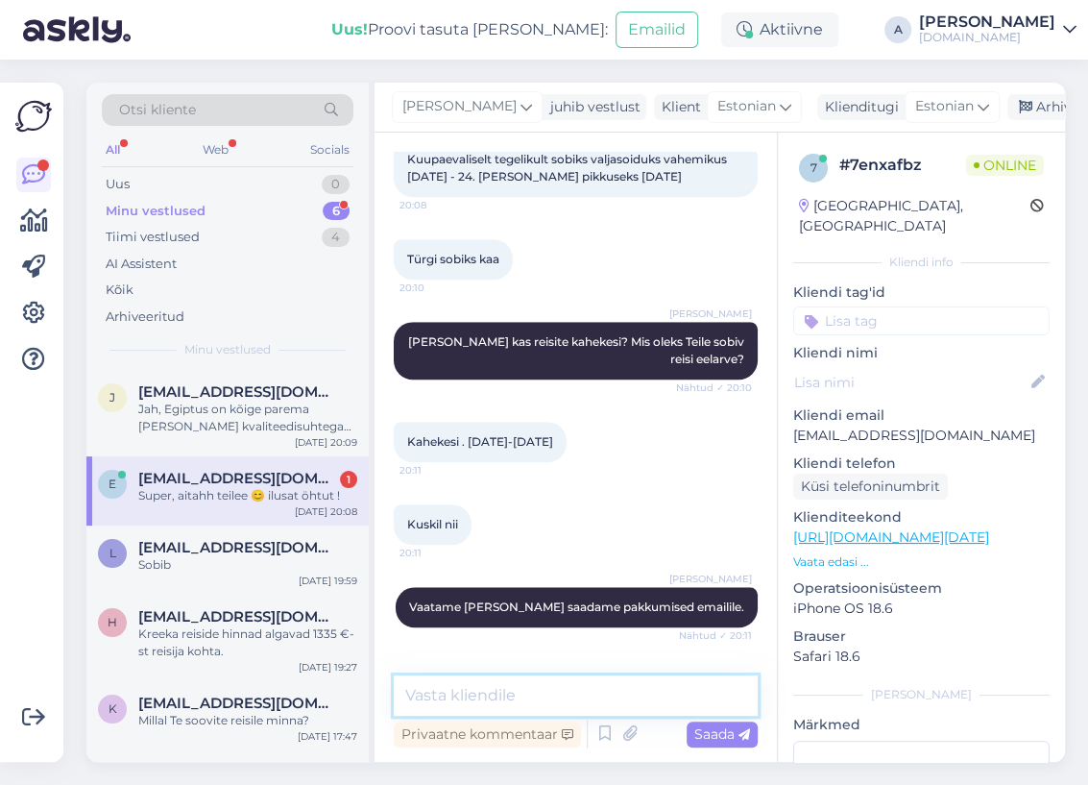
scroll to position [819, 0]
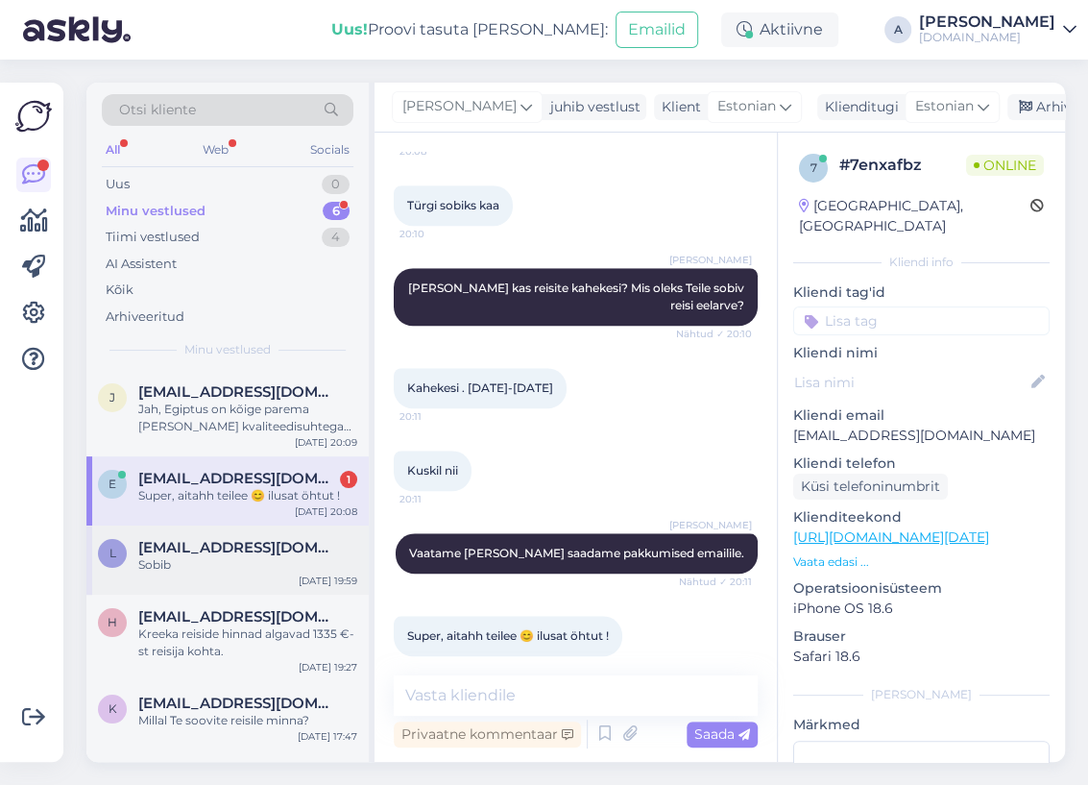
click at [230, 548] on span "[EMAIL_ADDRESS][DOMAIN_NAME]" at bounding box center [238, 547] width 200 height 17
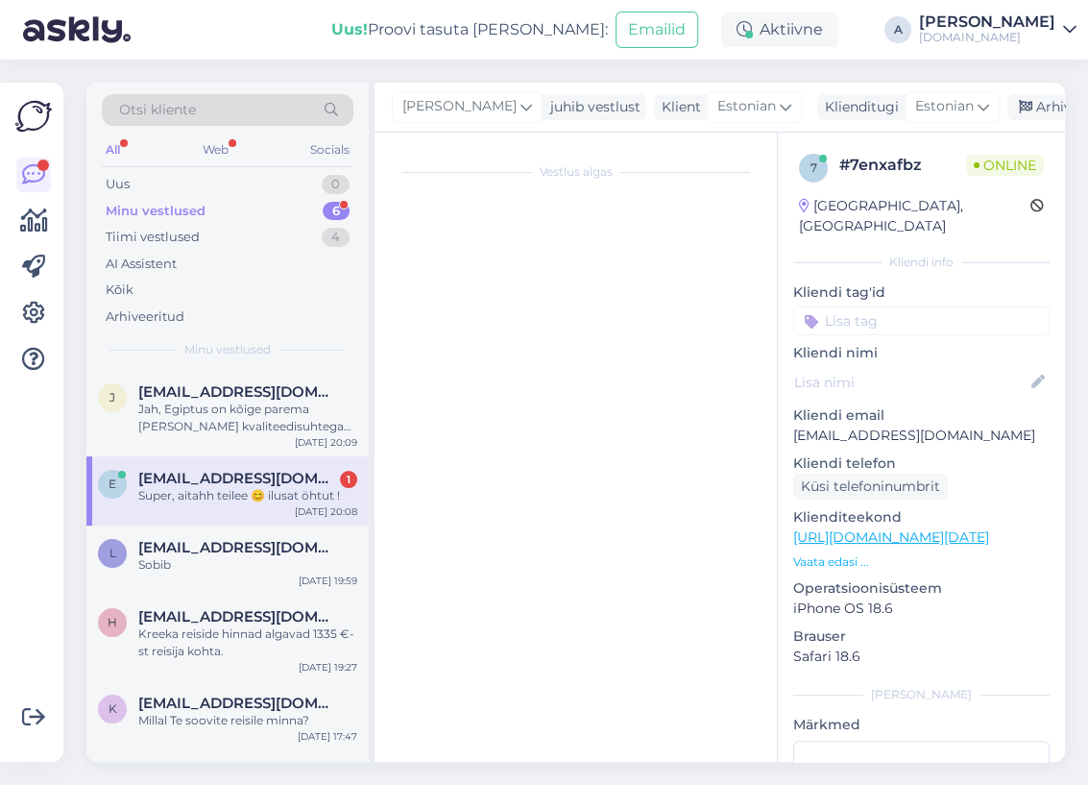
scroll to position [156, 0]
click at [230, 516] on div "e [EMAIL_ADDRESS][DOMAIN_NAME] 1 Super, aitahh teilee 😊 ilusat öhtut ! [DATE] 2…" at bounding box center [227, 490] width 282 height 69
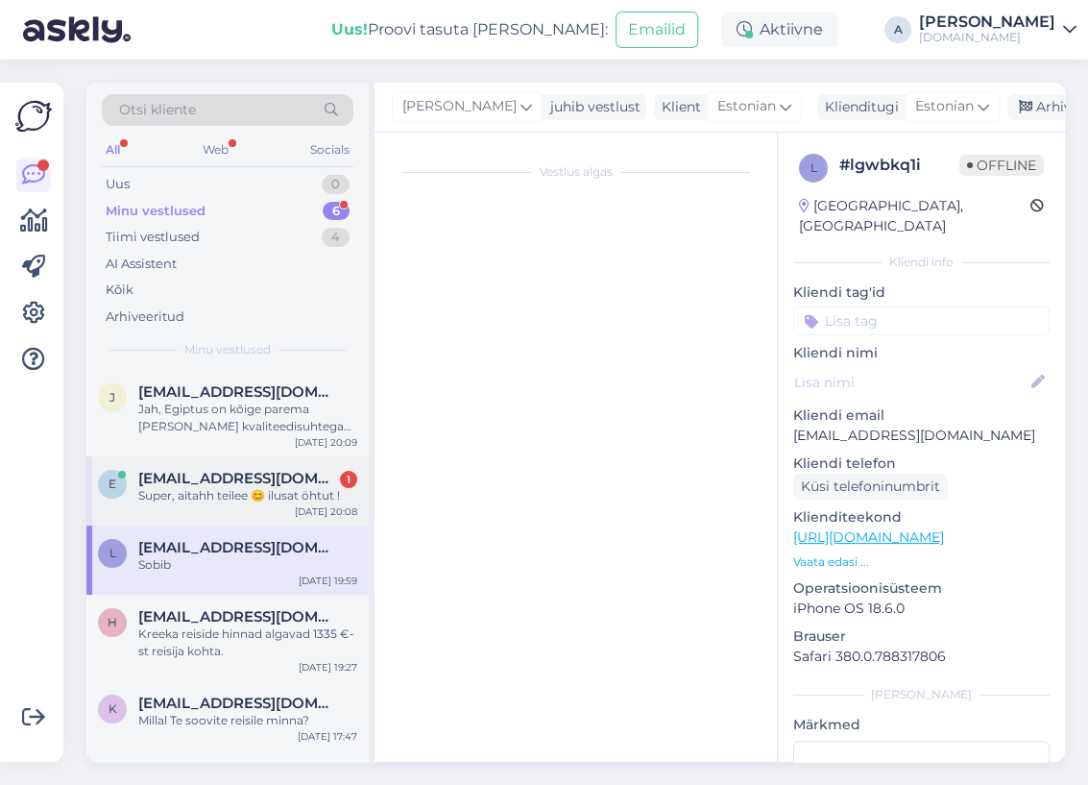
scroll to position [714, 0]
